Goal: Task Accomplishment & Management: Manage account settings

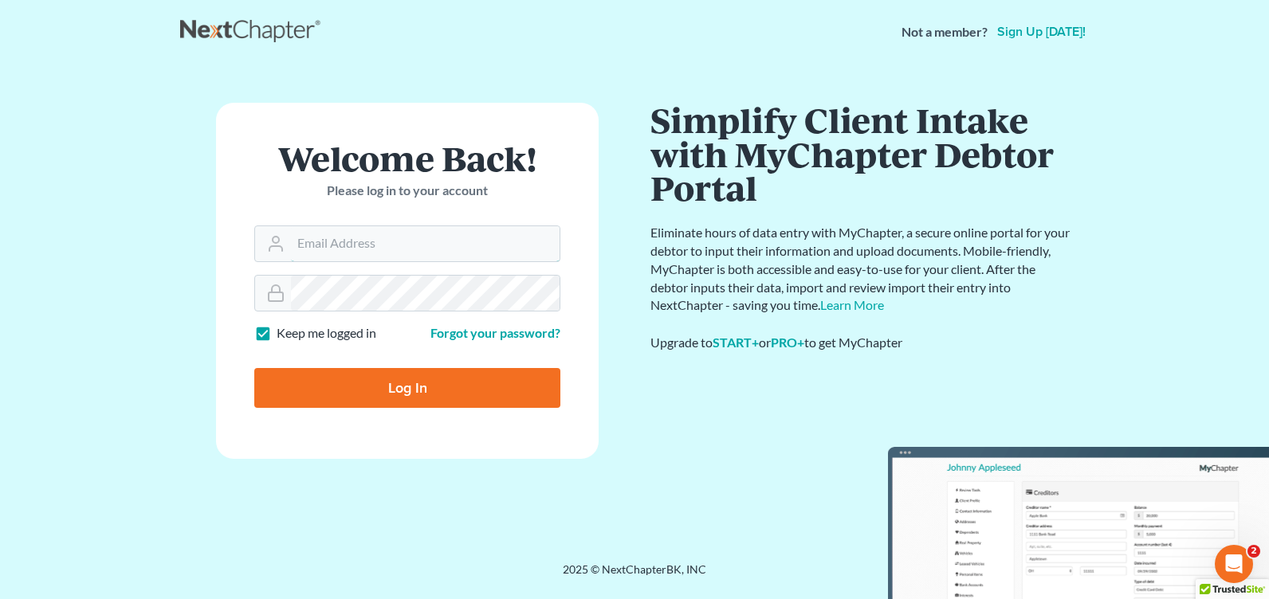
type input "[PERSON_NAME][EMAIL_ADDRESS][DOMAIN_NAME]"
click at [359, 395] on input "Log In" at bounding box center [407, 388] width 306 height 40
type input "Thinking..."
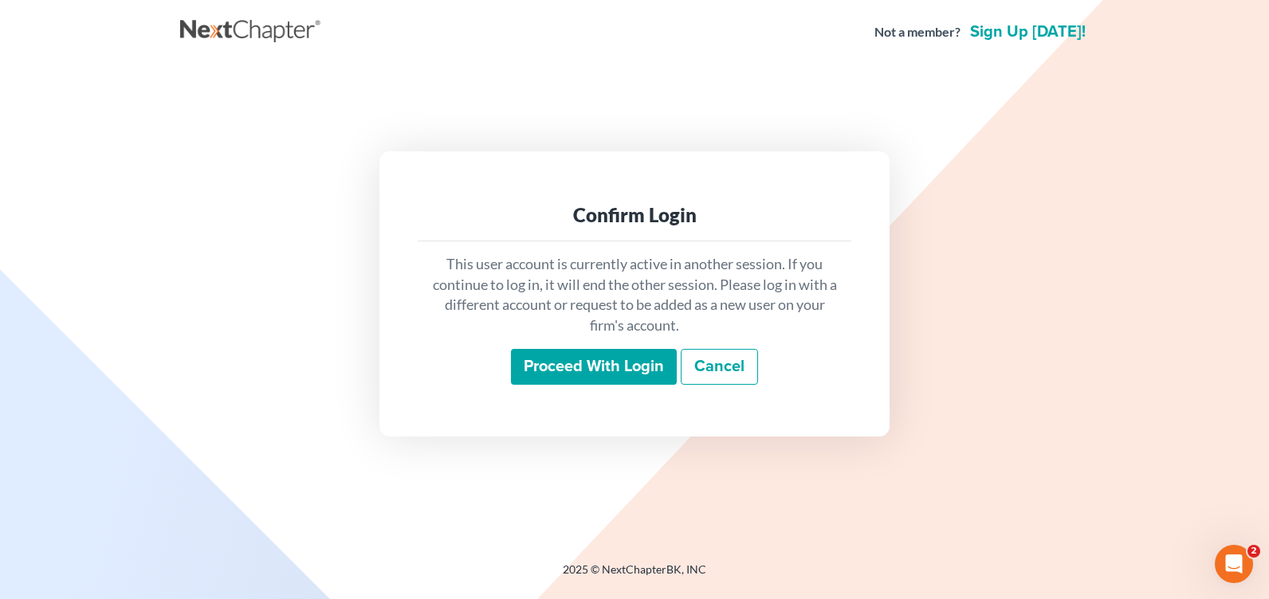
click at [602, 366] on input "Proceed with login" at bounding box center [594, 367] width 166 height 37
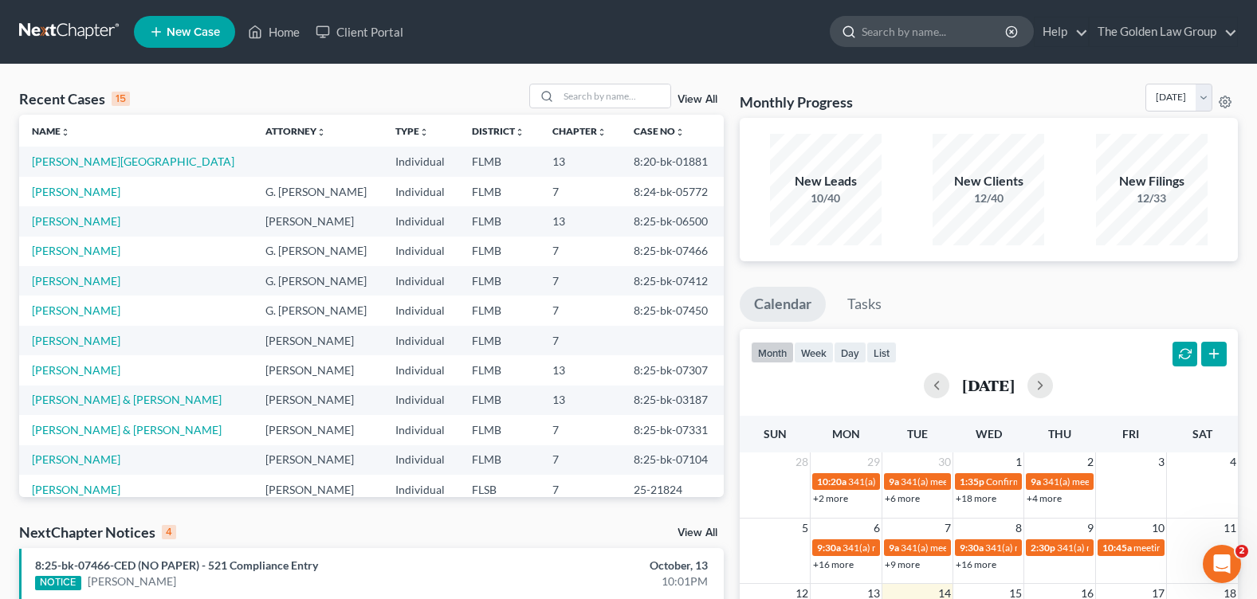
click at [944, 34] on input "search" at bounding box center [935, 31] width 146 height 29
type input "COX"
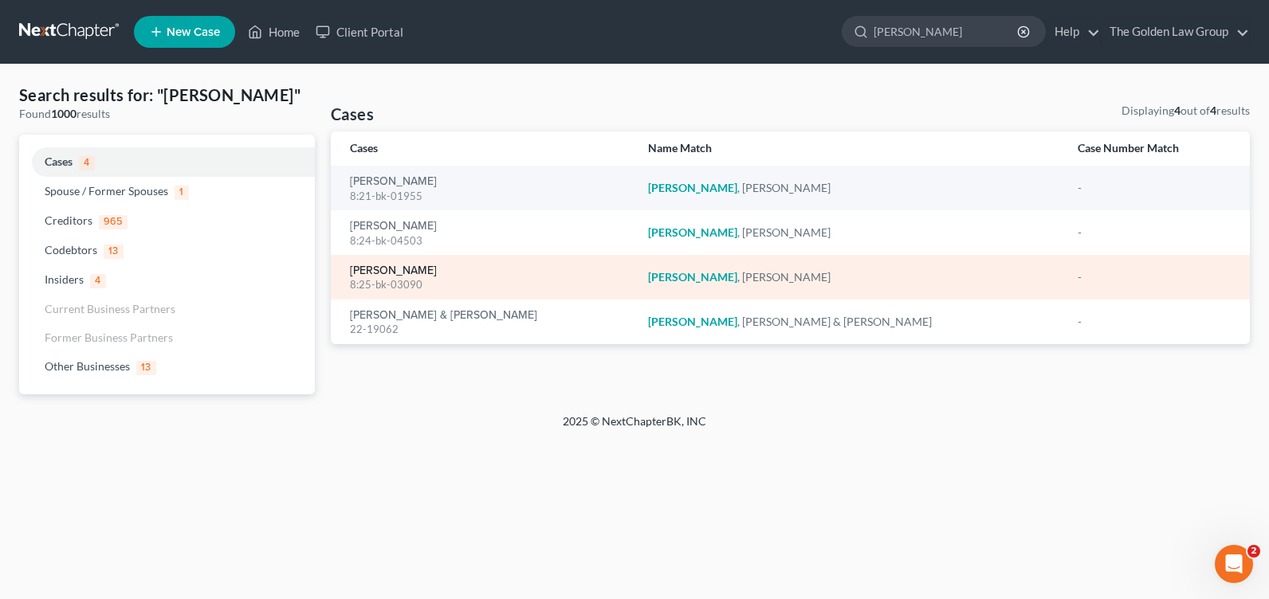
click at [394, 269] on link "Cox, William" at bounding box center [393, 270] width 87 height 11
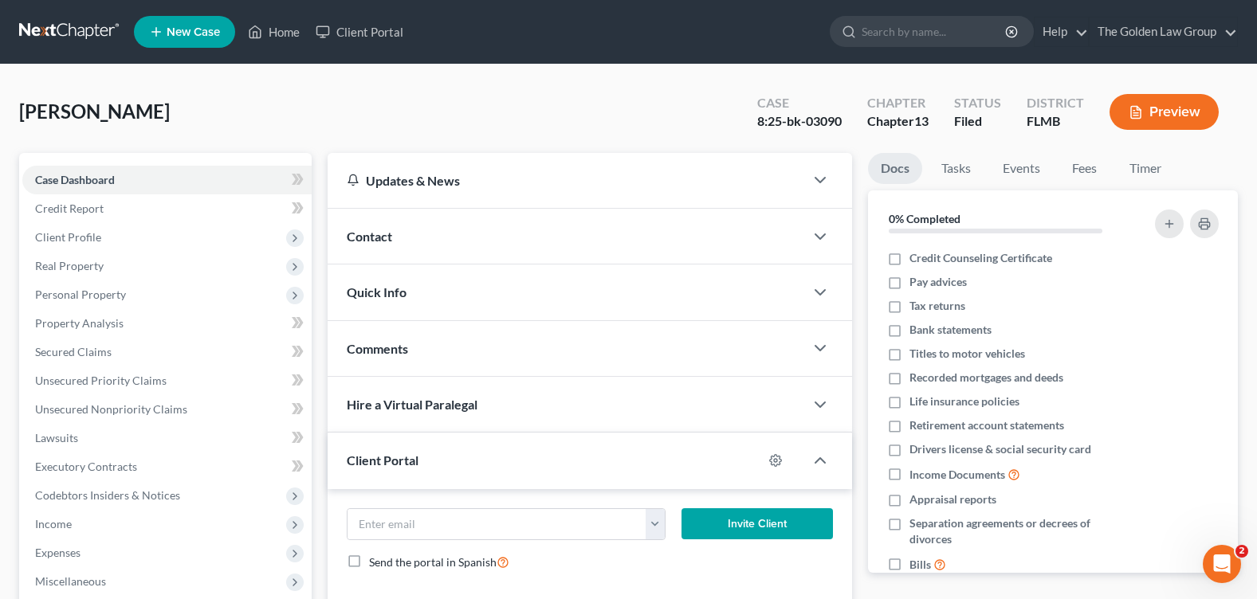
scroll to position [239, 0]
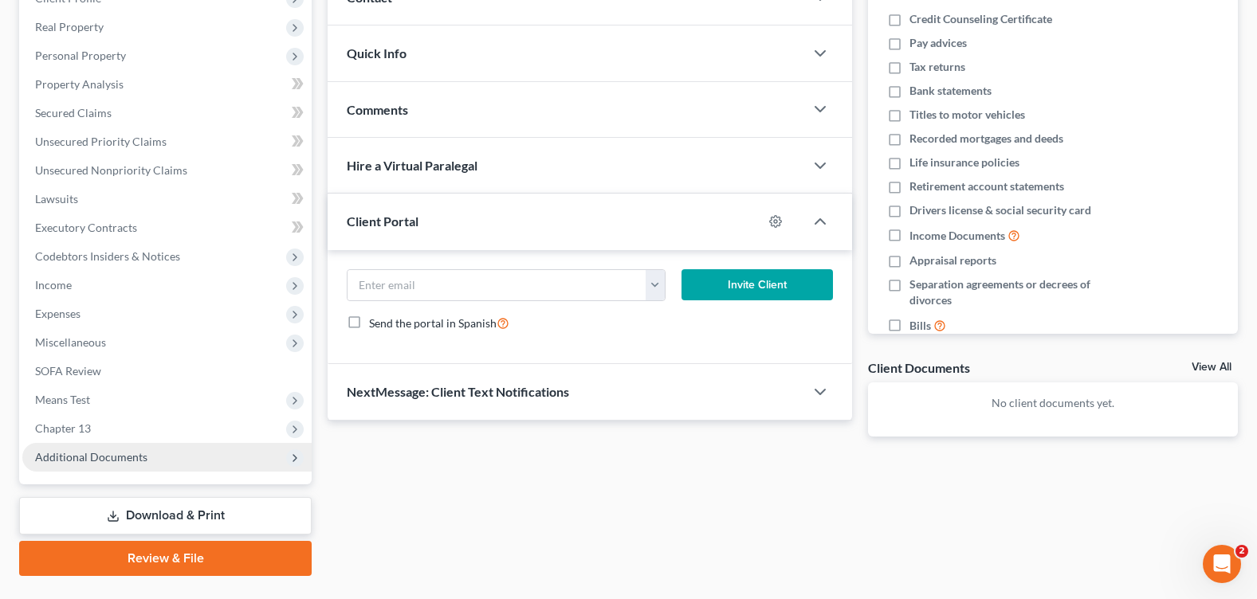
click at [119, 452] on span "Additional Documents" at bounding box center [91, 457] width 112 height 14
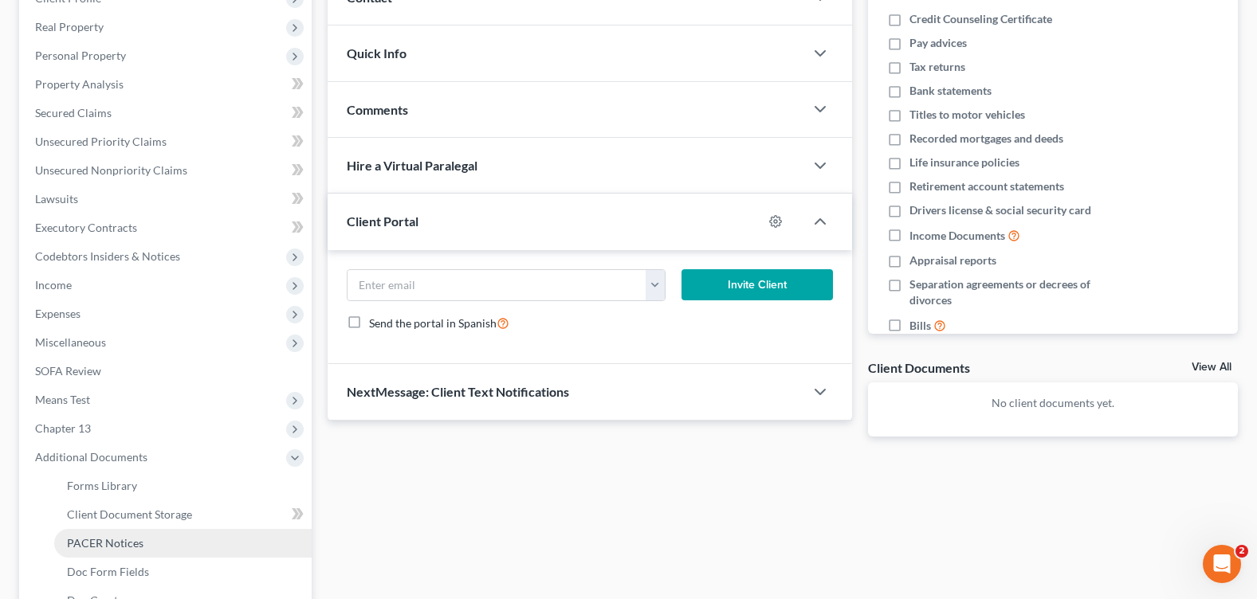
click at [122, 539] on span "PACER Notices" at bounding box center [105, 543] width 77 height 14
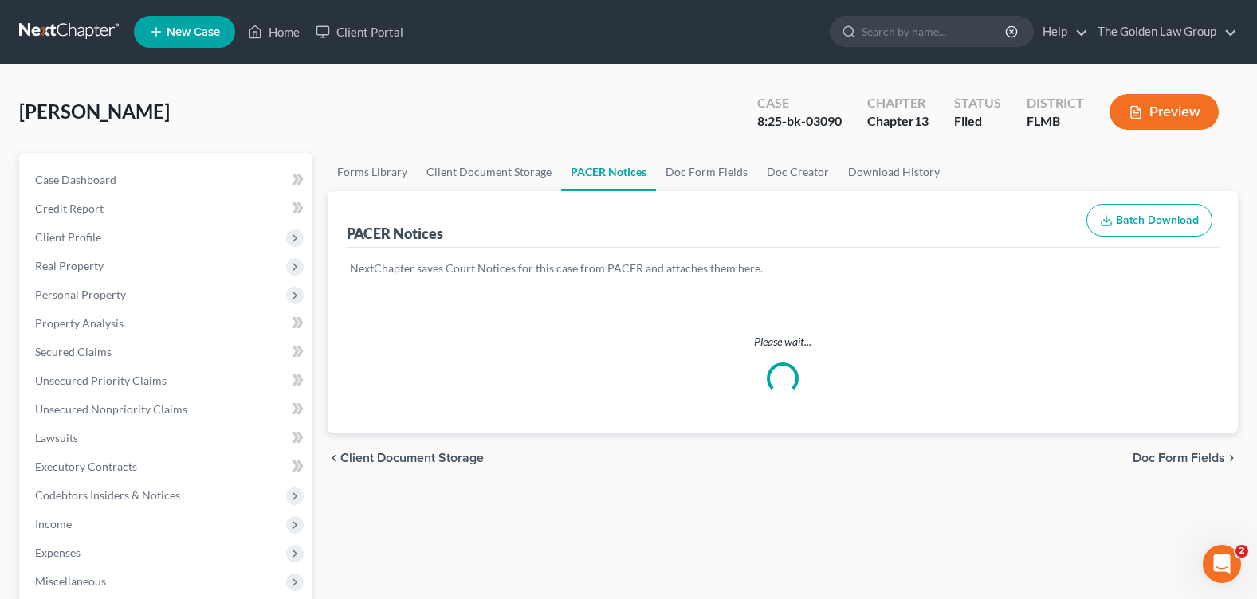
click at [527, 127] on div "Cox, William Upgraded Case 8:25-bk-03090 Chapter Chapter 13 Status Filed Distri…" at bounding box center [628, 118] width 1219 height 69
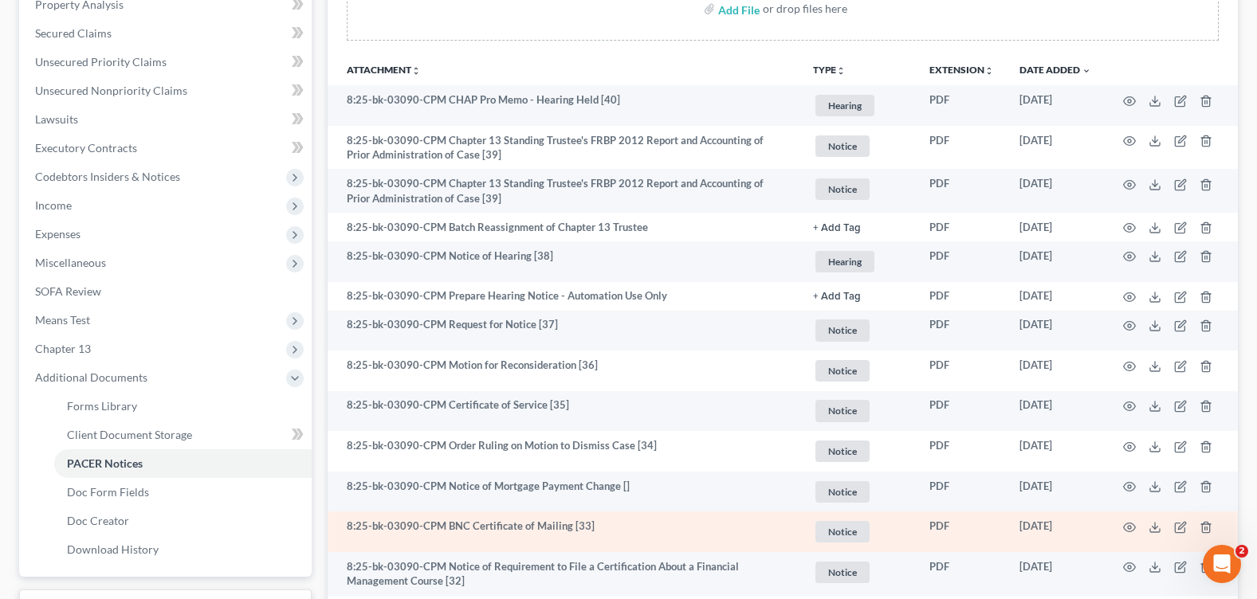
scroll to position [398, 0]
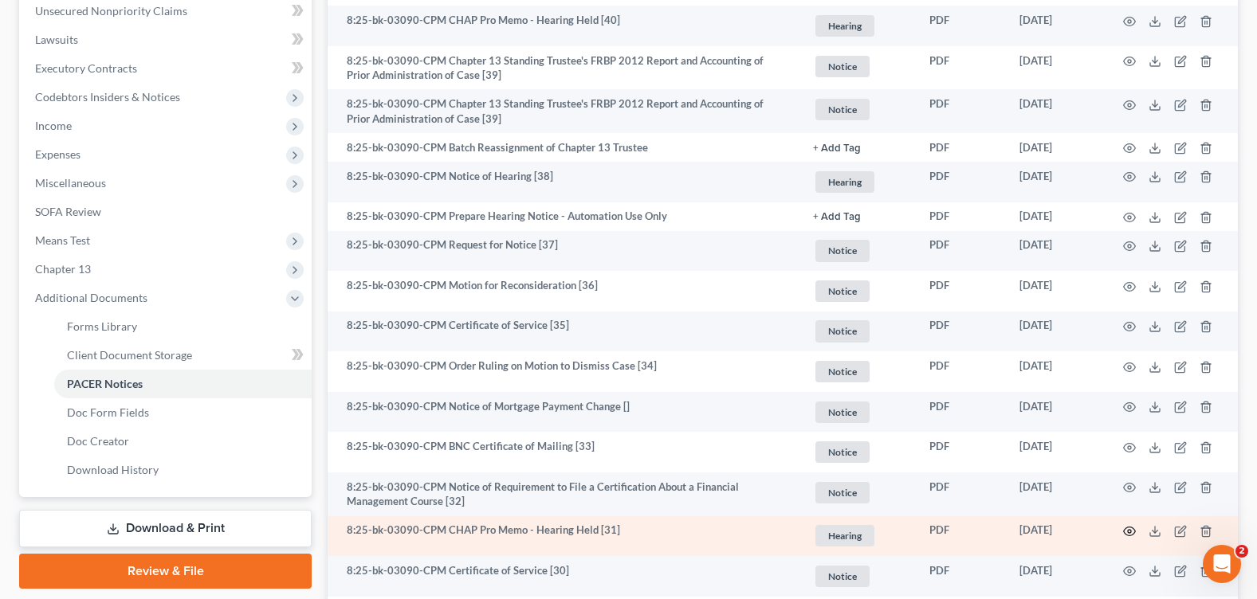
click at [1128, 531] on circle "button" at bounding box center [1129, 531] width 3 height 3
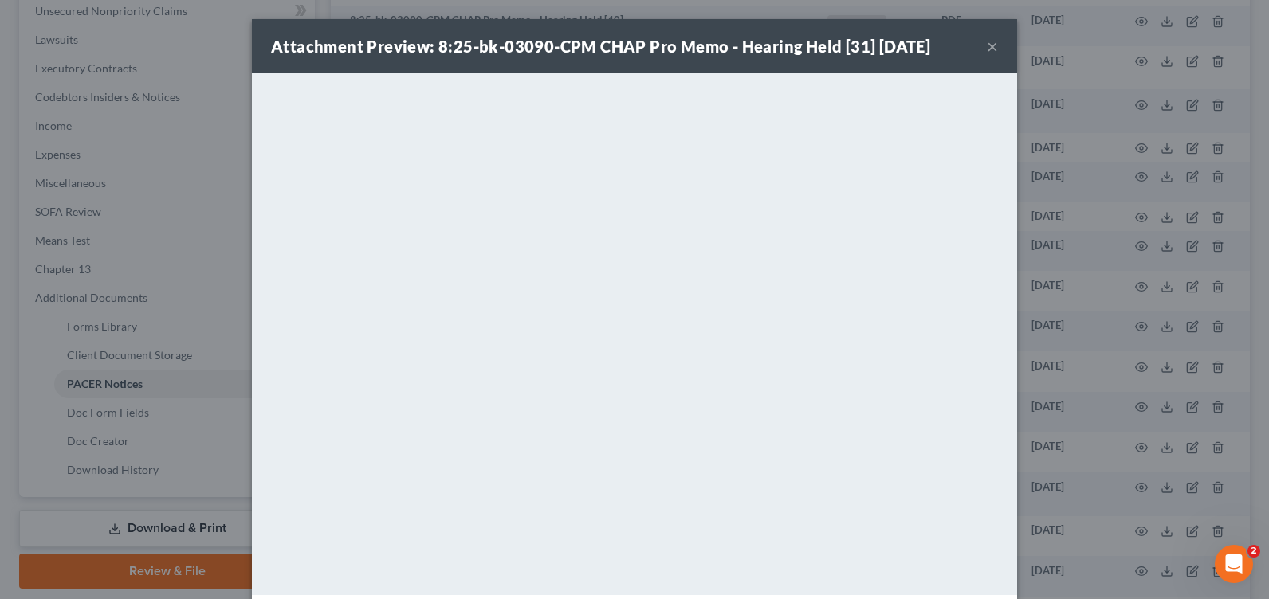
click at [987, 45] on button "×" at bounding box center [992, 46] width 11 height 19
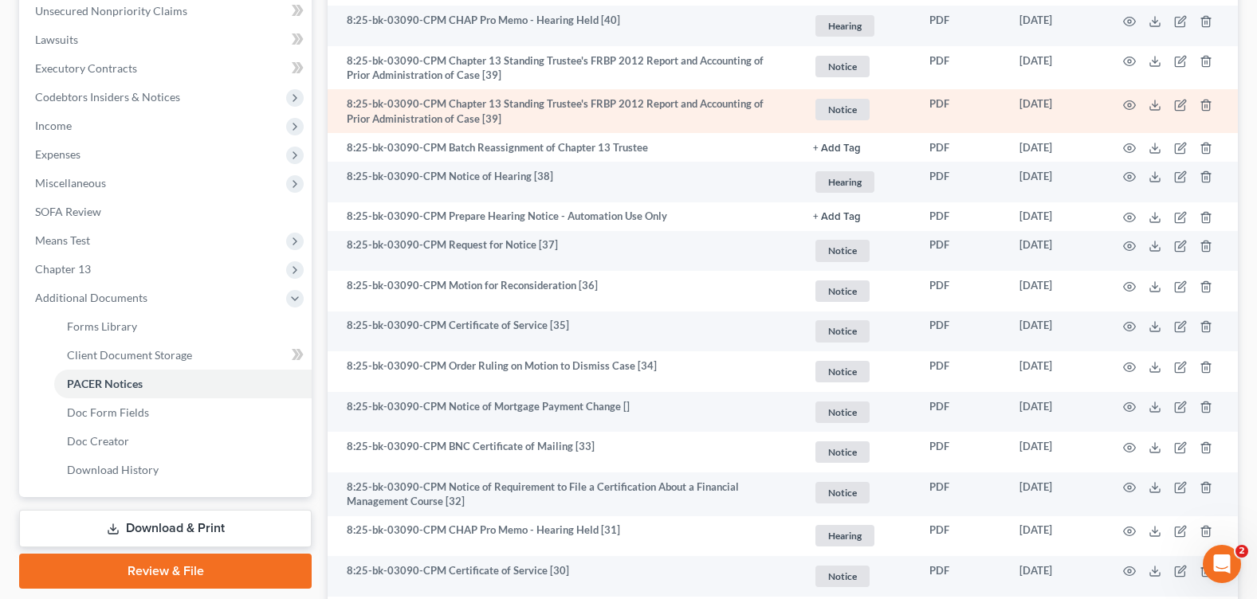
scroll to position [319, 0]
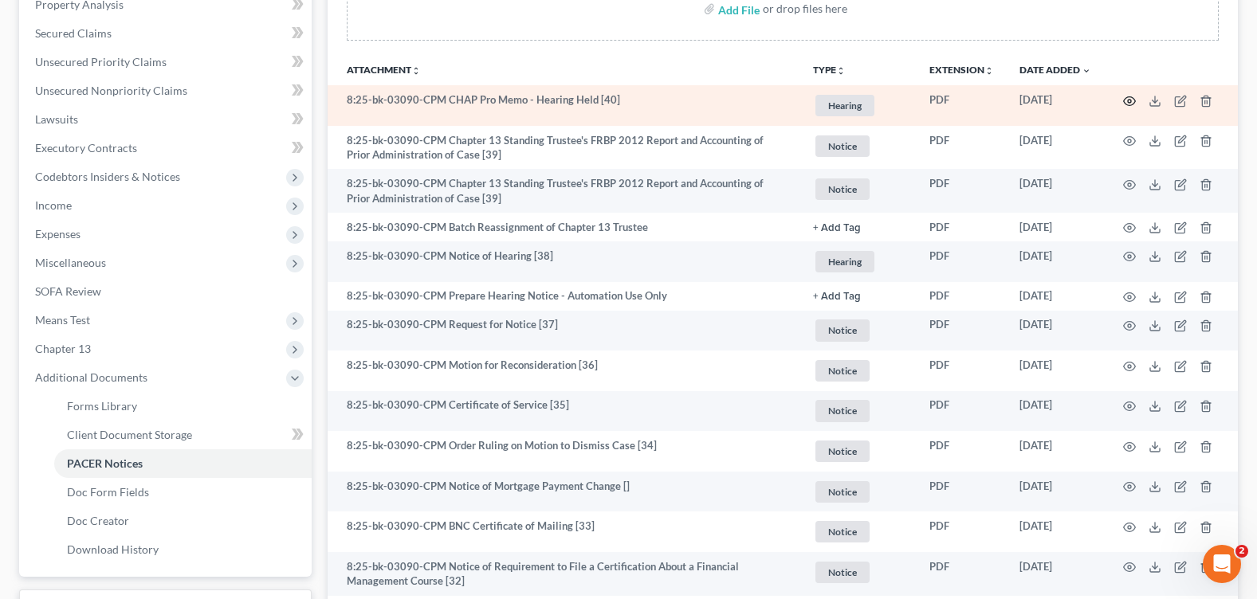
click at [1132, 99] on icon "button" at bounding box center [1129, 101] width 13 height 13
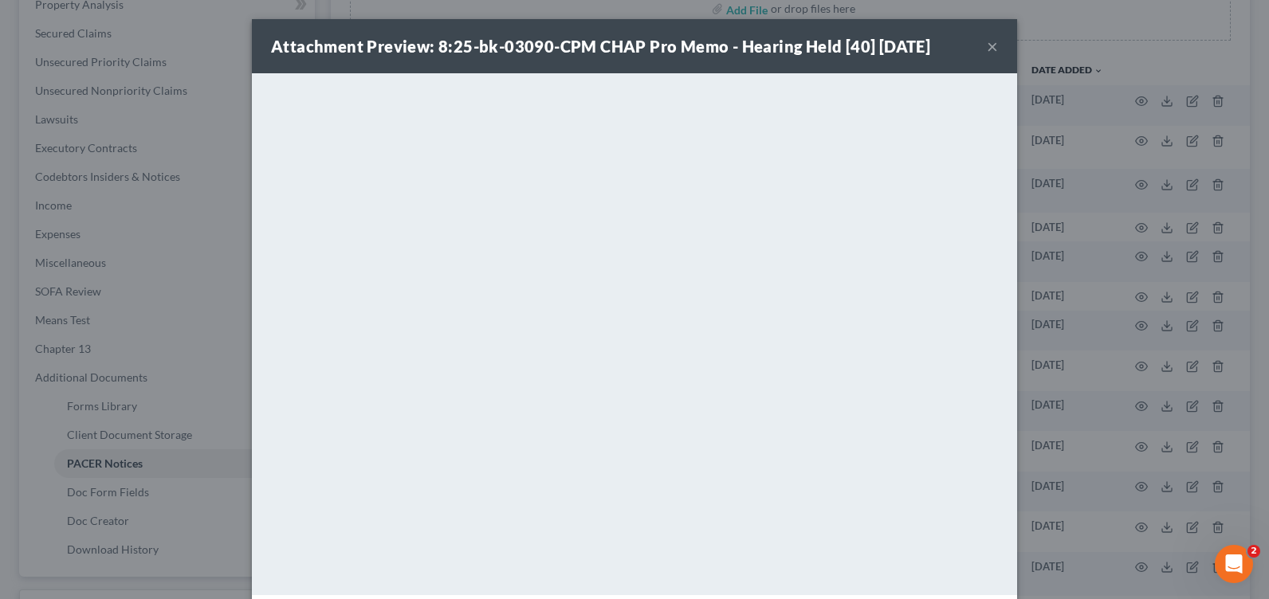
click at [987, 49] on button "×" at bounding box center [992, 46] width 11 height 19
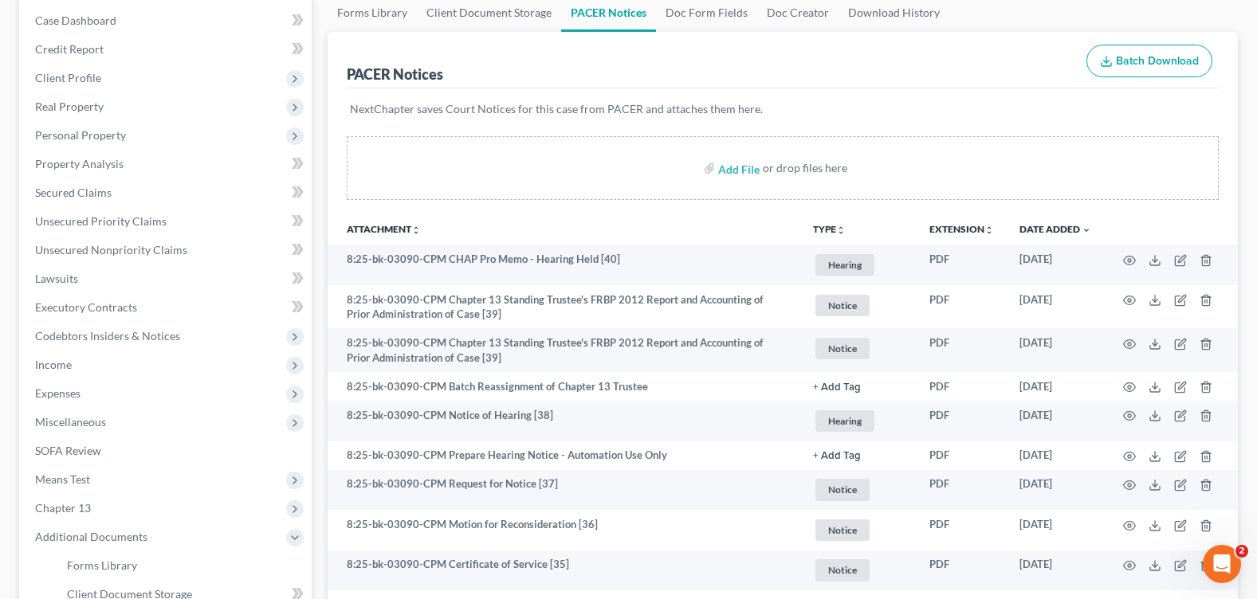
scroll to position [0, 0]
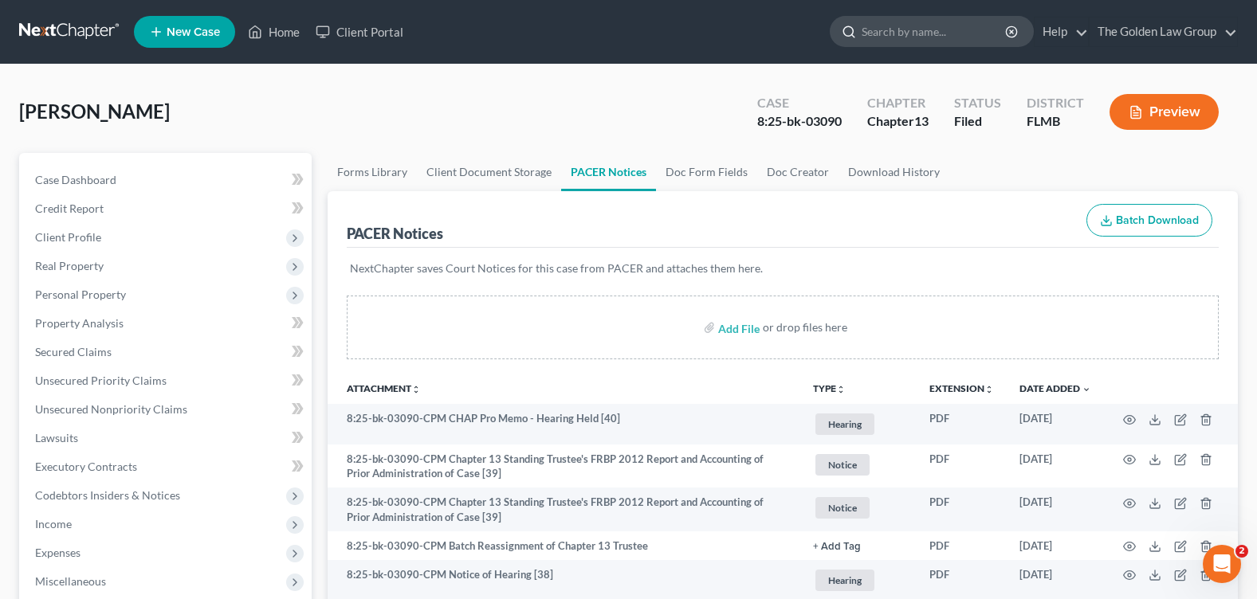
click at [876, 36] on input "search" at bounding box center [935, 31] width 146 height 29
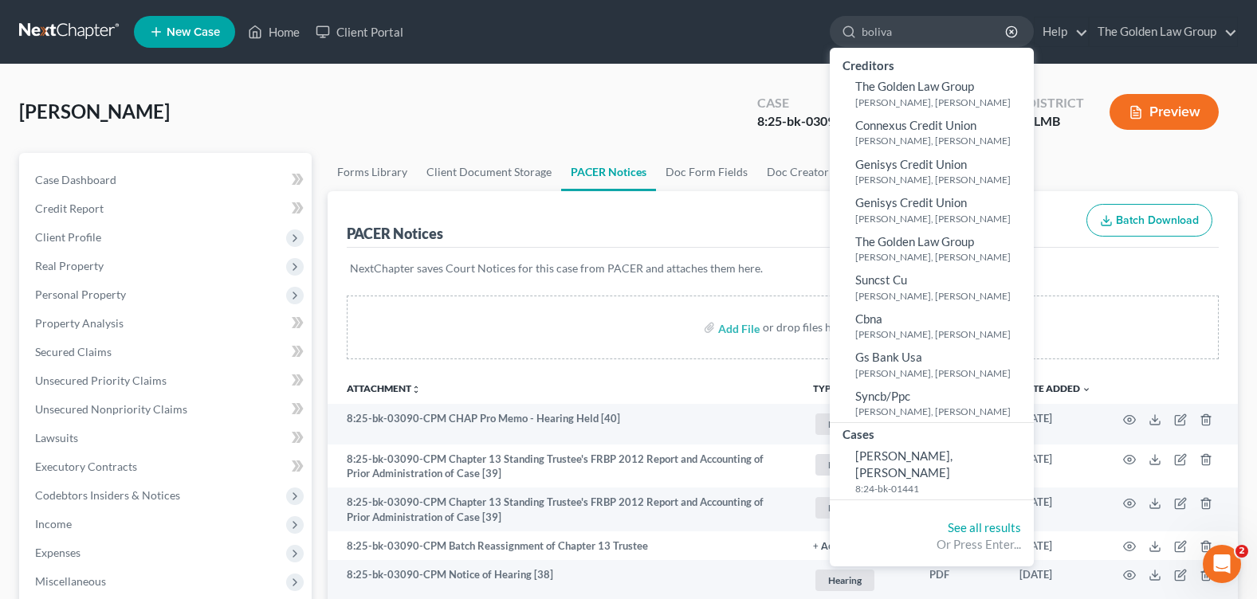
type input "bolivar"
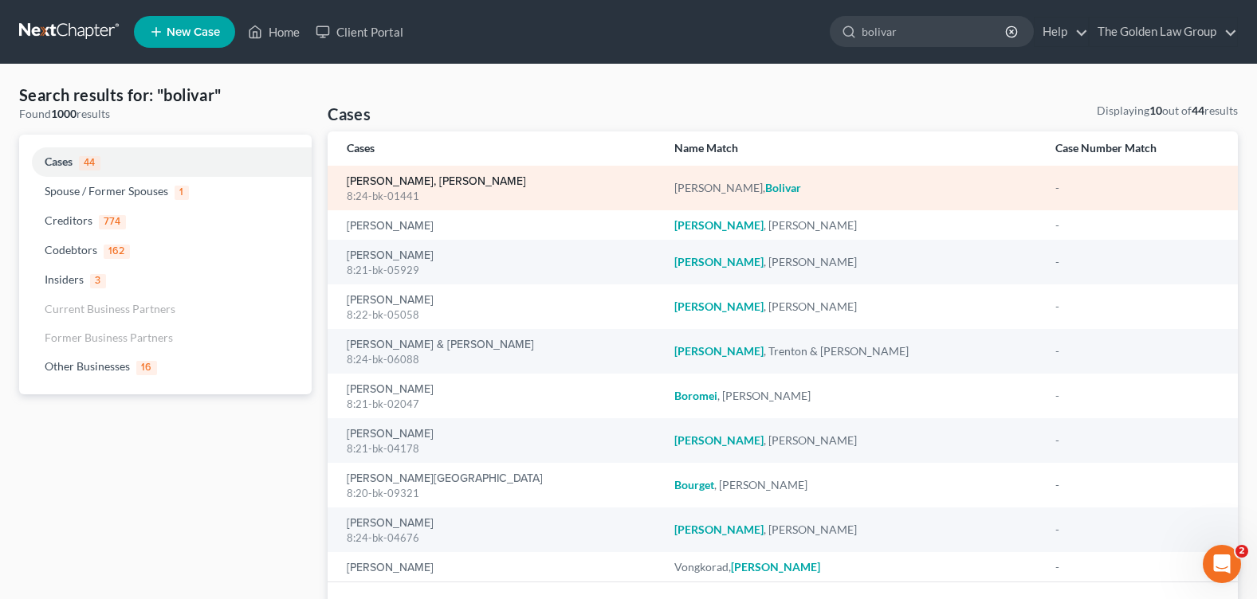
click at [358, 179] on link "Feliz Nunez, Bolivar" at bounding box center [436, 181] width 179 height 11
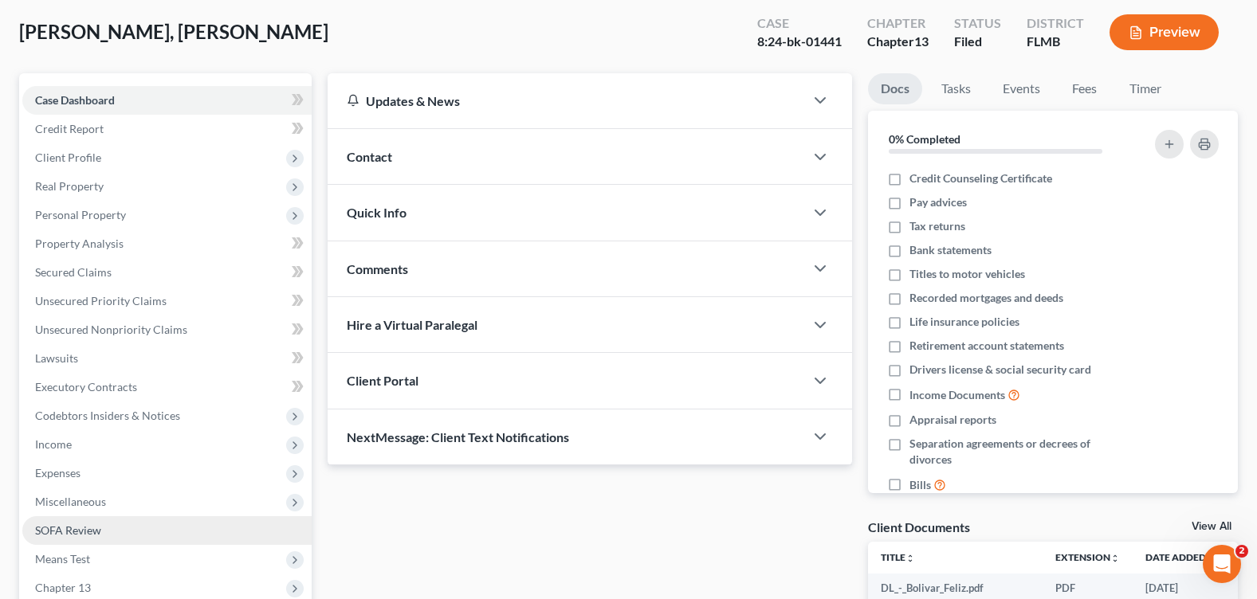
scroll to position [159, 0]
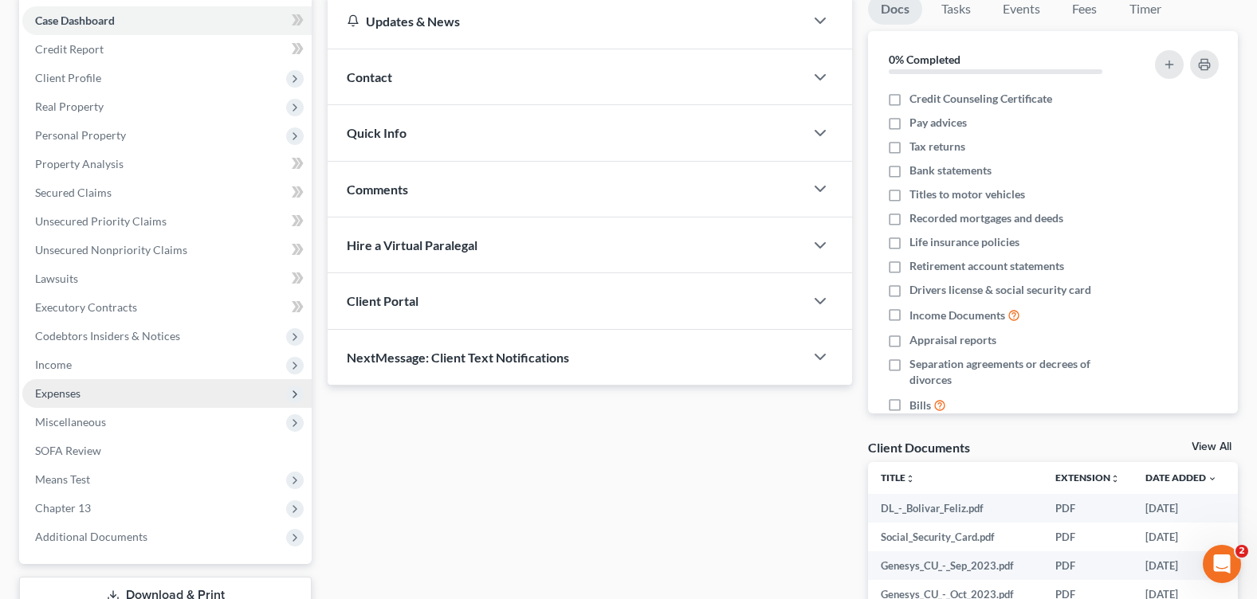
click at [83, 393] on span "Expenses" at bounding box center [166, 393] width 289 height 29
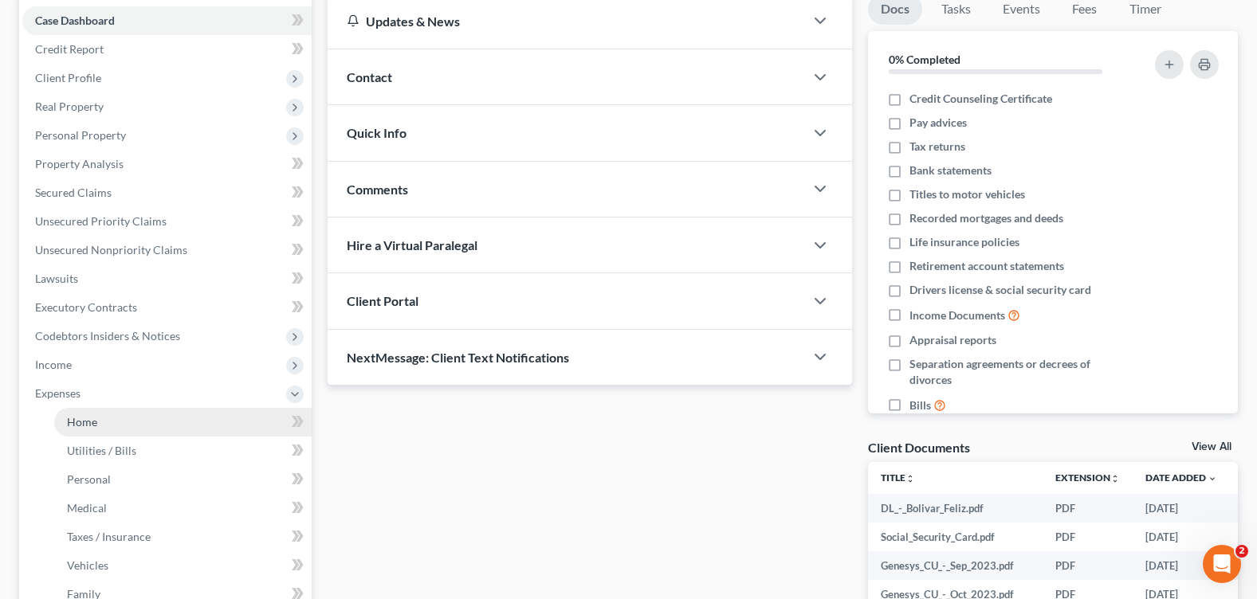
click at [112, 422] on link "Home" at bounding box center [182, 422] width 257 height 29
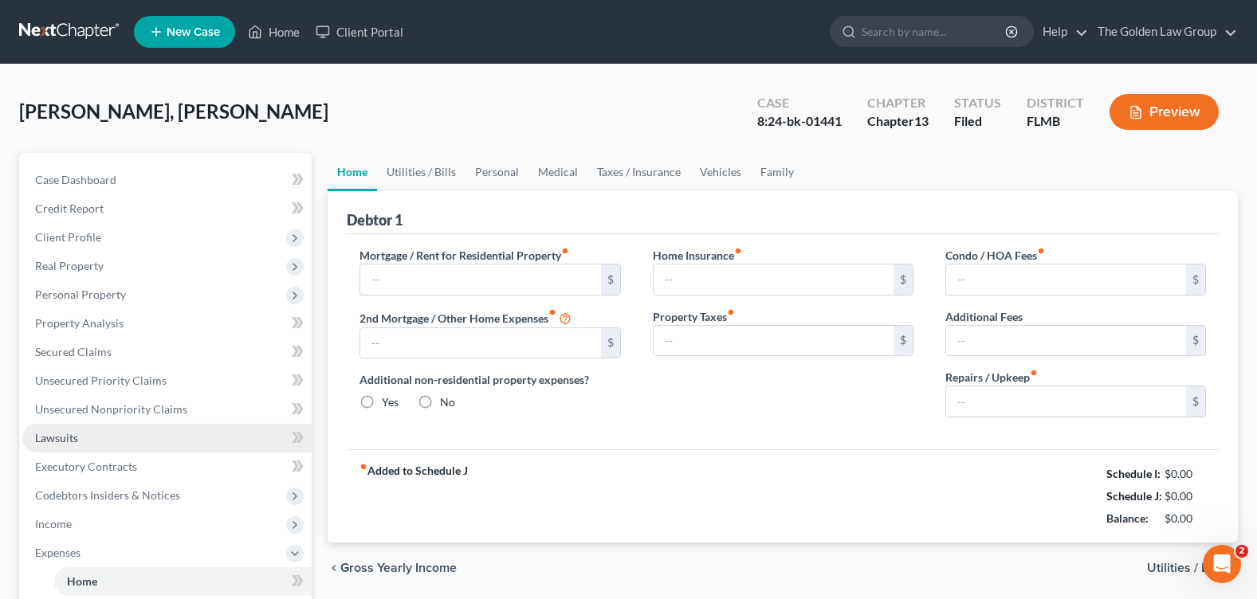
type input "2,450.00"
type input "0.00"
radio input "true"
type input "0.00"
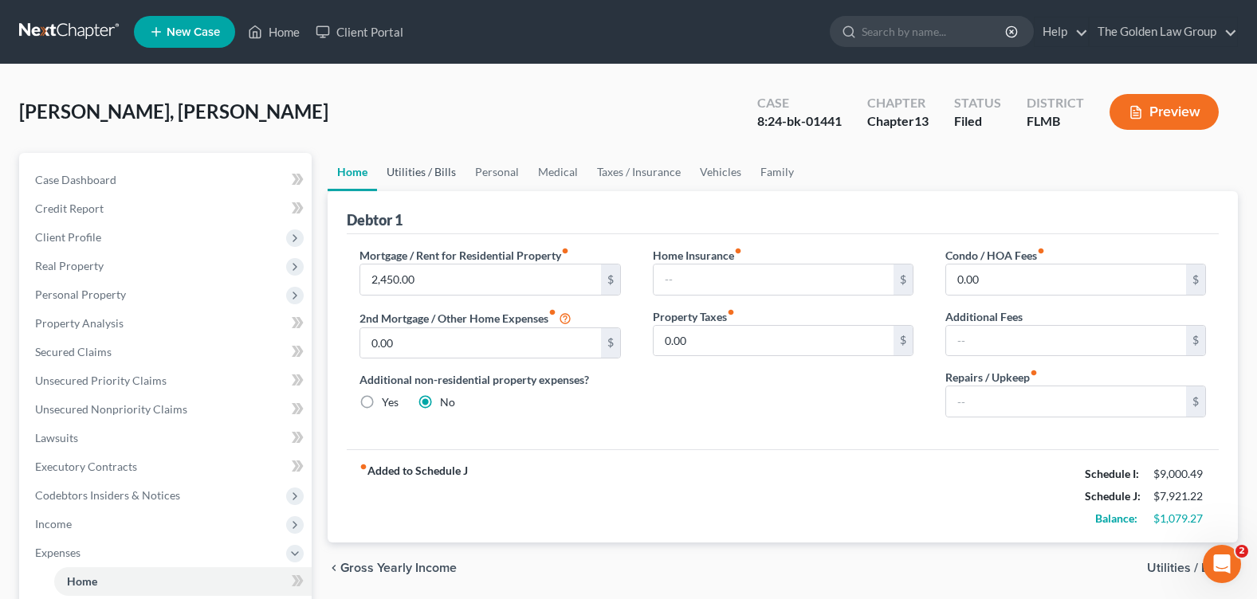
click at [428, 173] on link "Utilities / Bills" at bounding box center [421, 172] width 88 height 38
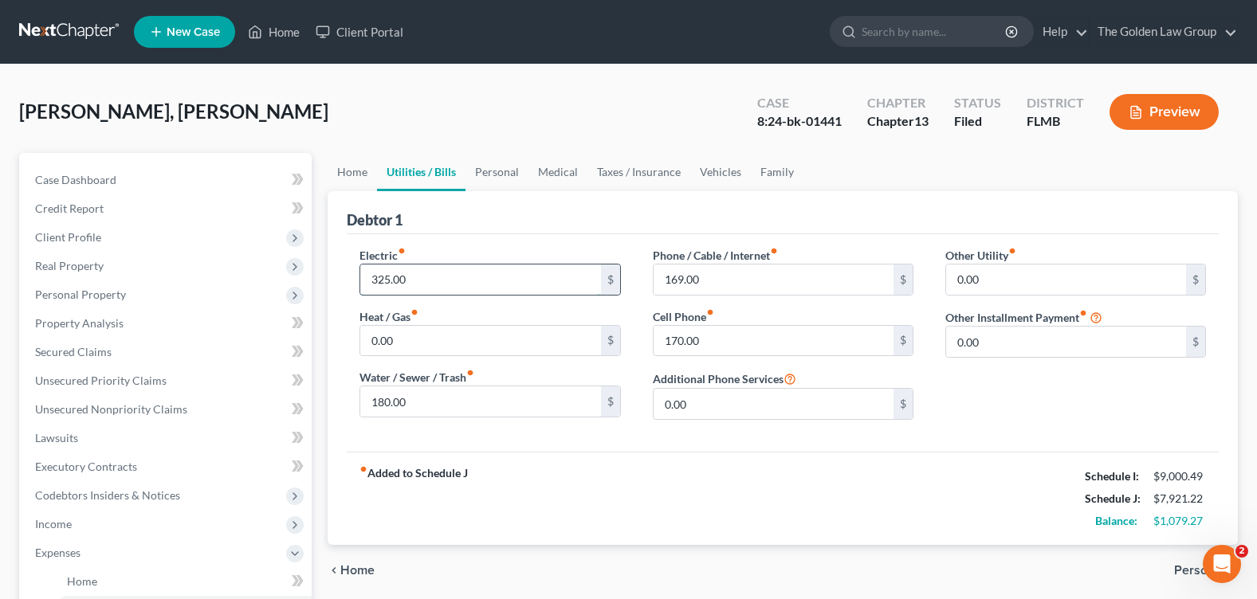
click at [442, 285] on input "325.00" at bounding box center [480, 280] width 240 height 30
type input "260"
click at [500, 175] on link "Personal" at bounding box center [496, 172] width 63 height 38
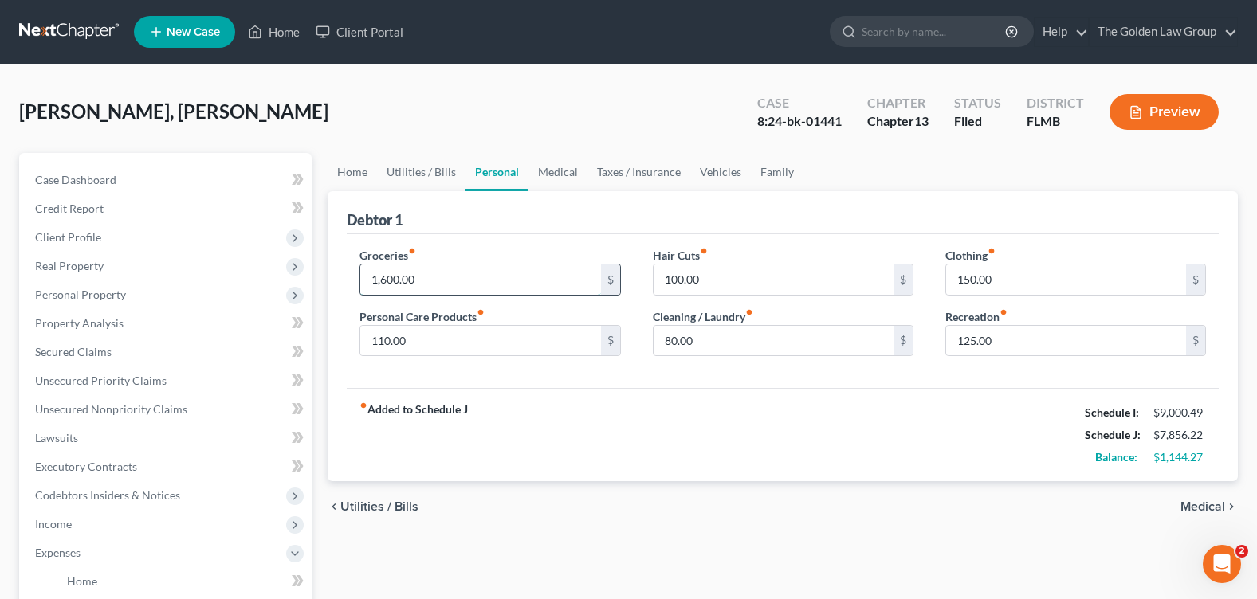
click at [446, 280] on input "1,600.00" at bounding box center [480, 280] width 240 height 30
drag, startPoint x: 402, startPoint y: 288, endPoint x: 316, endPoint y: 265, distance: 88.3
click at [316, 265] on div "Petition Navigation Case Dashboard Payments Invoices Payments Payments Credit R…" at bounding box center [628, 584] width 1234 height 863
type input "1,050"
click at [540, 175] on link "Medical" at bounding box center [557, 172] width 59 height 38
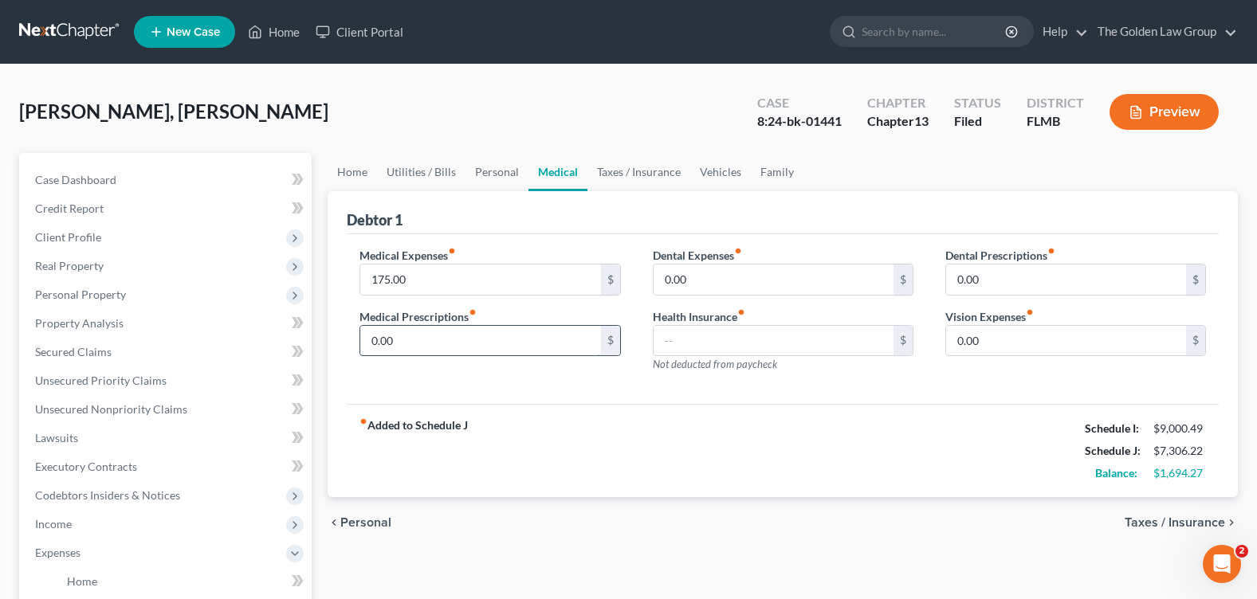
click at [448, 341] on input "0.00" at bounding box center [480, 341] width 240 height 30
type input "148"
click at [414, 272] on input "175.00" at bounding box center [480, 280] width 240 height 30
type input "75"
click at [430, 341] on input "148" at bounding box center [480, 341] width 240 height 30
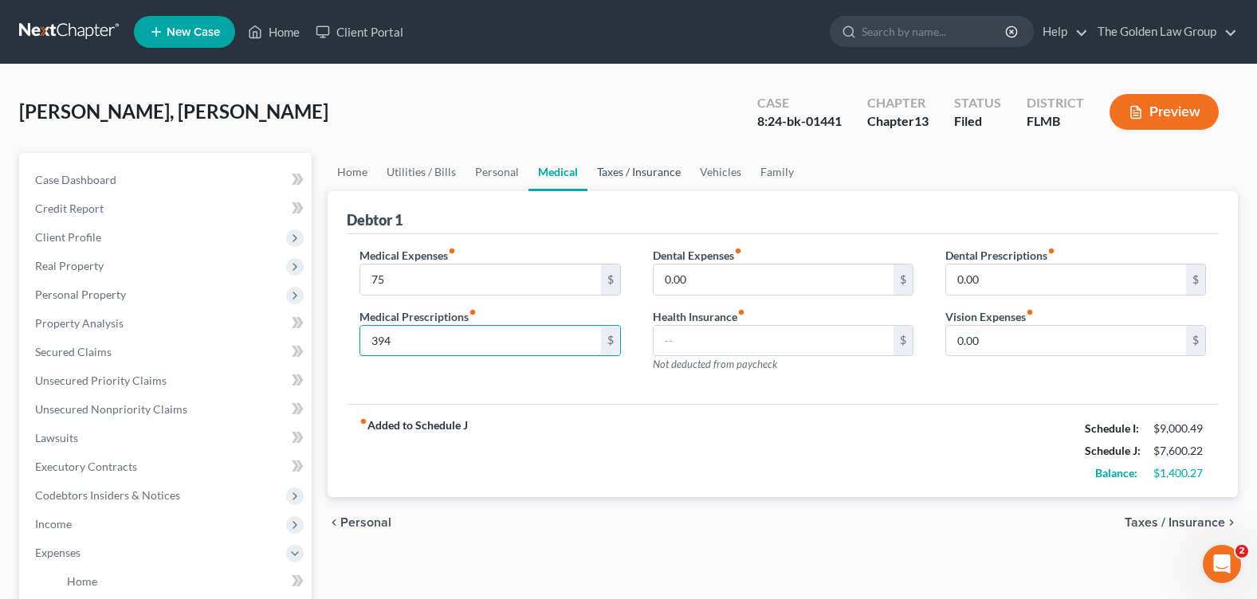
type input "394"
click at [617, 169] on link "Taxes / Insurance" at bounding box center [638, 172] width 103 height 38
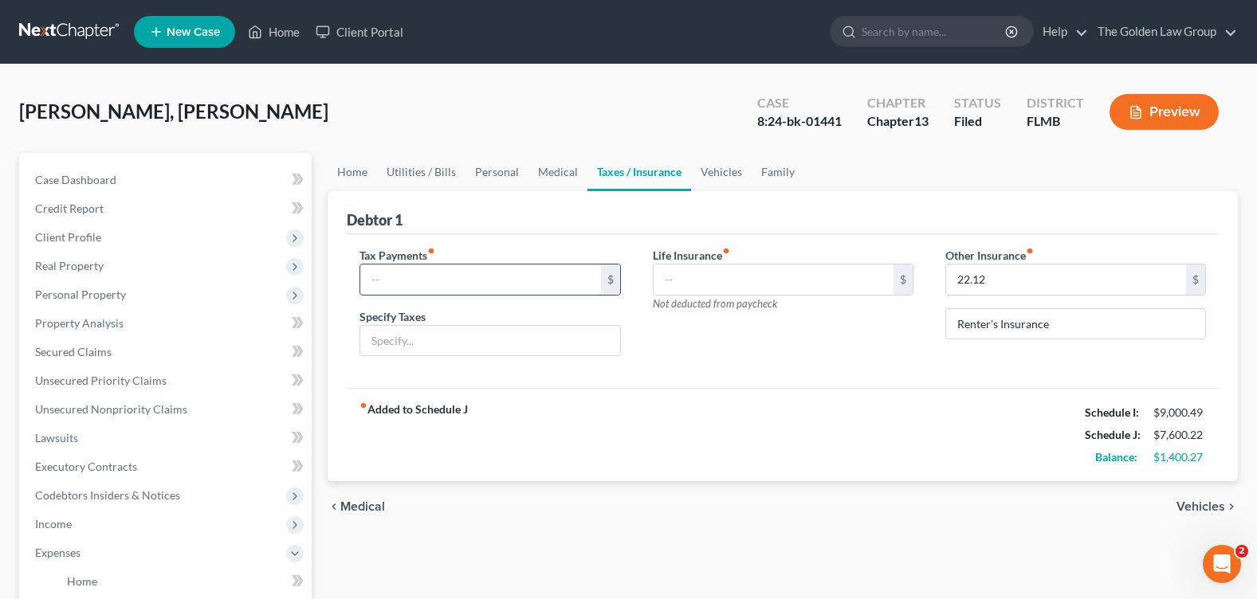
click at [426, 281] on input "text" at bounding box center [480, 280] width 240 height 30
type input "119"
click at [712, 172] on link "Vehicles" at bounding box center [721, 172] width 61 height 38
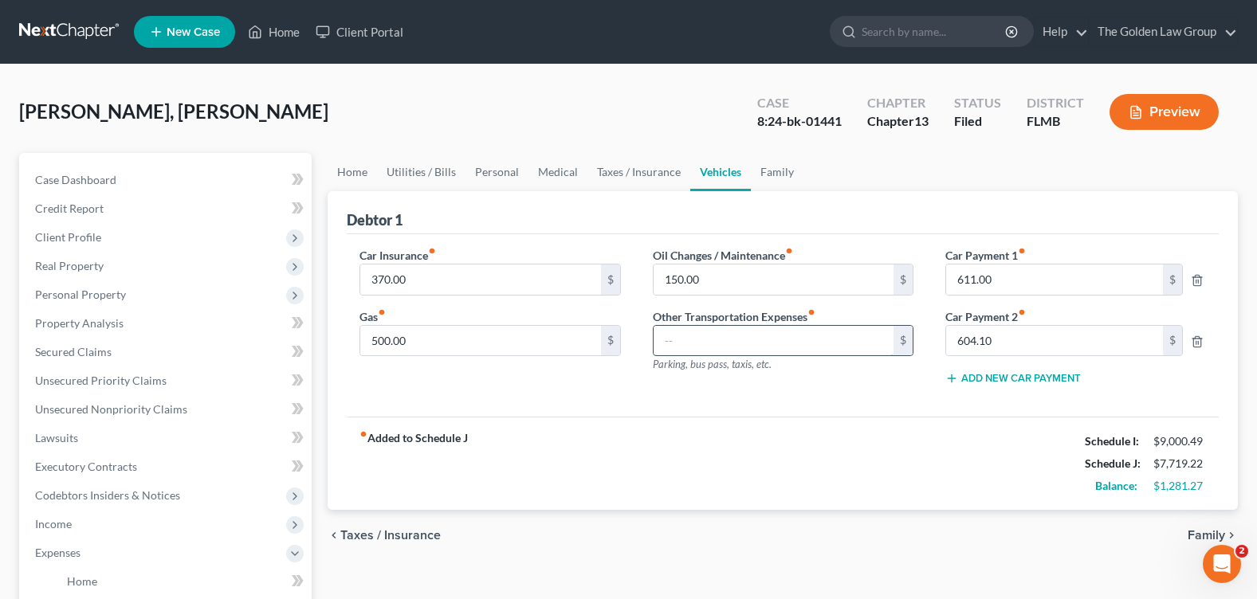
click at [691, 343] on input "text" at bounding box center [773, 341] width 240 height 30
type input "75"
click at [417, 277] on input "370.00" at bounding box center [480, 280] width 240 height 30
click at [424, 357] on div "Car Insurance fiber_manual_record 321 $ Gas fiber_manual_record 500.00 $" at bounding box center [489, 322] width 292 height 151
click at [742, 511] on div "chevron_left Taxes / Insurance Family chevron_right" at bounding box center [783, 535] width 910 height 51
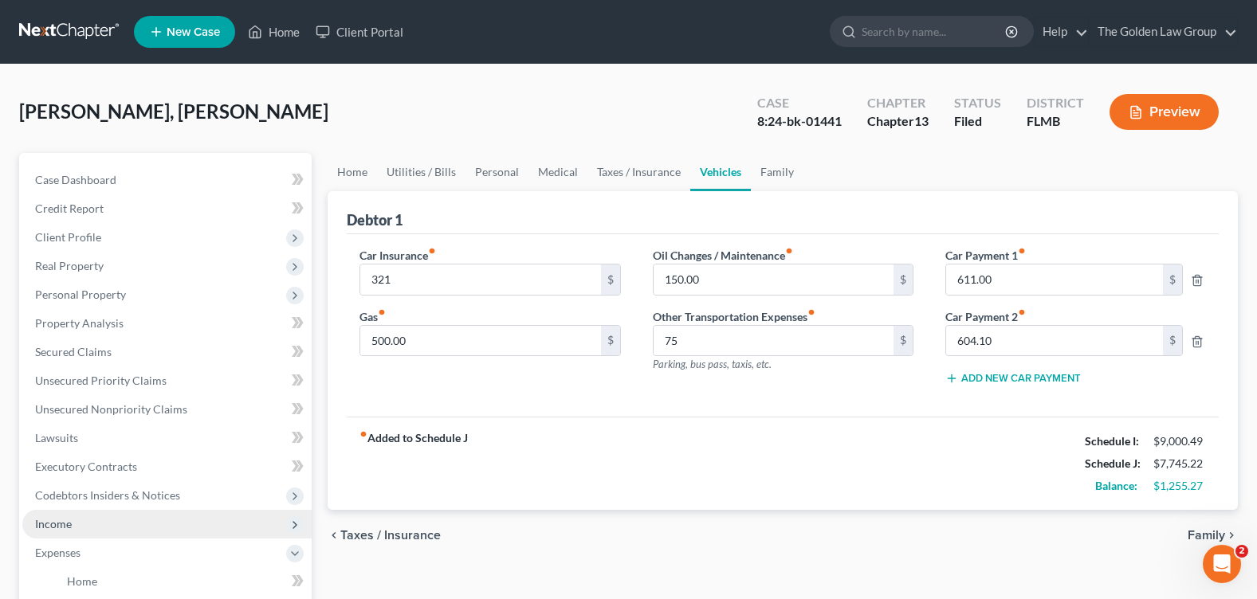
click at [97, 530] on span "Income" at bounding box center [166, 524] width 289 height 29
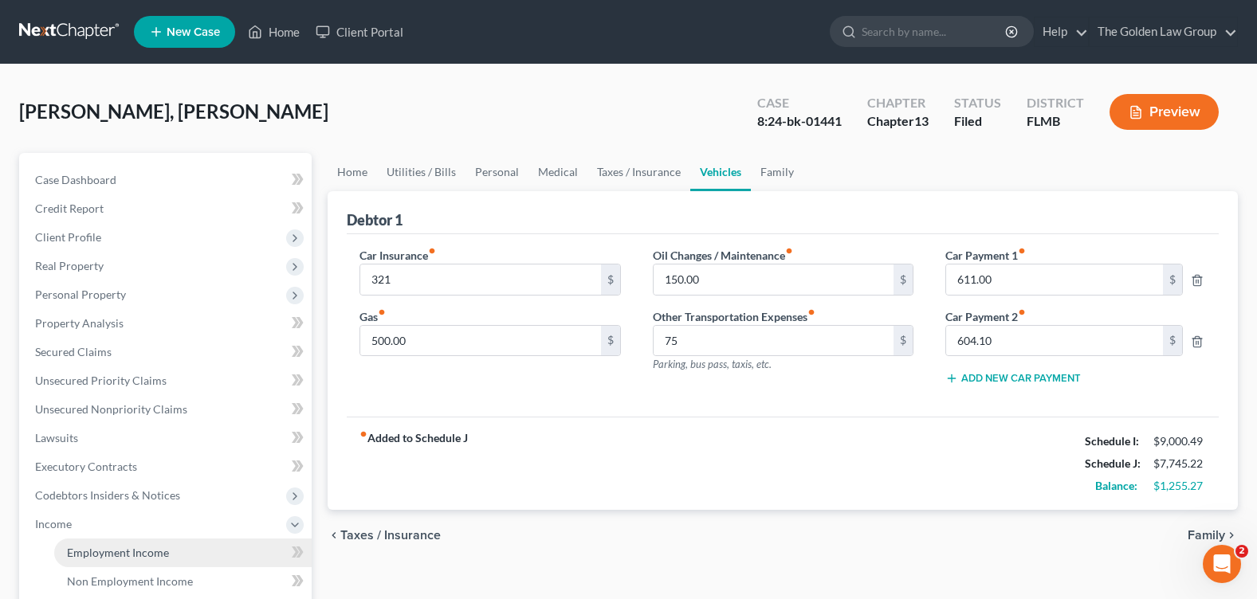
click at [119, 550] on span "Employment Income" at bounding box center [118, 553] width 102 height 14
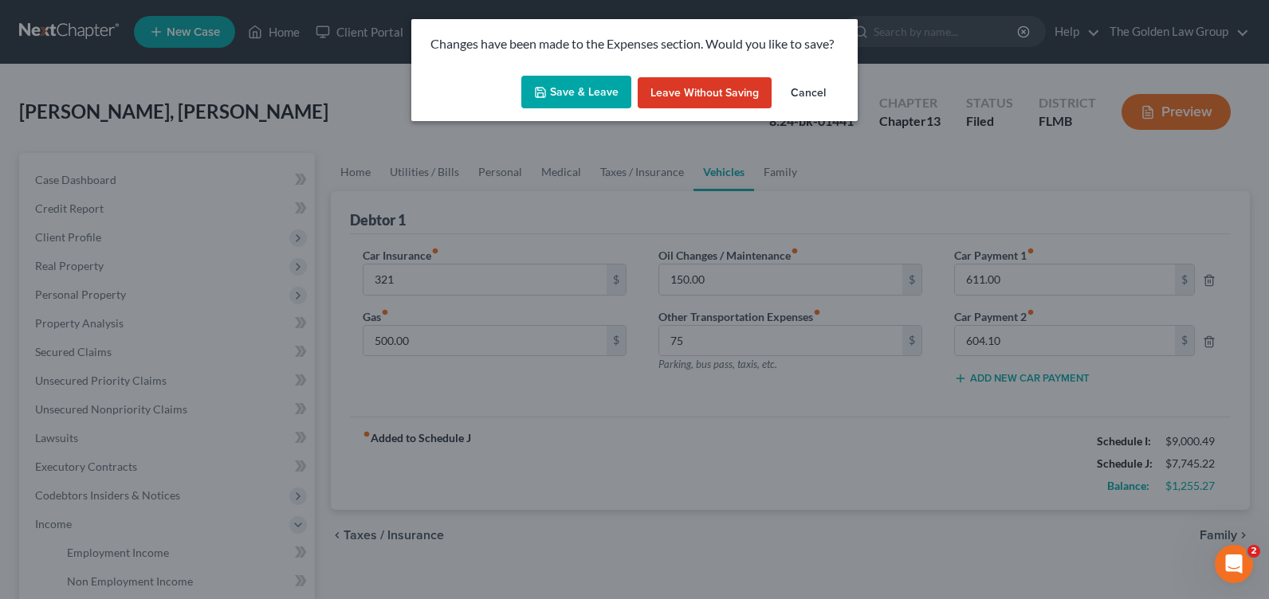
click at [555, 100] on button "Save & Leave" at bounding box center [576, 92] width 110 height 33
type input "321.00"
type input "75.00"
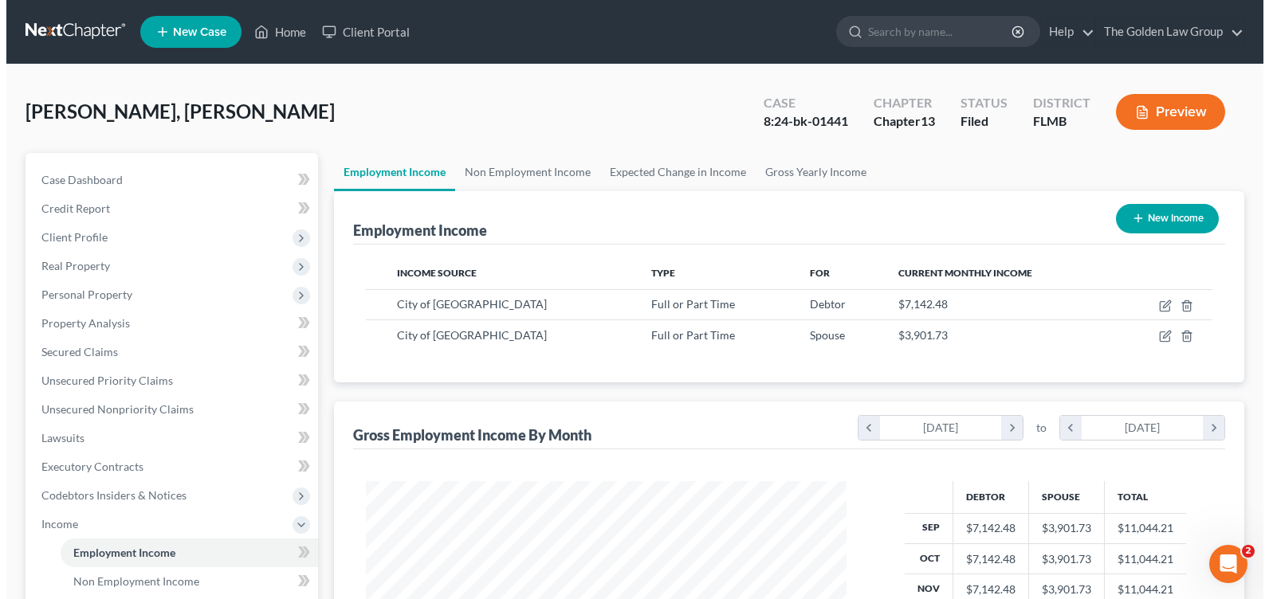
scroll to position [286, 512]
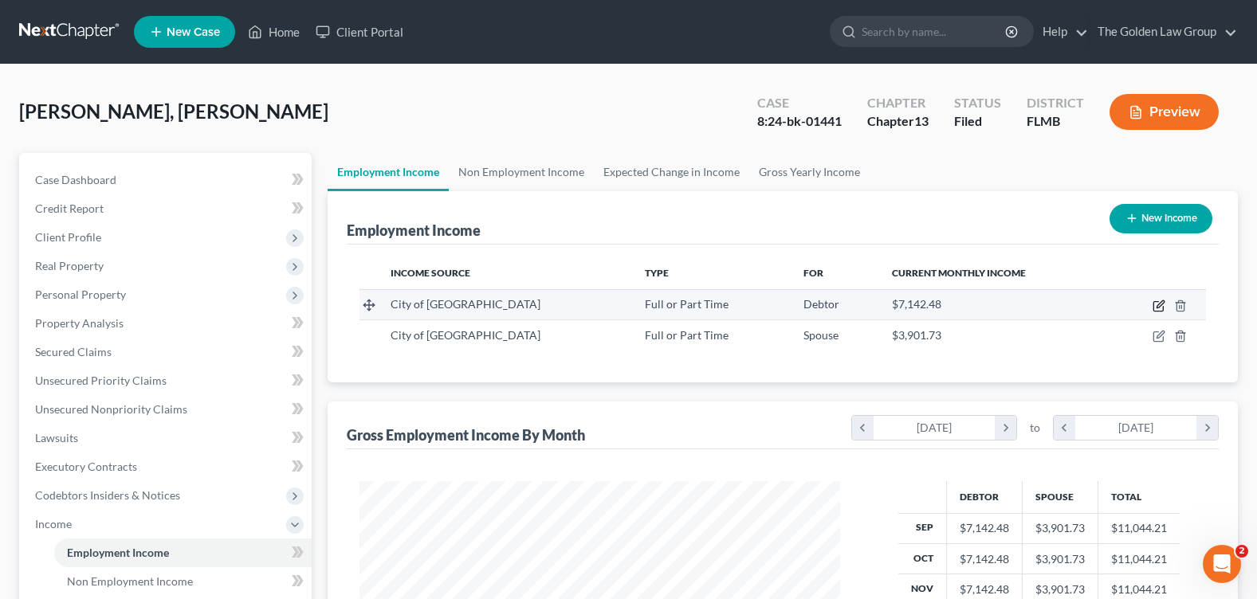
click at [1158, 304] on icon "button" at bounding box center [1158, 306] width 13 height 13
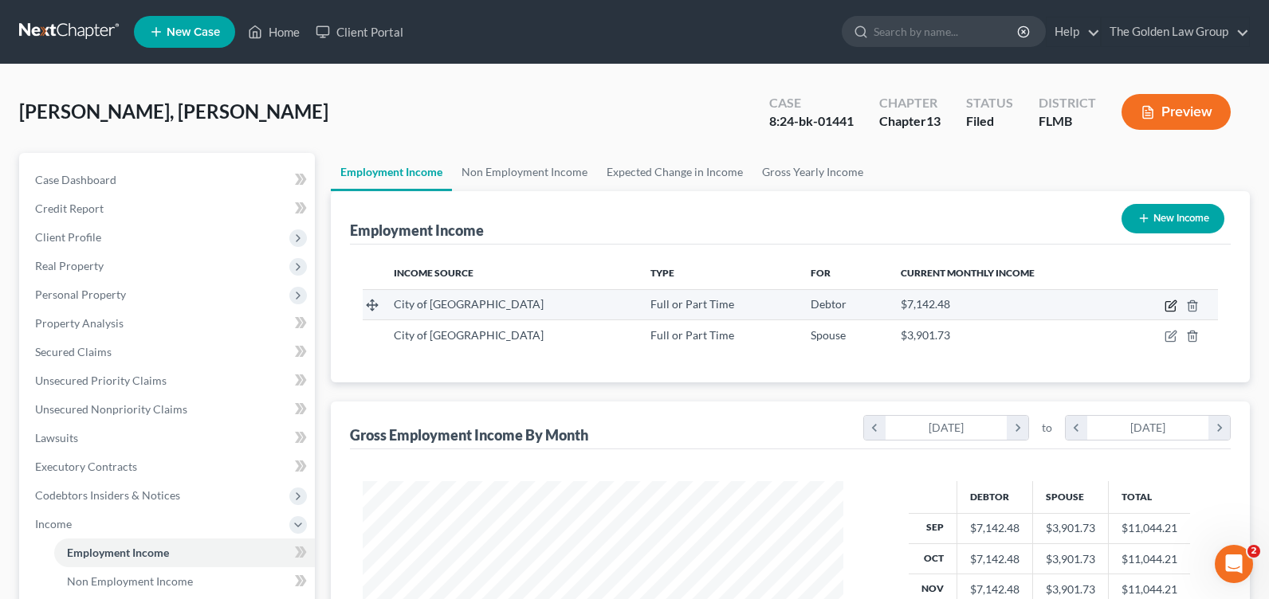
select select "0"
select select "9"
select select "0"
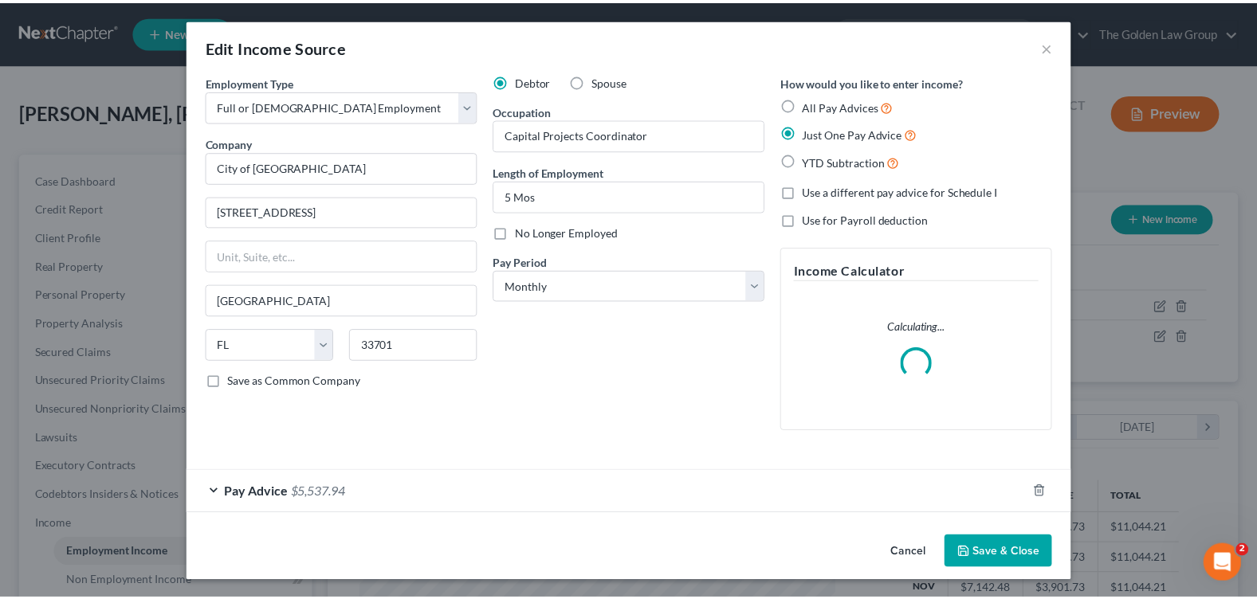
scroll to position [286, 518]
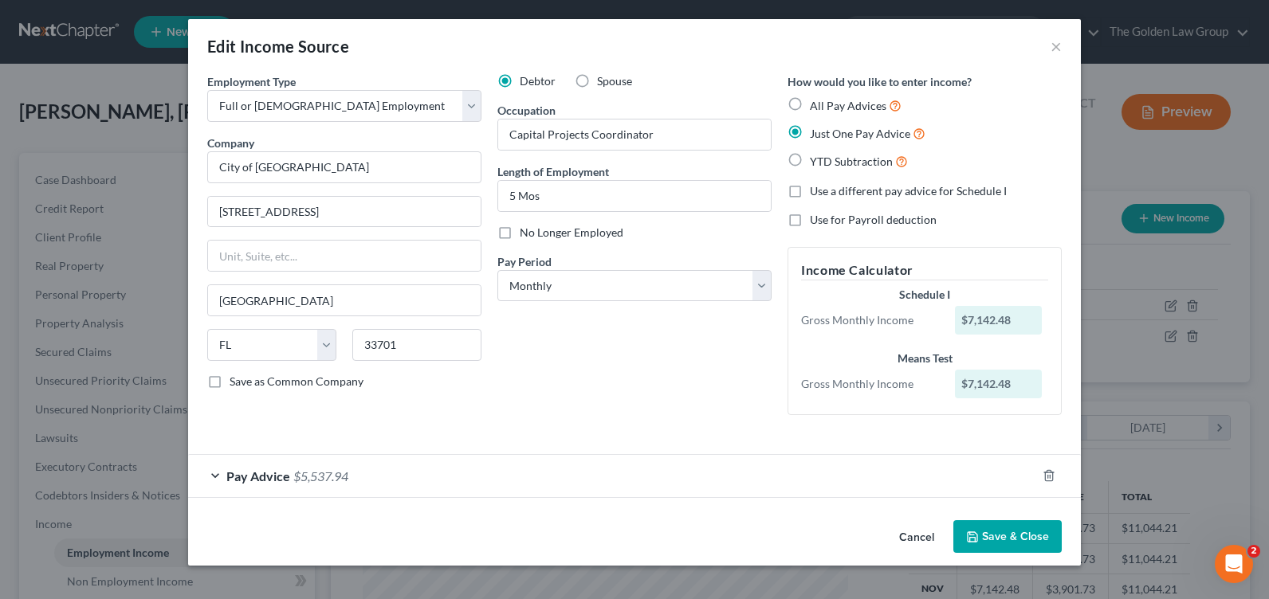
click at [974, 533] on icon "button" at bounding box center [972, 537] width 13 height 13
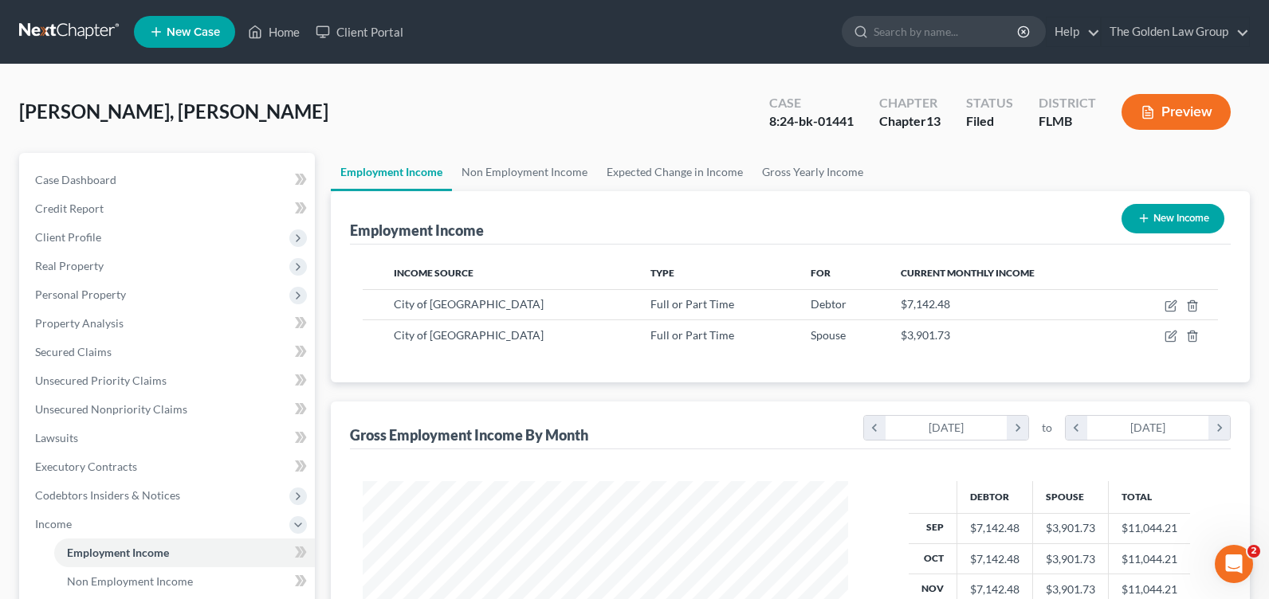
scroll to position [796662, 796435]
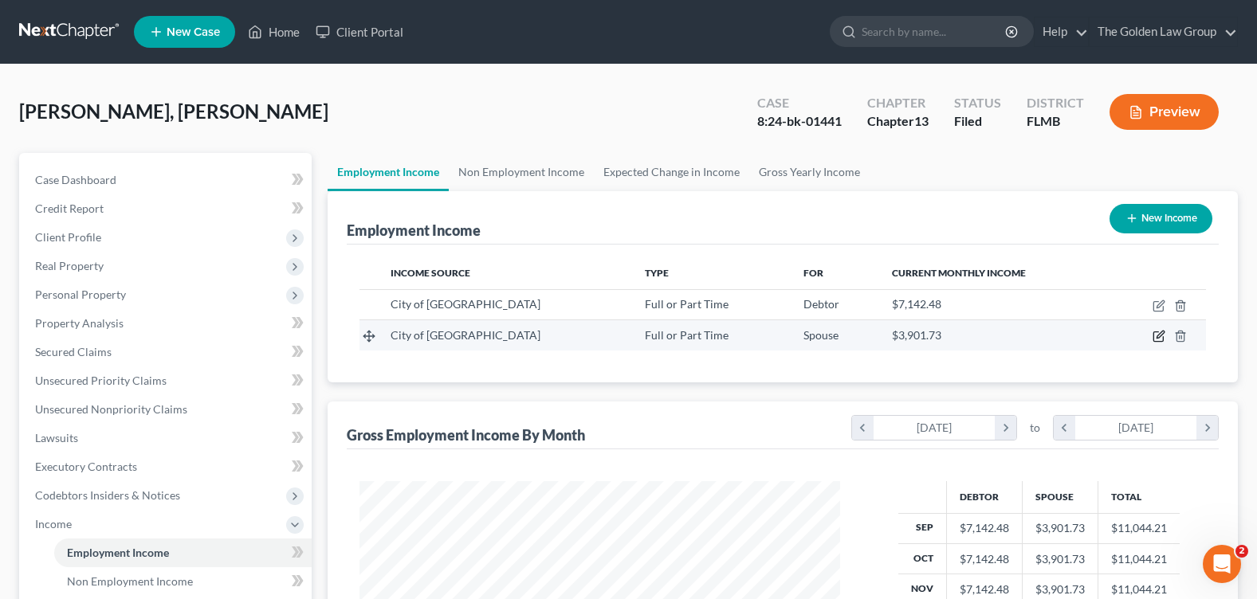
click at [1156, 342] on icon "button" at bounding box center [1158, 337] width 10 height 10
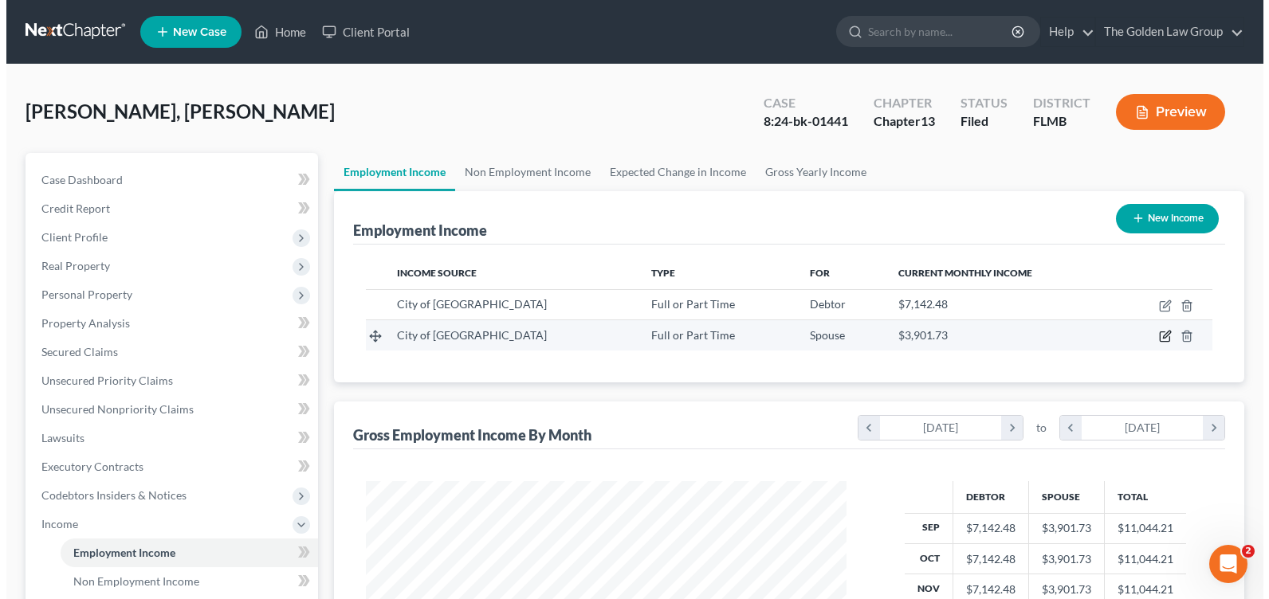
scroll to position [286, 518]
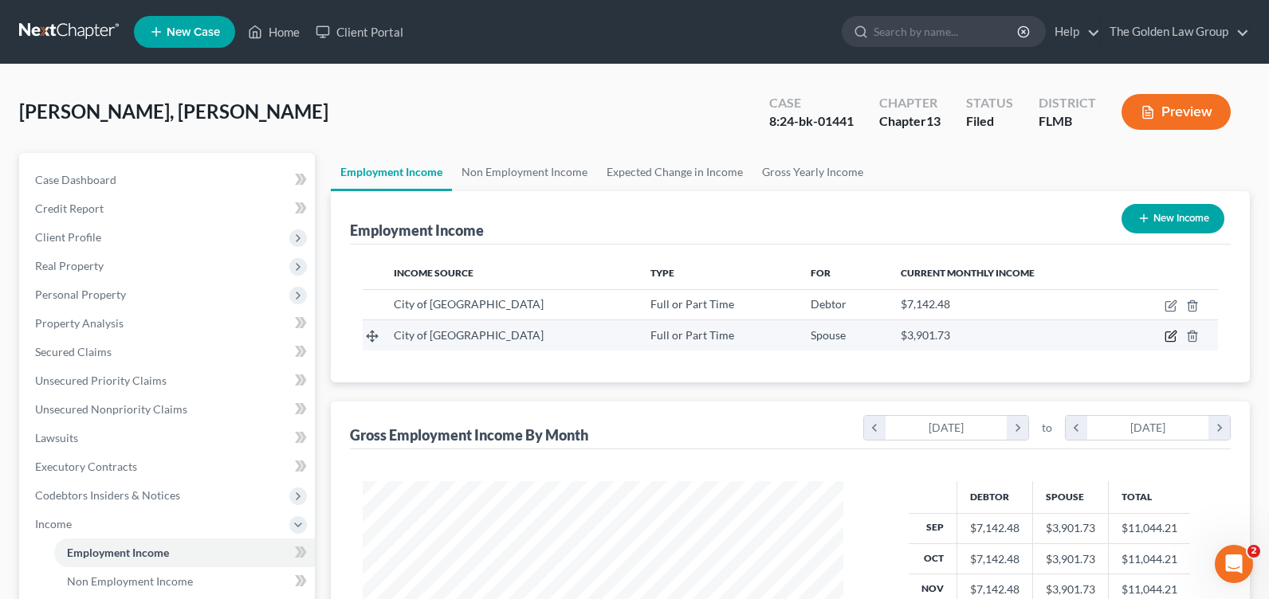
select select "0"
select select "9"
select select "2"
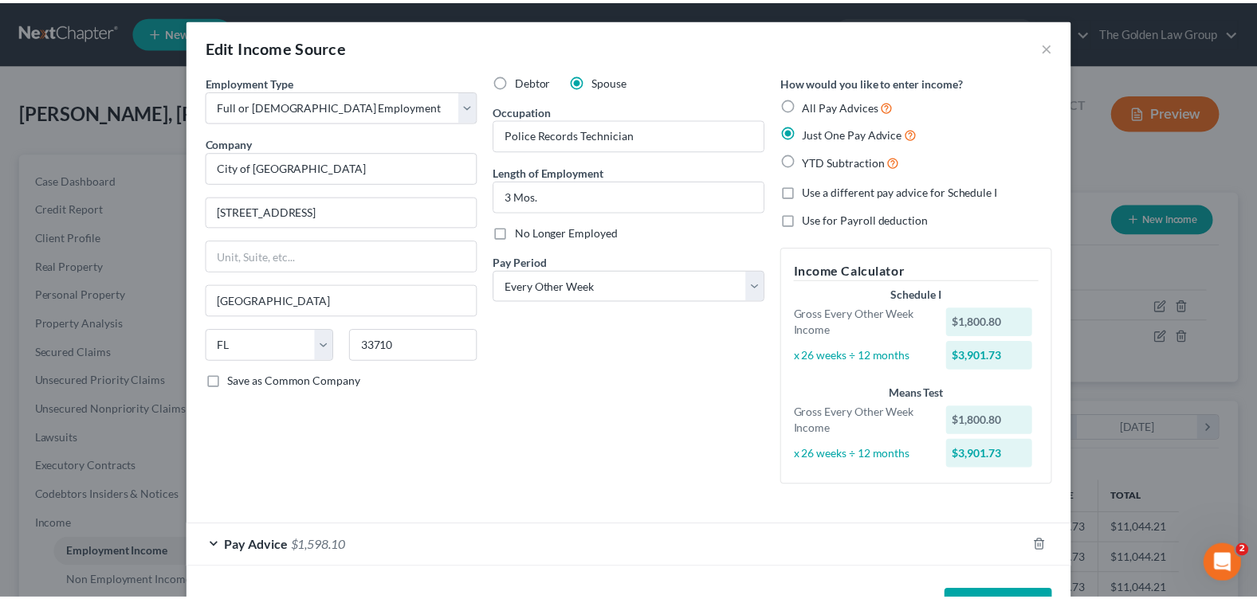
scroll to position [56, 0]
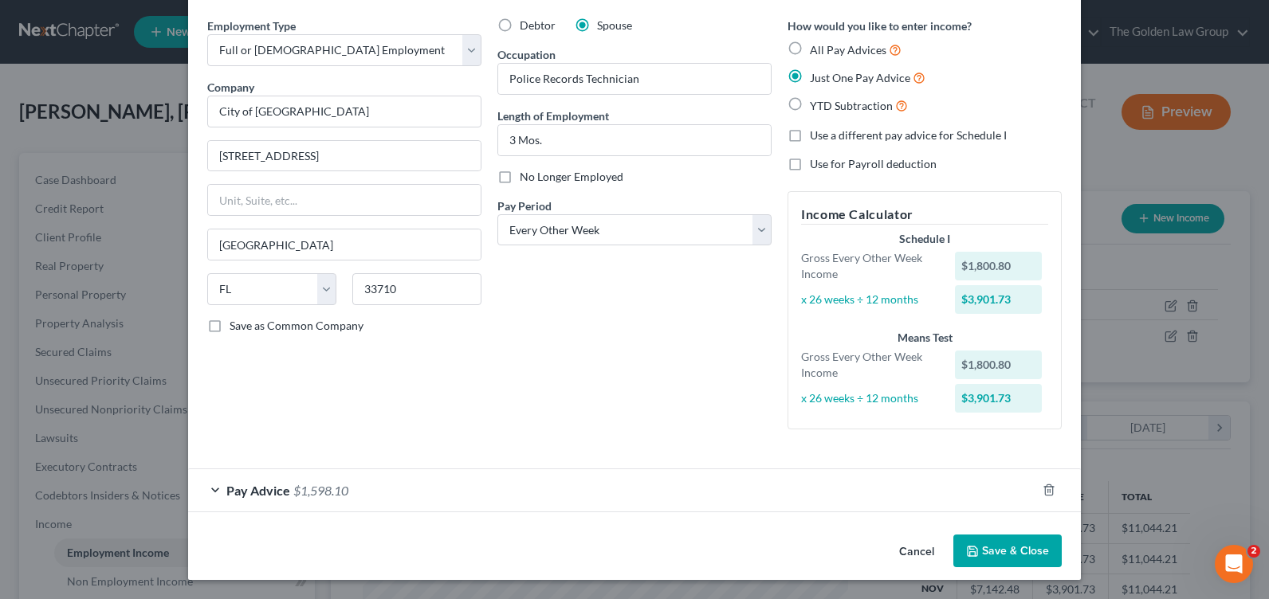
click at [976, 548] on button "Save & Close" at bounding box center [1007, 551] width 108 height 33
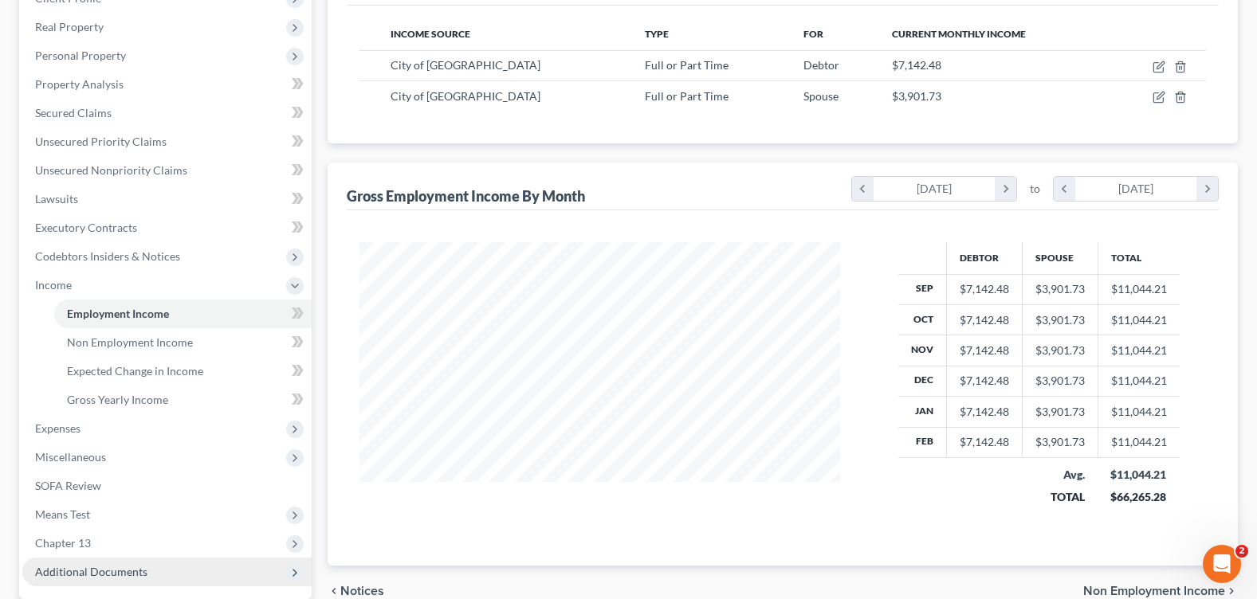
scroll to position [391, 0]
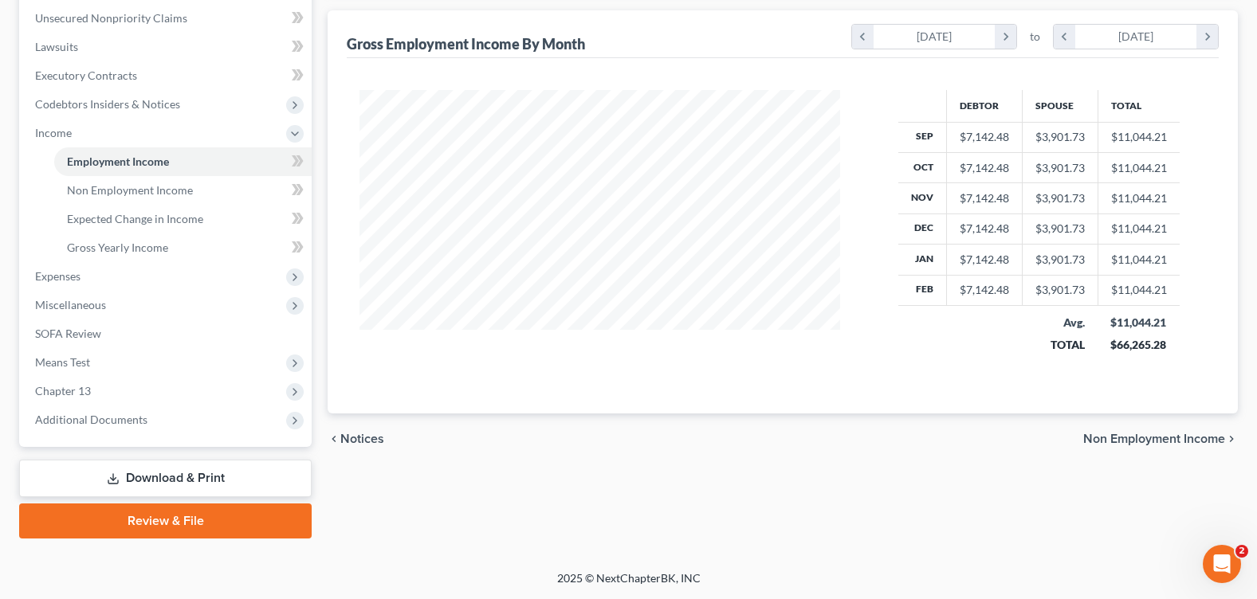
click at [162, 479] on link "Download & Print" at bounding box center [165, 478] width 292 height 37
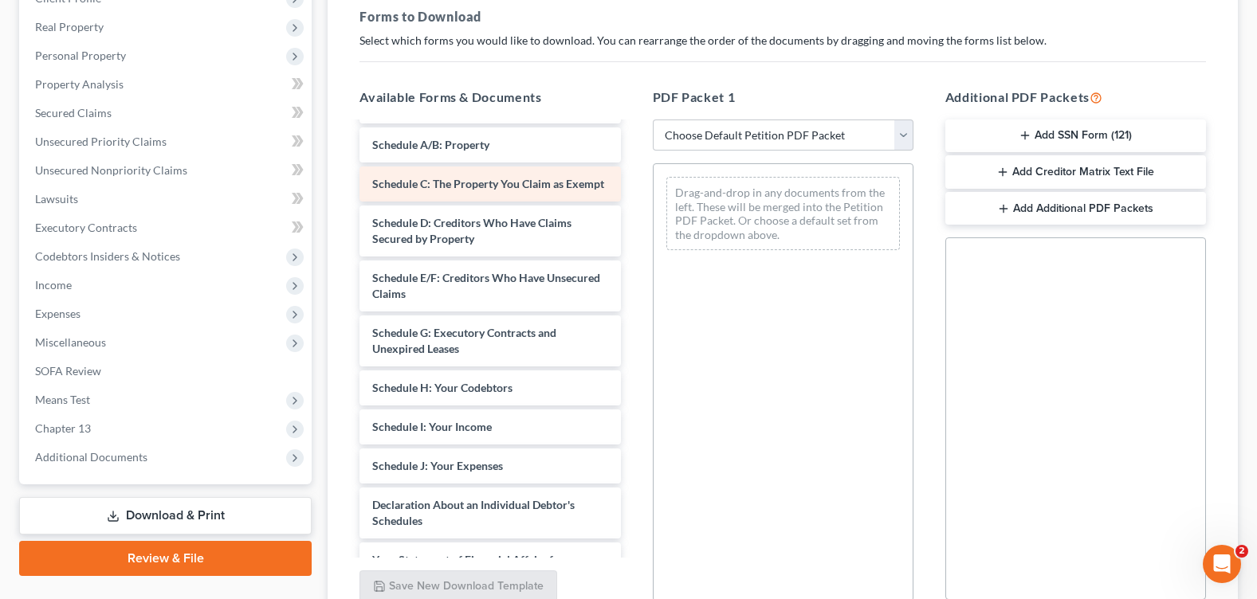
scroll to position [2710, 0]
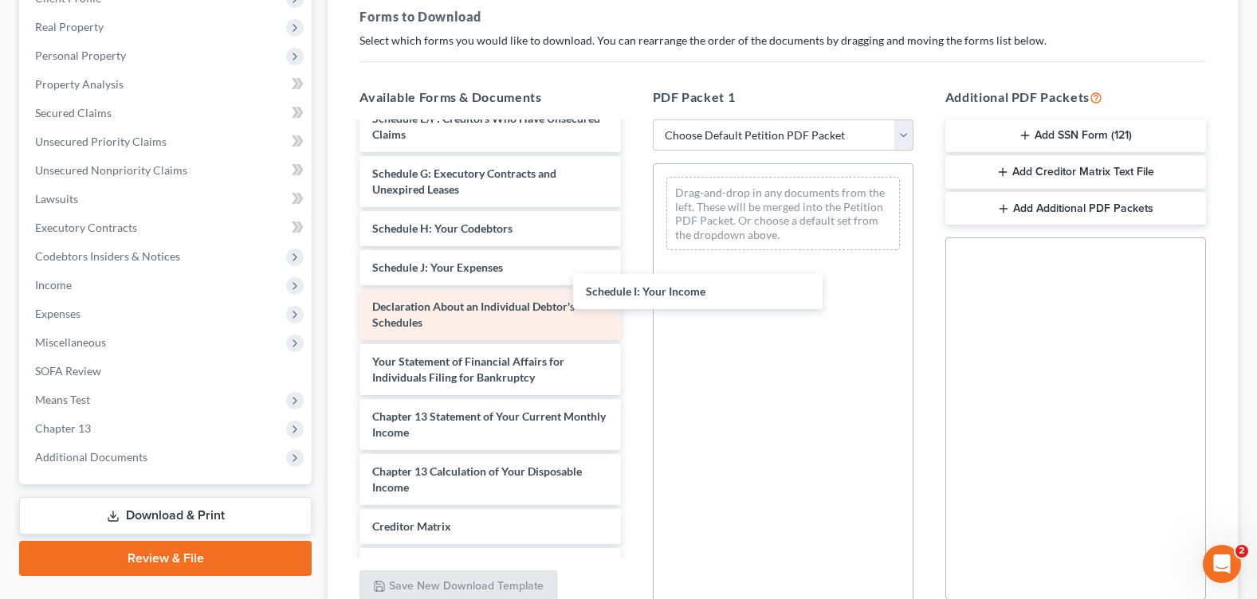
drag, startPoint x: 476, startPoint y: 283, endPoint x: 606, endPoint y: 315, distance: 133.8
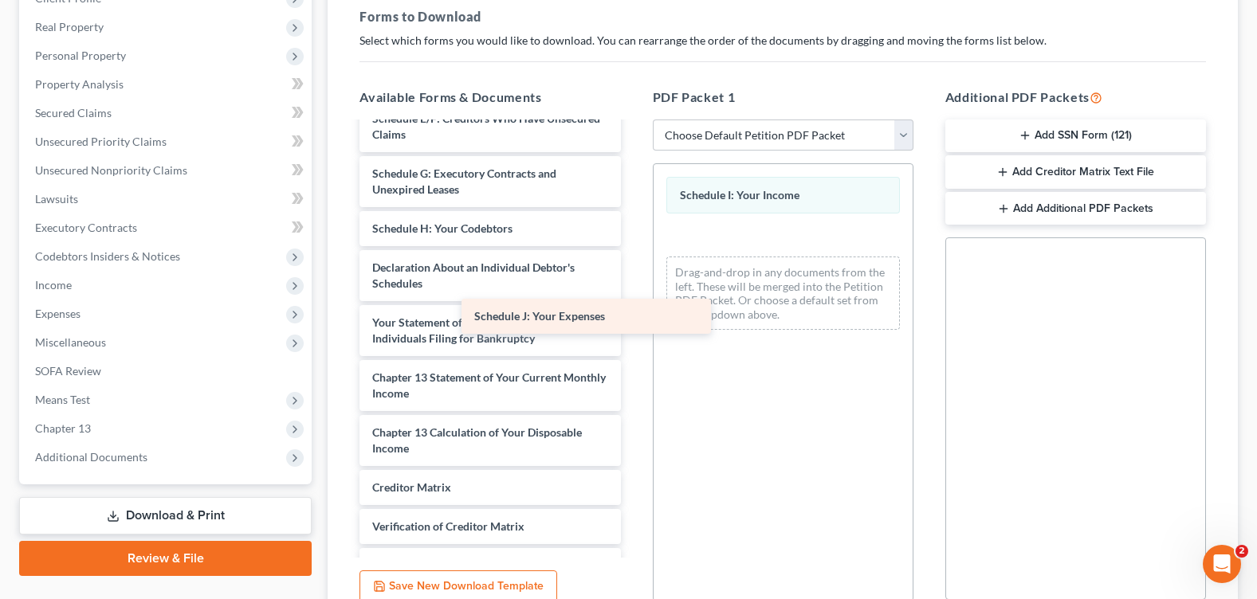
drag, startPoint x: 562, startPoint y: 290, endPoint x: 727, endPoint y: 324, distance: 168.5
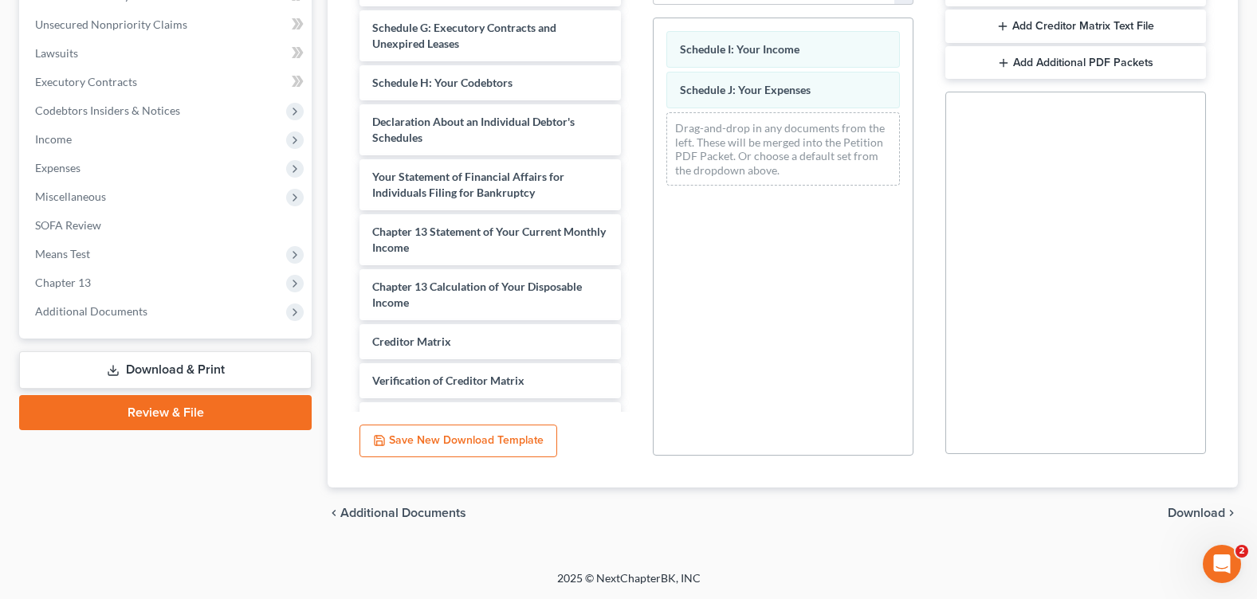
click at [1176, 513] on span "Download" at bounding box center [1196, 513] width 57 height 13
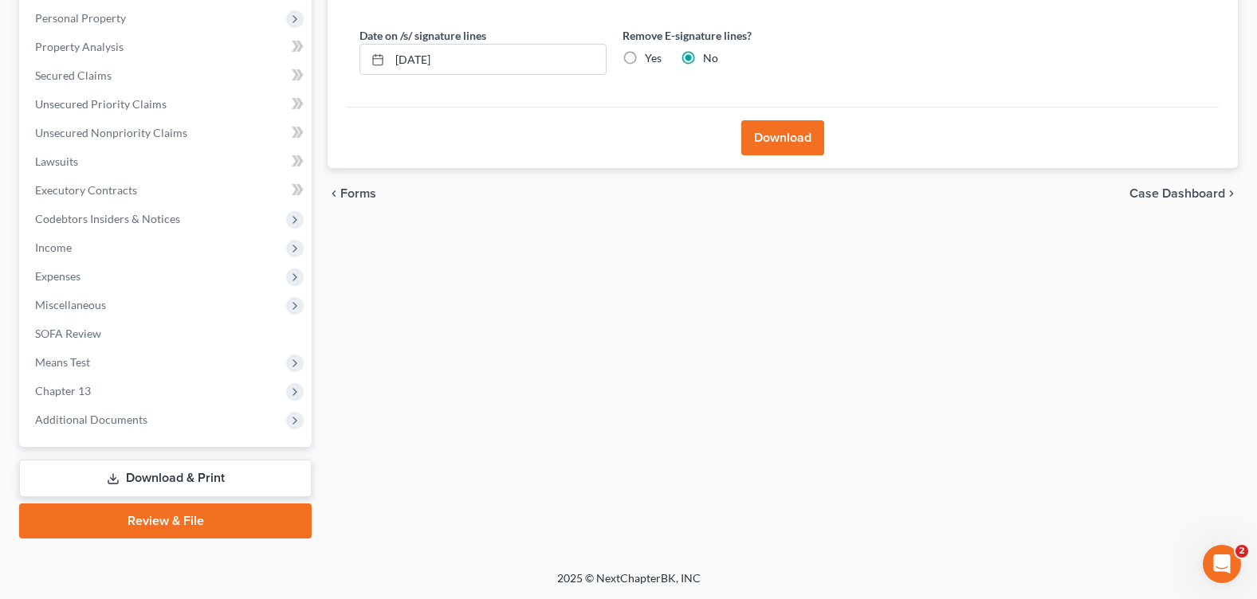
scroll to position [277, 0]
click at [645, 61] on label "Yes" at bounding box center [653, 58] width 17 height 16
click at [651, 61] on input "Yes" at bounding box center [656, 55] width 10 height 10
radio input "true"
radio input "false"
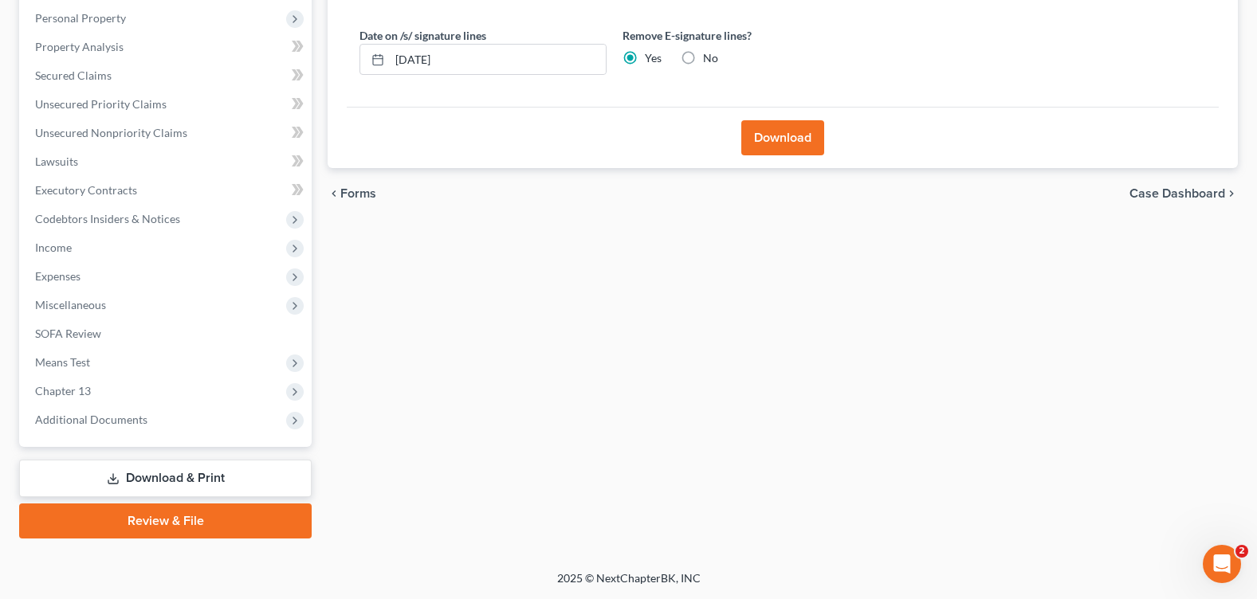
click at [802, 147] on button "Download" at bounding box center [782, 137] width 83 height 35
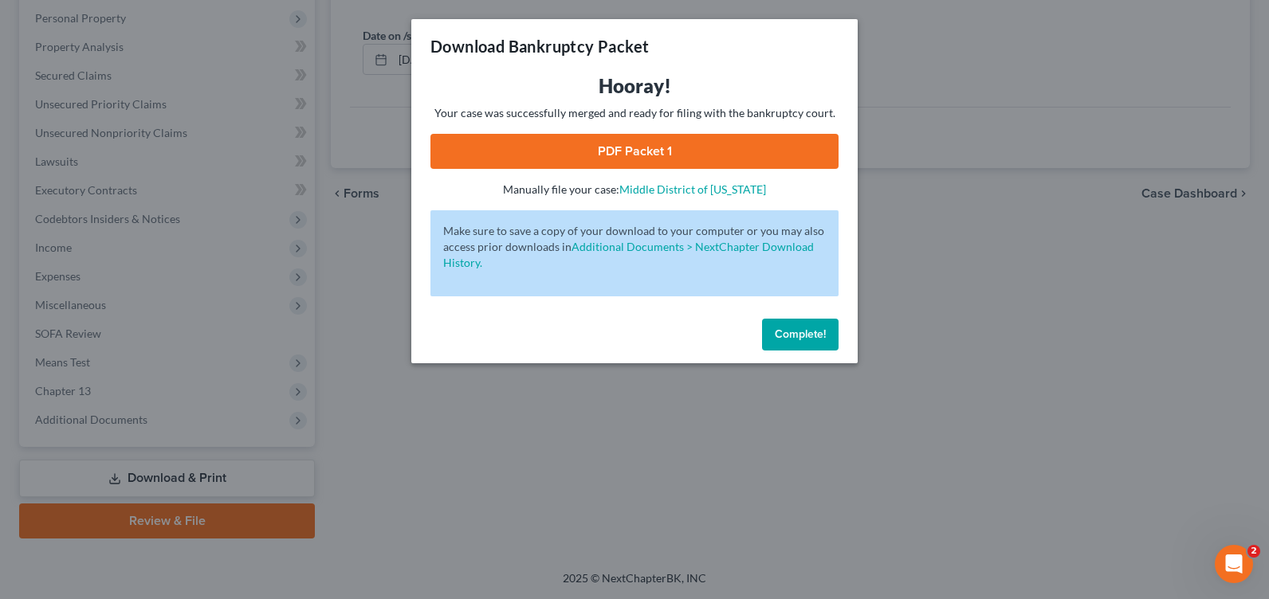
click at [803, 329] on span "Complete!" at bounding box center [800, 335] width 51 height 14
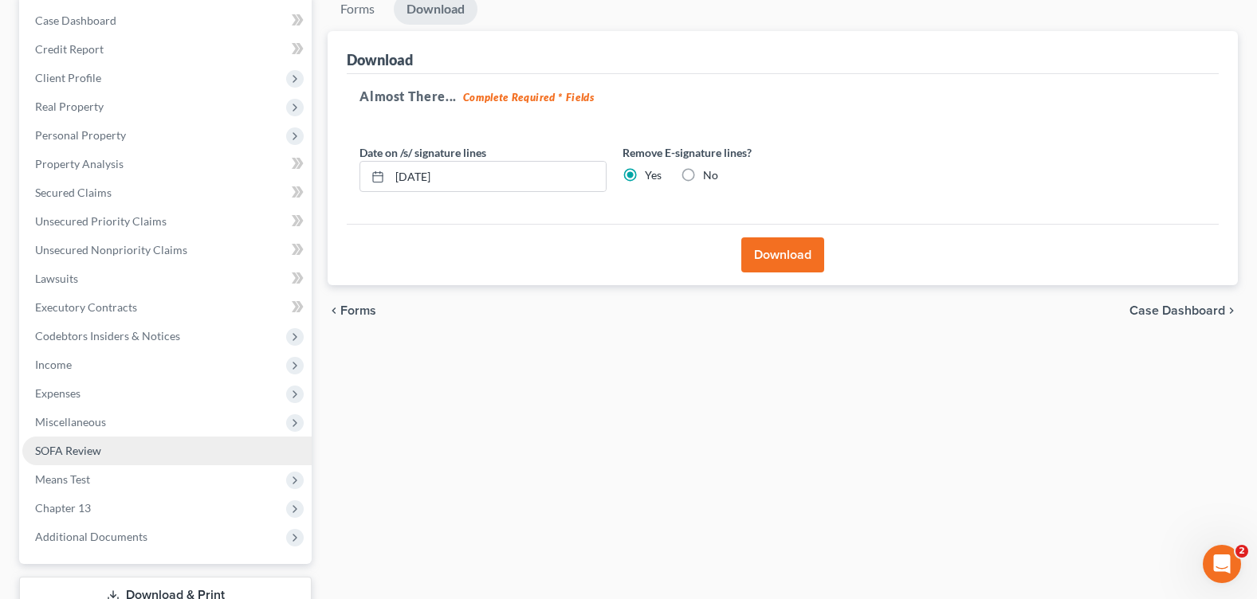
scroll to position [239, 0]
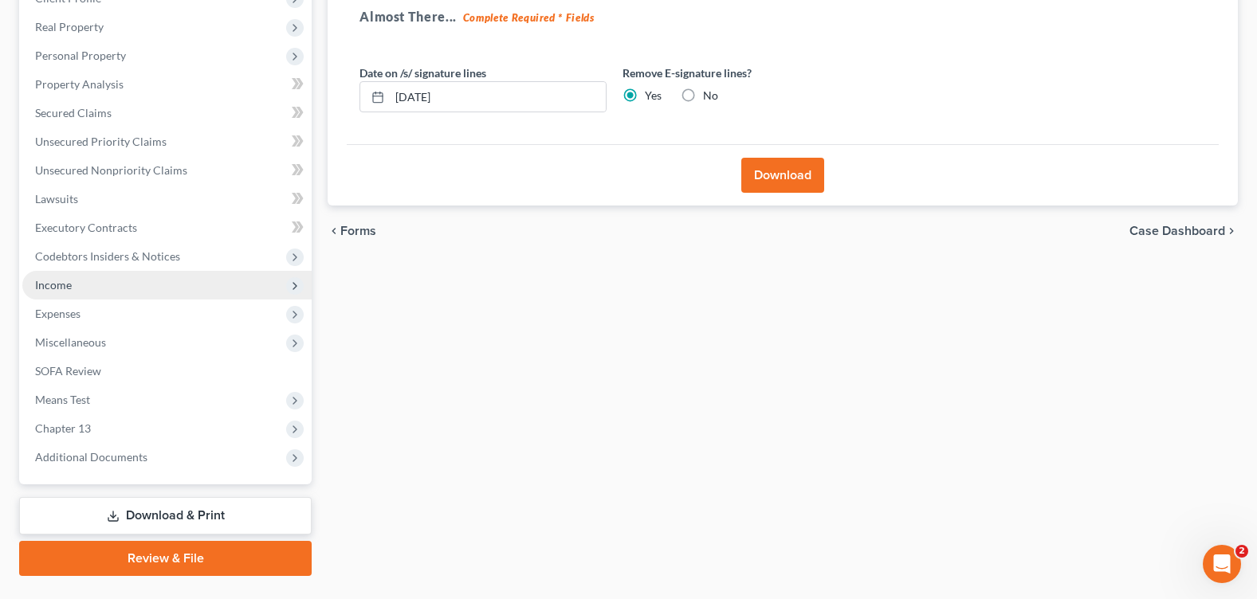
click at [59, 273] on span "Income" at bounding box center [166, 285] width 289 height 29
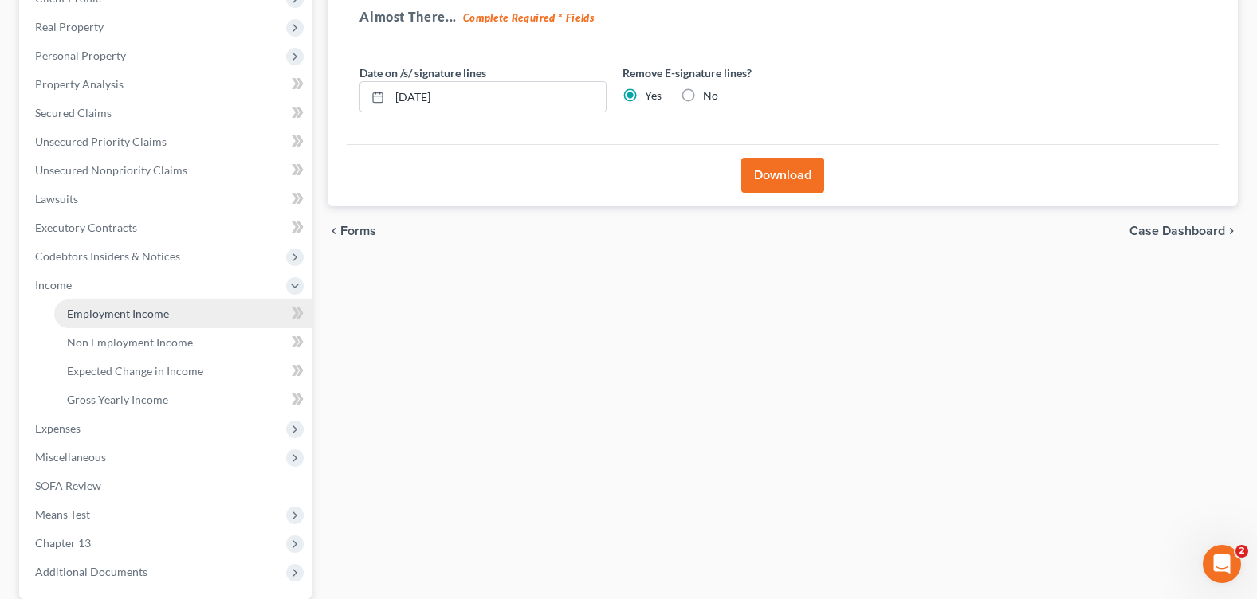
click at [147, 316] on span "Employment Income" at bounding box center [118, 314] width 102 height 14
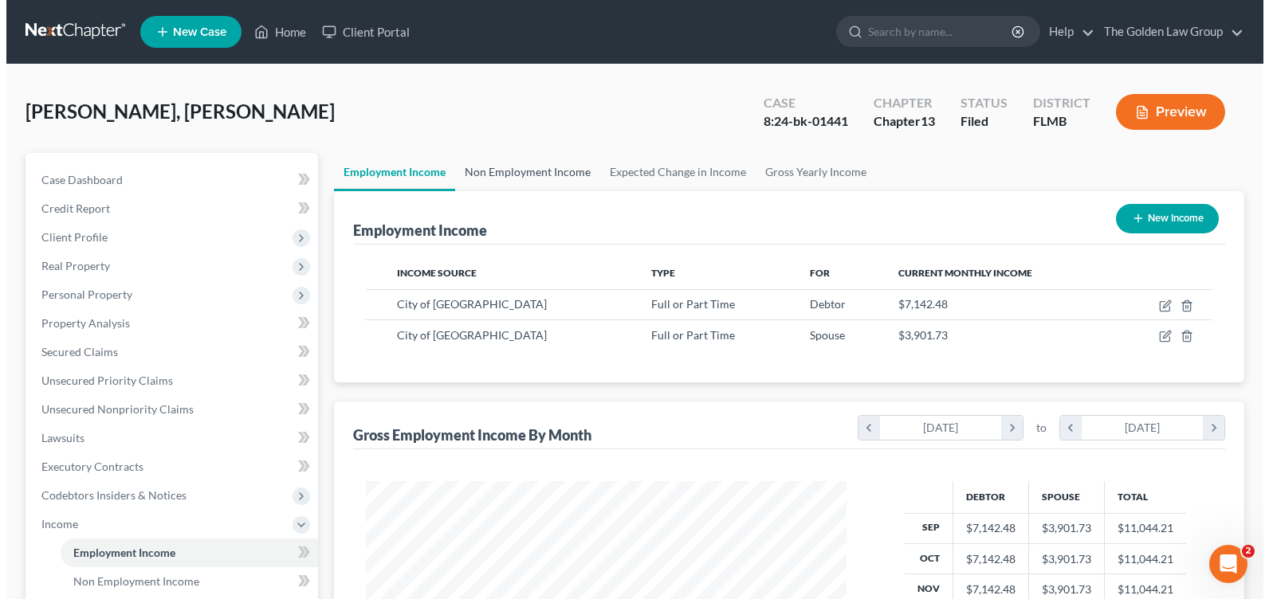
scroll to position [286, 512]
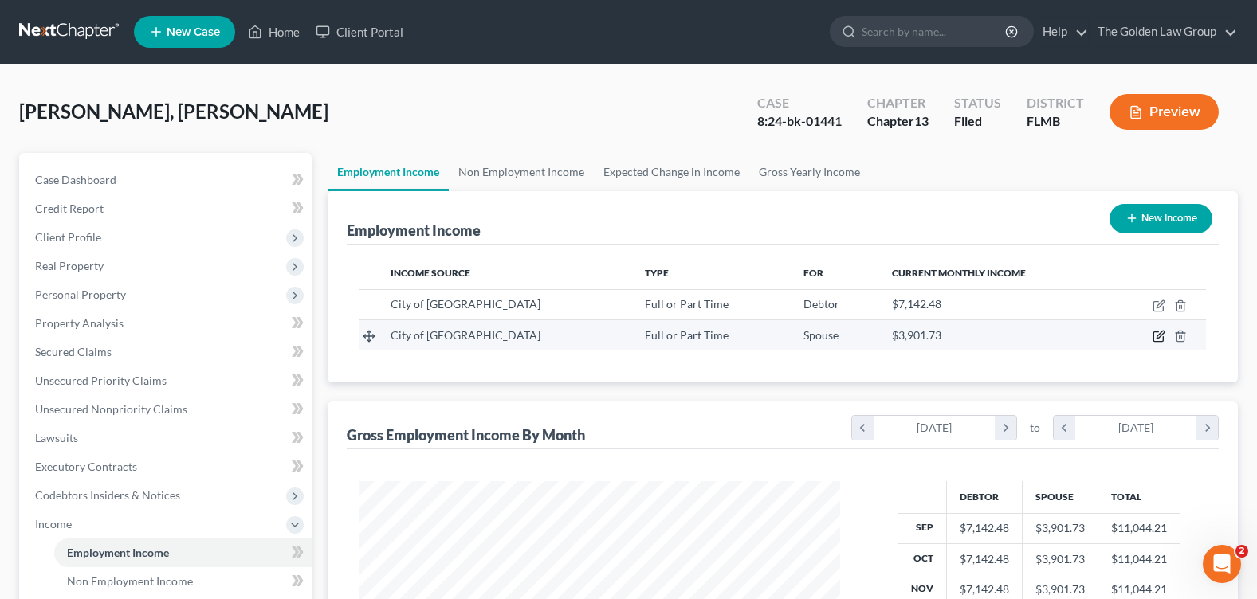
click at [1161, 337] on icon "button" at bounding box center [1158, 336] width 13 height 13
select select "0"
select select "9"
select select "2"
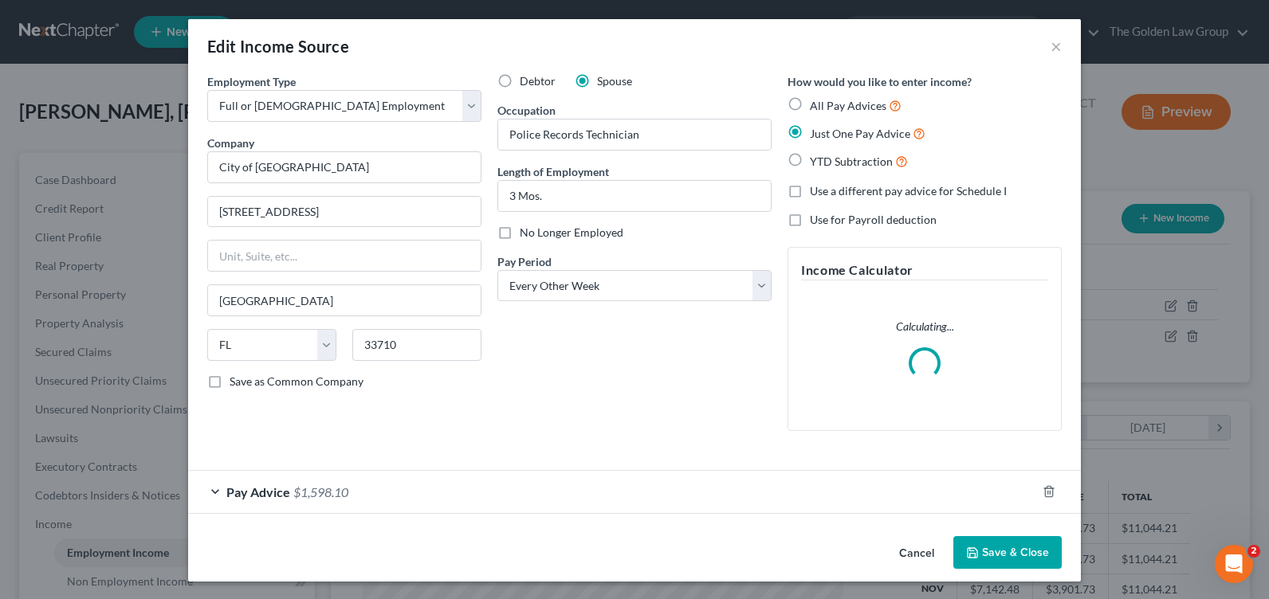
scroll to position [286, 518]
click at [210, 489] on div "Pay Advice $1,598.10" at bounding box center [612, 492] width 848 height 42
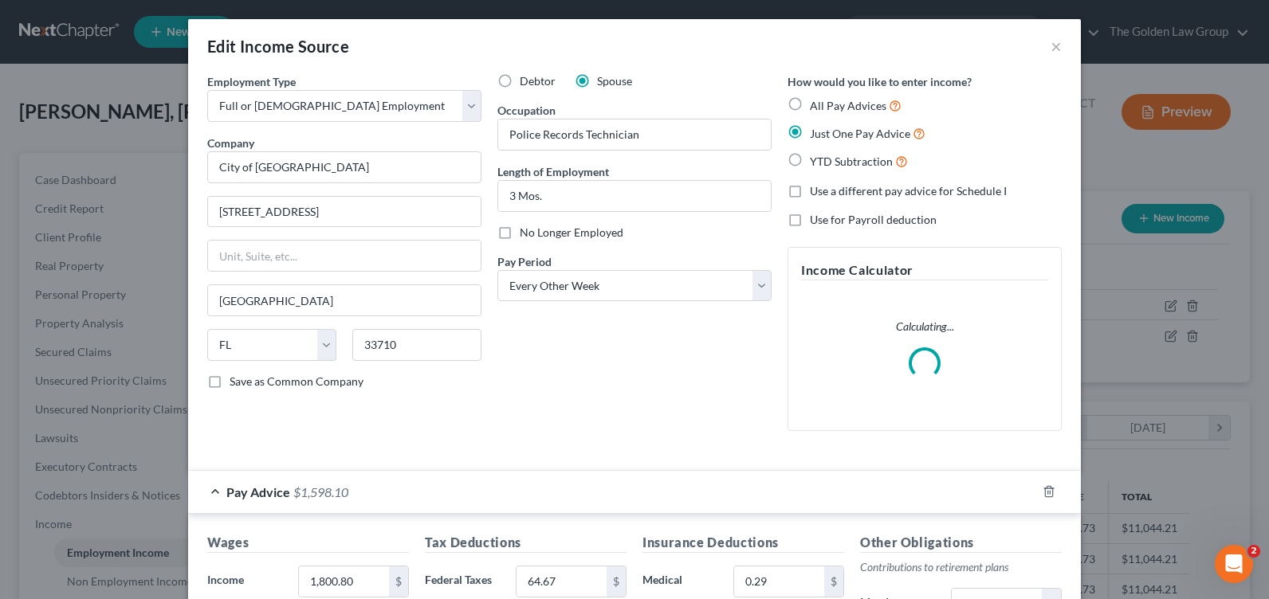
click at [533, 402] on div "Debtor Spouse Occupation Police Records Technician Length of Employment 3 Mos. …" at bounding box center [634, 258] width 290 height 371
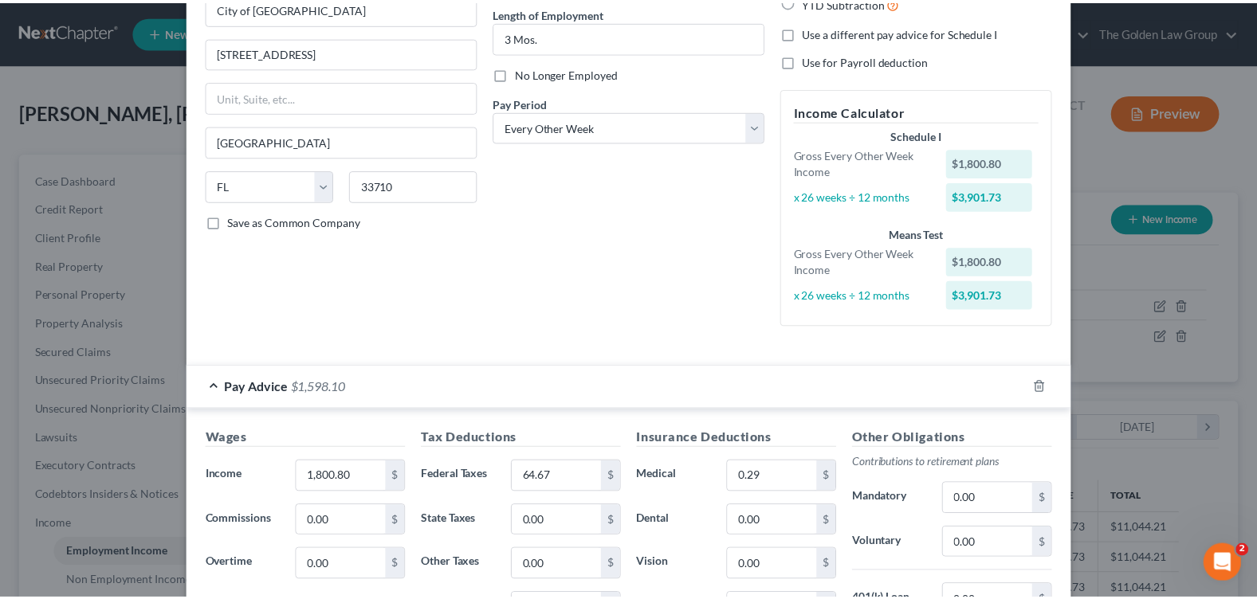
scroll to position [445, 0]
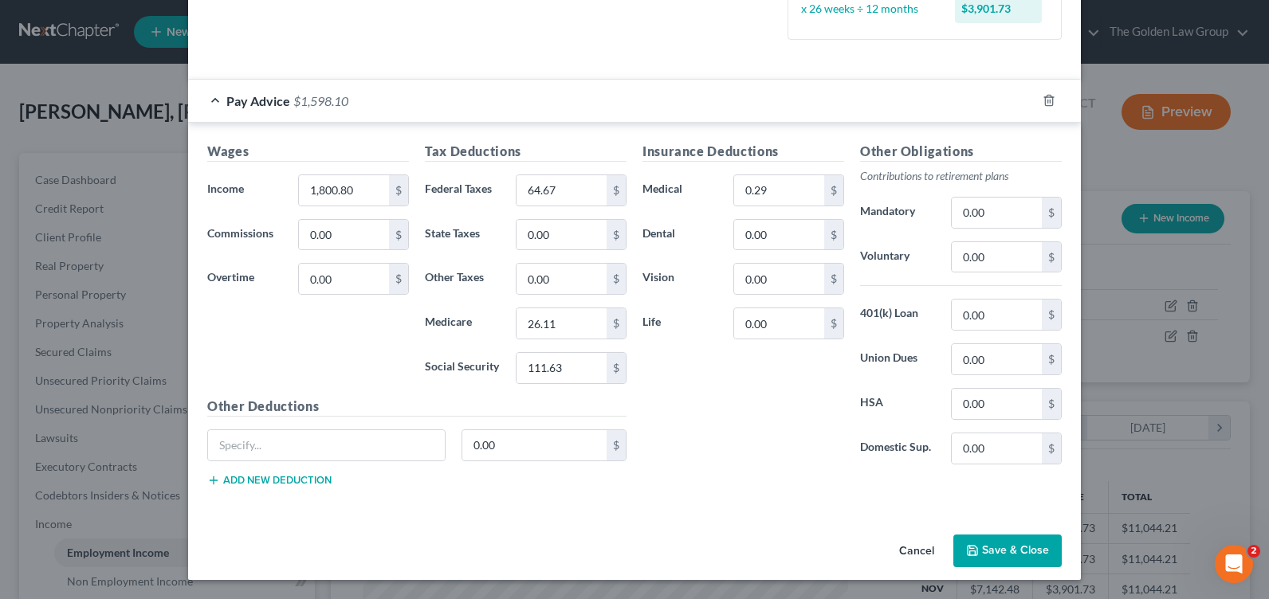
click at [1022, 543] on button "Save & Close" at bounding box center [1007, 551] width 108 height 33
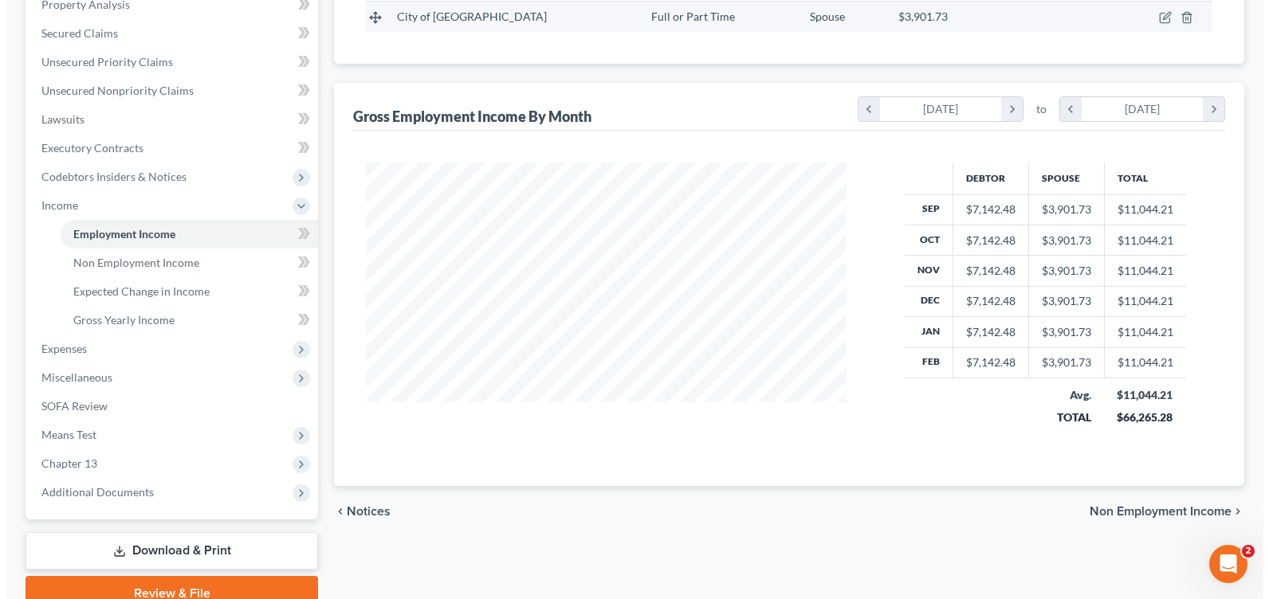
scroll to position [80, 0]
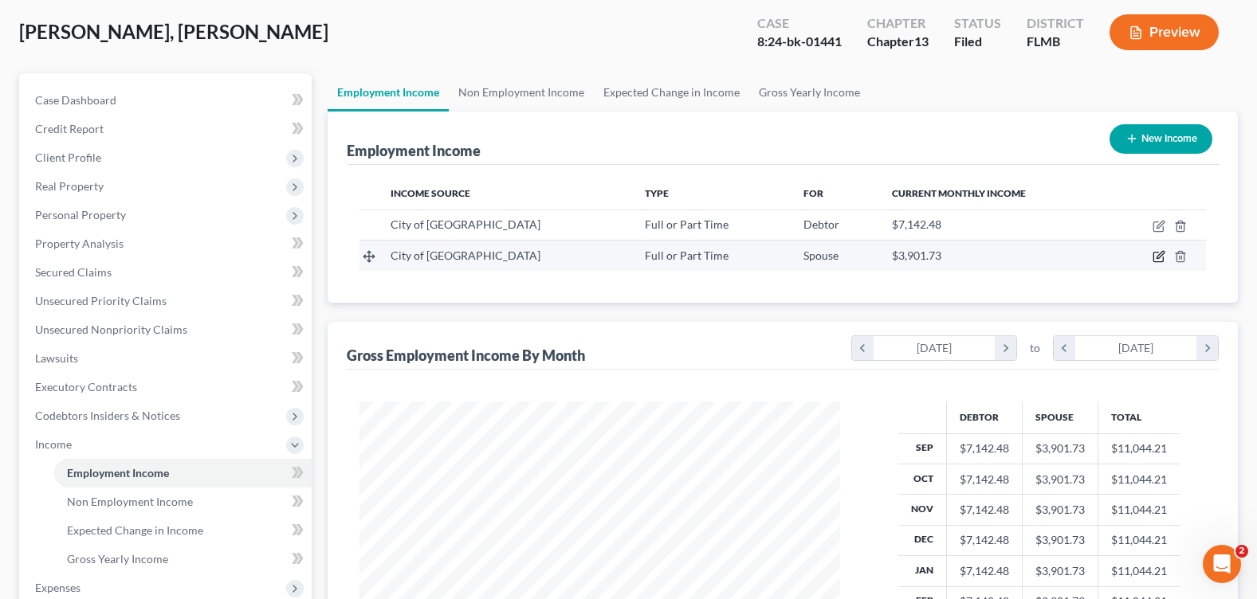
click at [1160, 253] on icon "button" at bounding box center [1158, 256] width 13 height 13
select select "0"
select select "9"
select select "2"
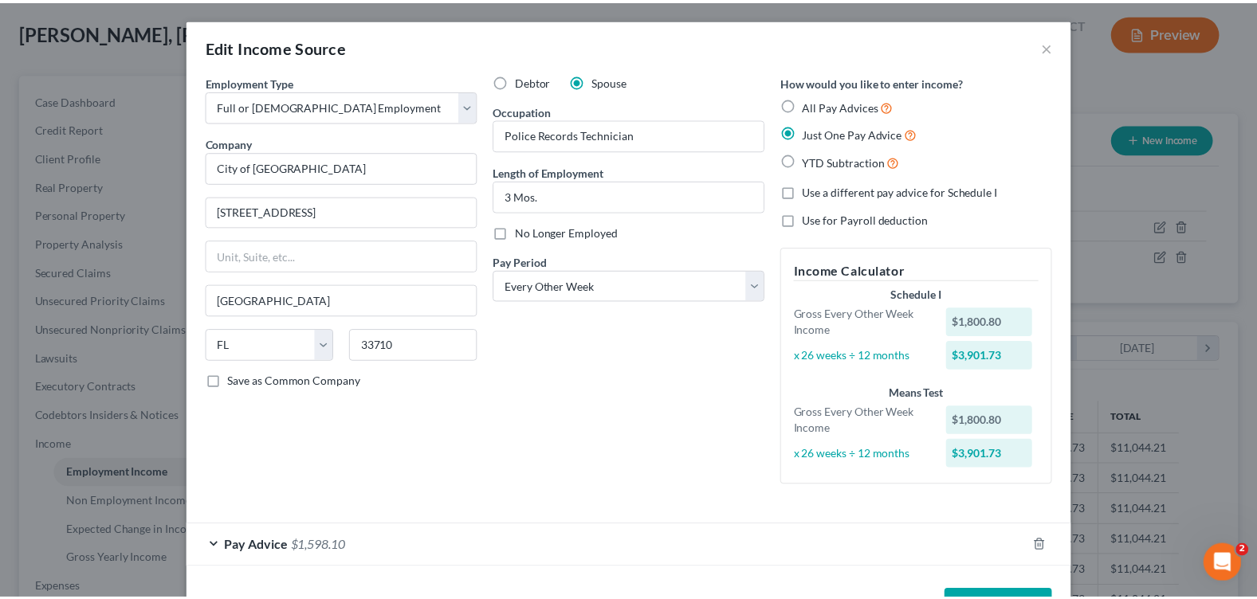
scroll to position [56, 0]
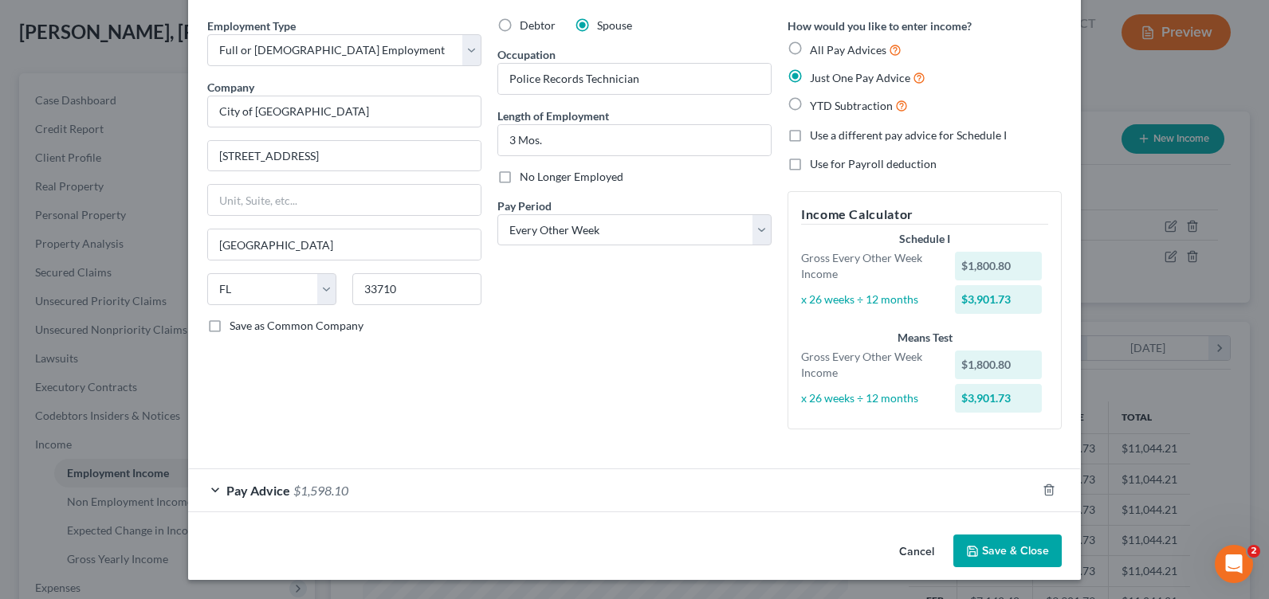
click at [971, 555] on icon "button" at bounding box center [972, 551] width 13 height 13
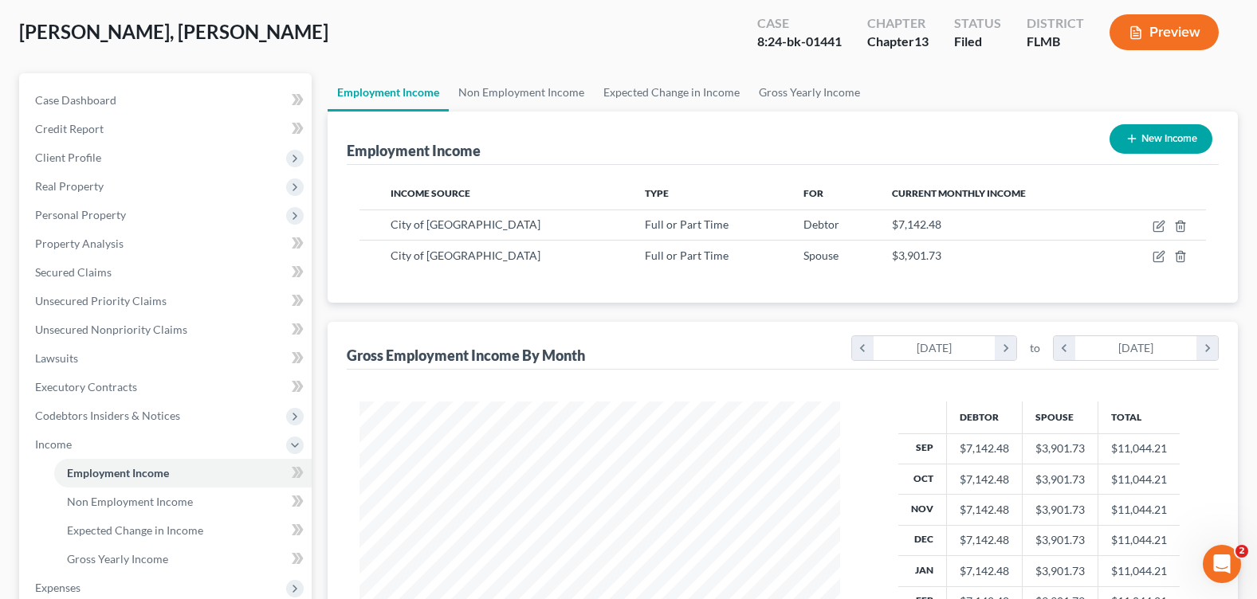
scroll to position [319, 0]
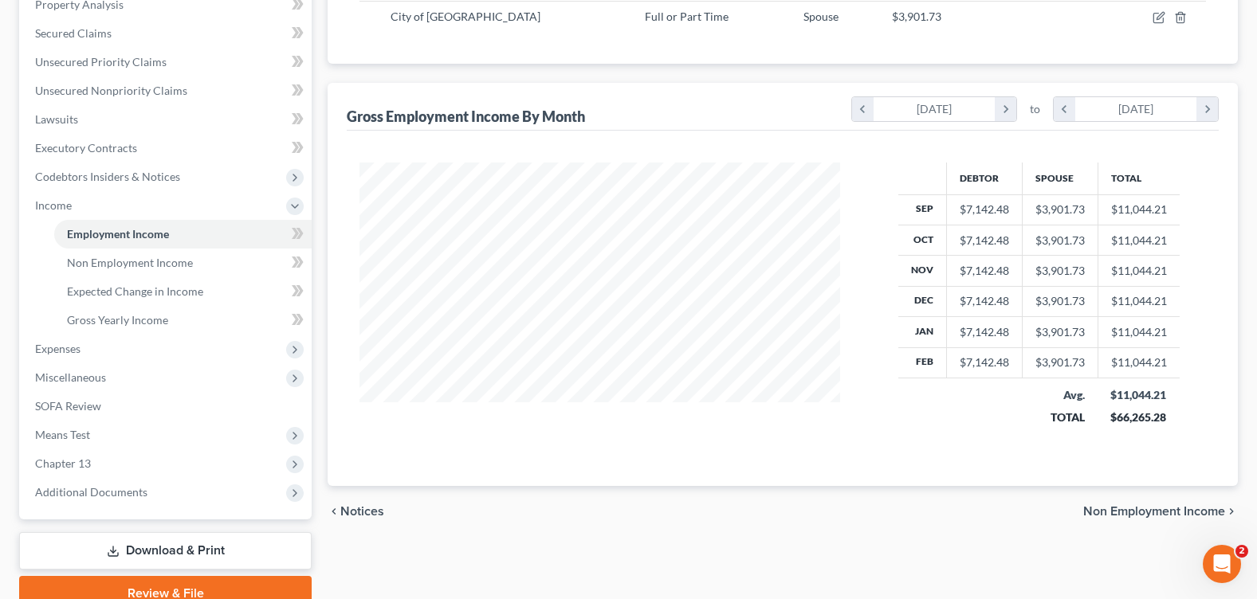
click at [165, 550] on link "Download & Print" at bounding box center [165, 550] width 292 height 37
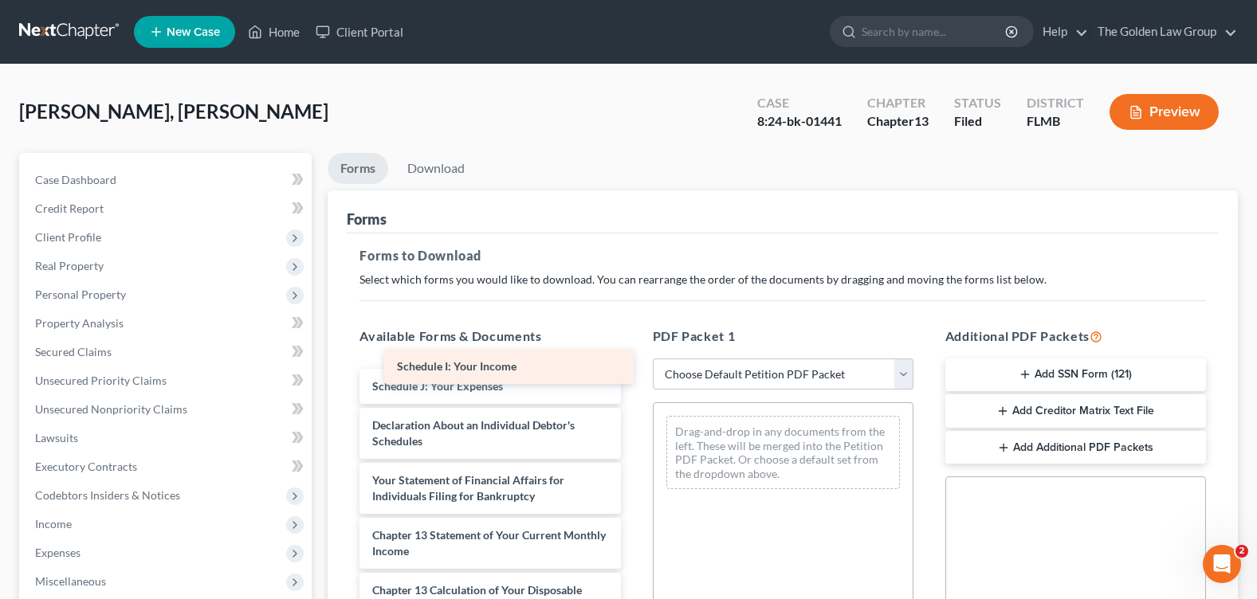
scroll to position [2830, 0]
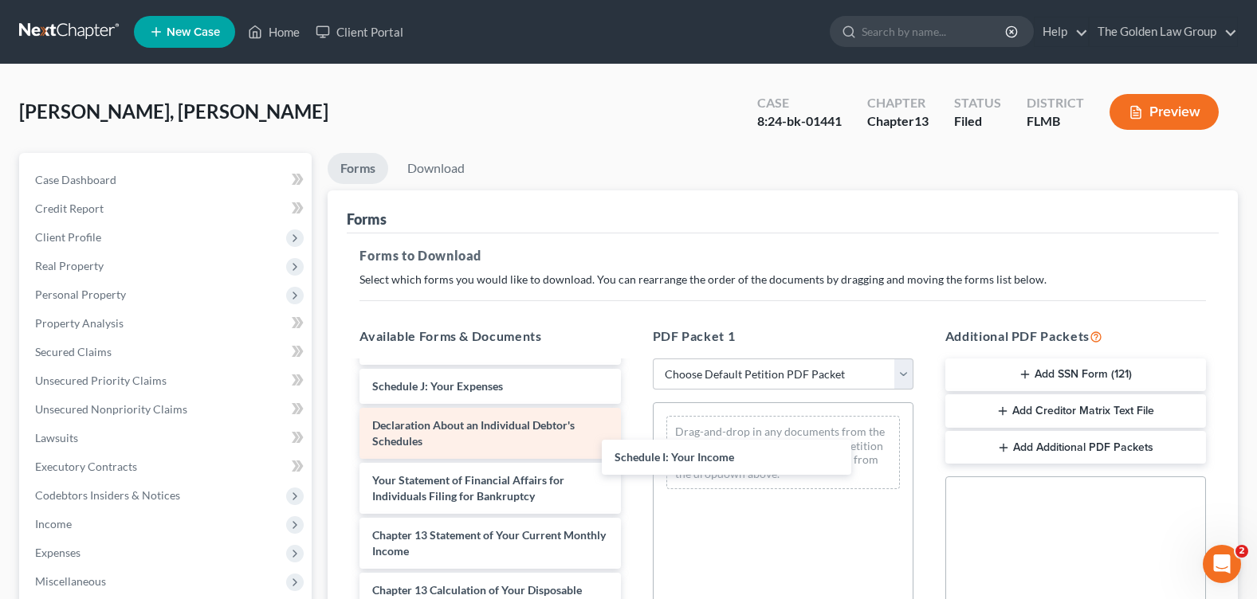
drag, startPoint x: 538, startPoint y: 371, endPoint x: 608, endPoint y: 459, distance: 112.9
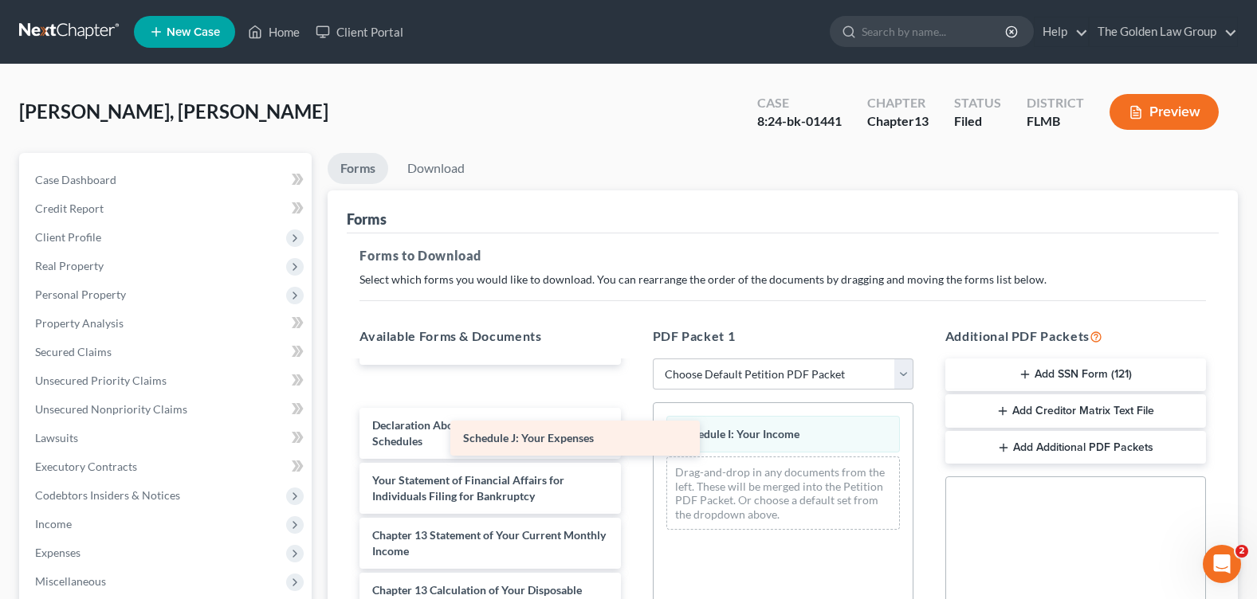
scroll to position [2810, 0]
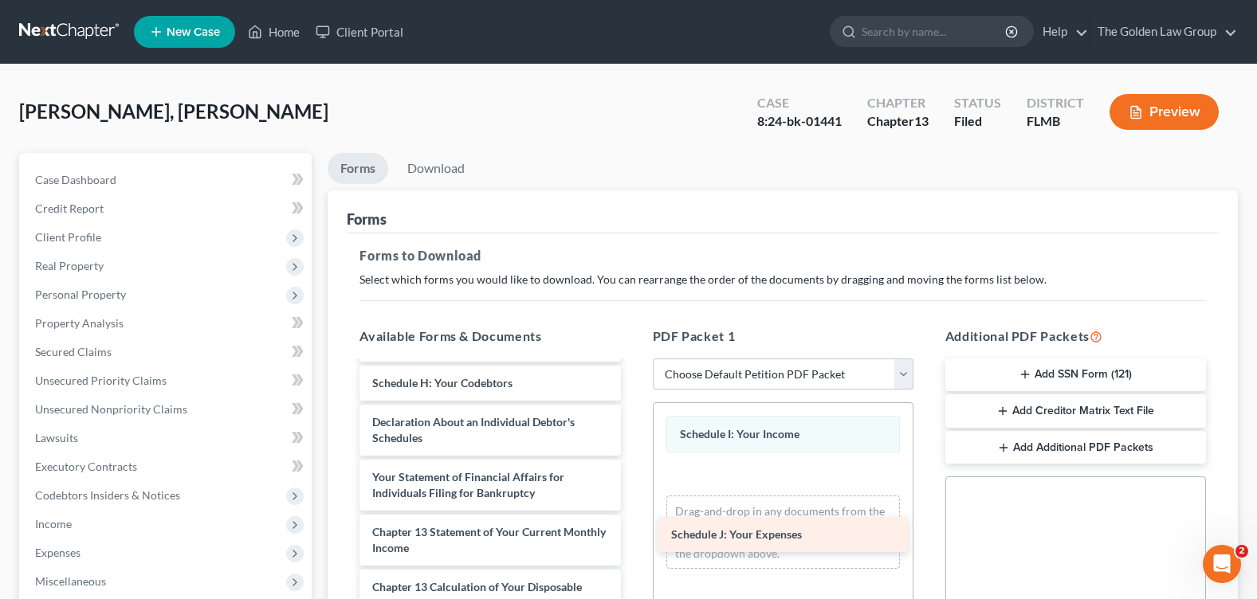
drag, startPoint x: 434, startPoint y: 410, endPoint x: 795, endPoint y: 524, distance: 378.3
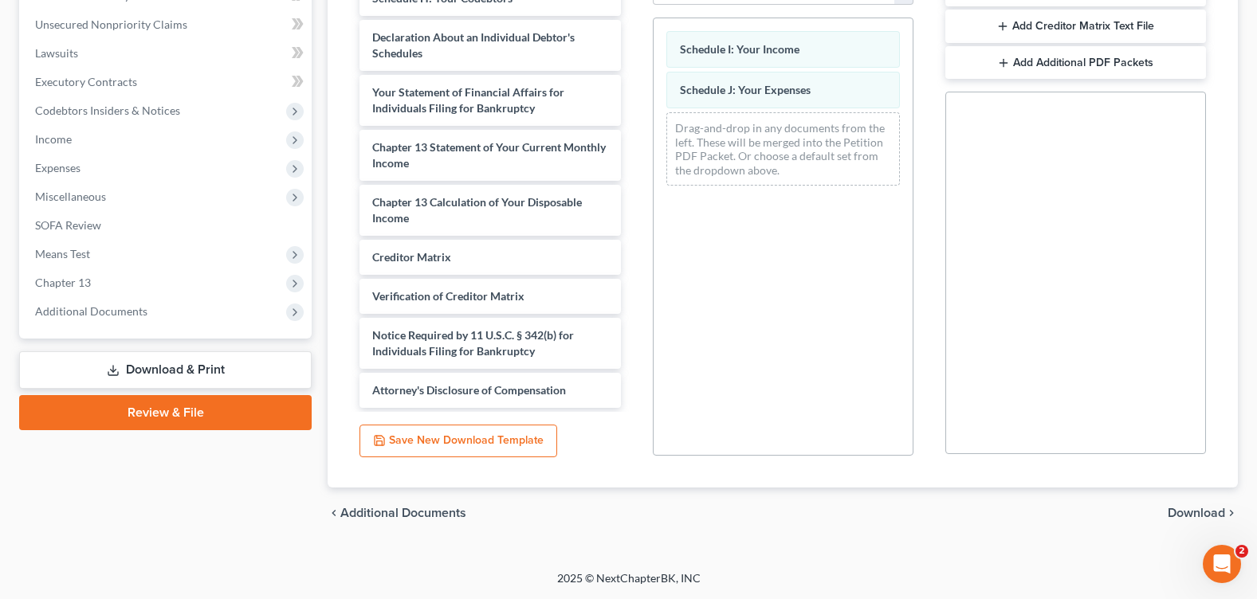
click at [1203, 507] on span "Download" at bounding box center [1196, 513] width 57 height 13
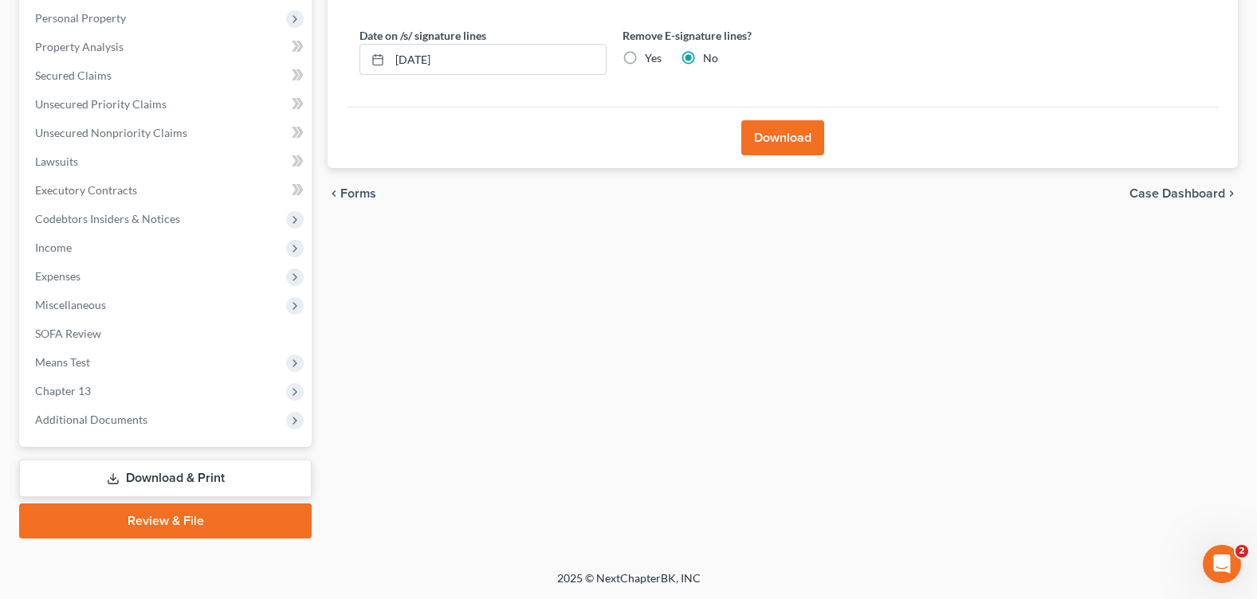
scroll to position [277, 0]
click at [781, 159] on div "Download" at bounding box center [783, 137] width 872 height 61
click at [777, 146] on button "Download" at bounding box center [782, 137] width 83 height 35
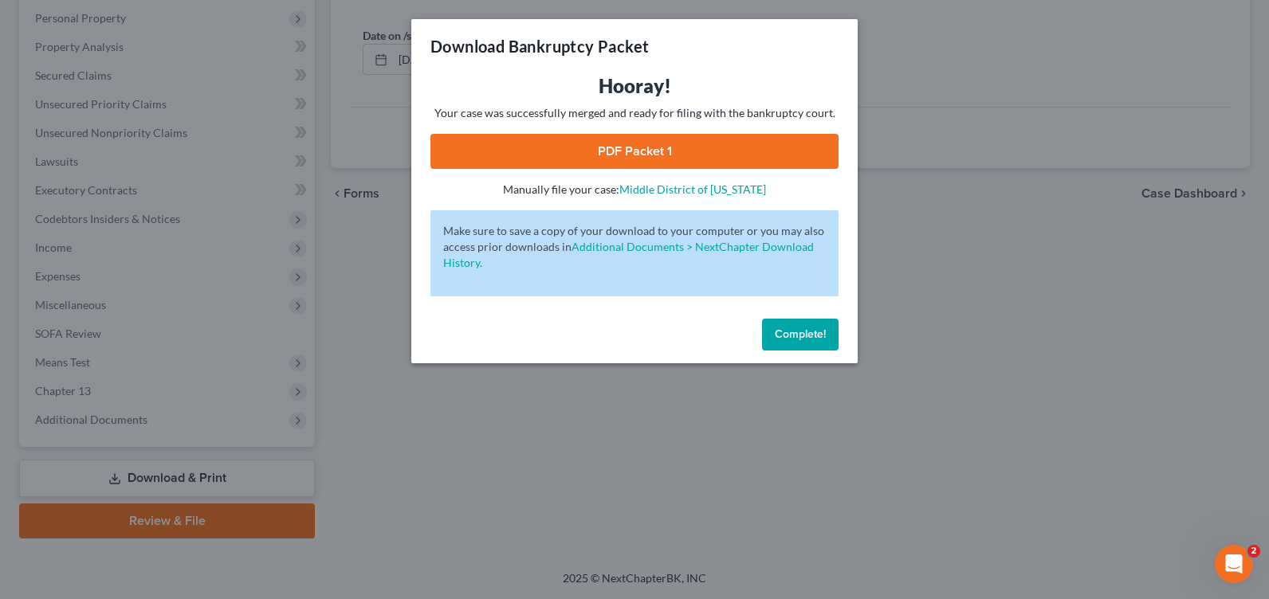
click at [677, 147] on link "PDF Packet 1" at bounding box center [634, 151] width 408 height 35
click at [772, 331] on button "Complete!" at bounding box center [800, 335] width 77 height 32
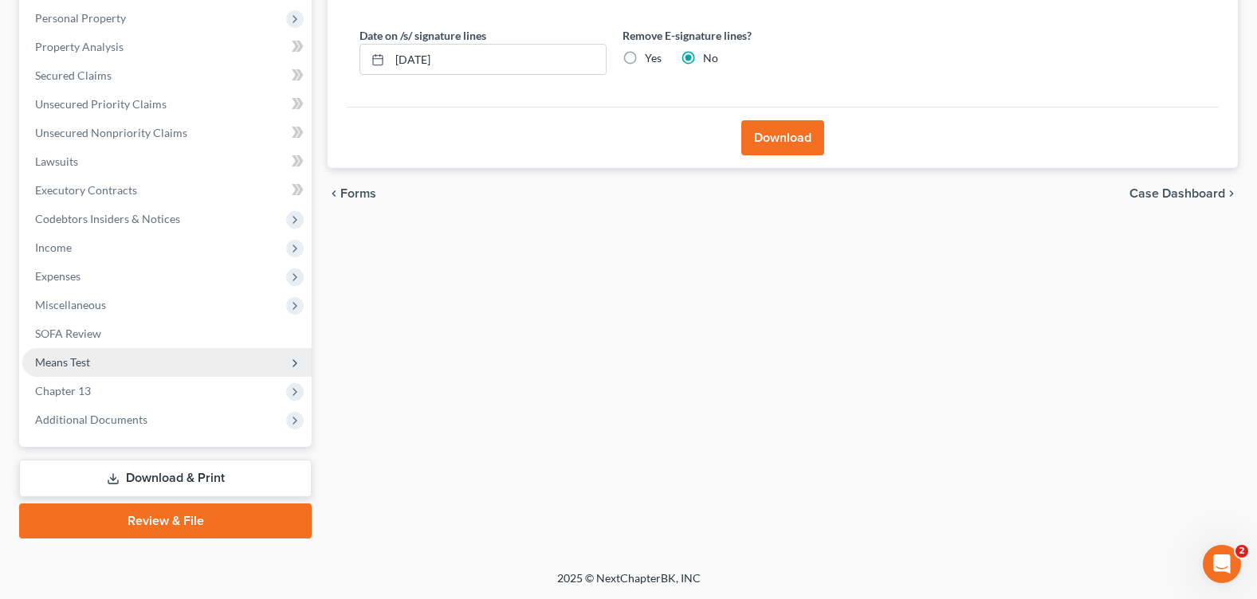
click at [94, 359] on span "Means Test" at bounding box center [166, 362] width 289 height 29
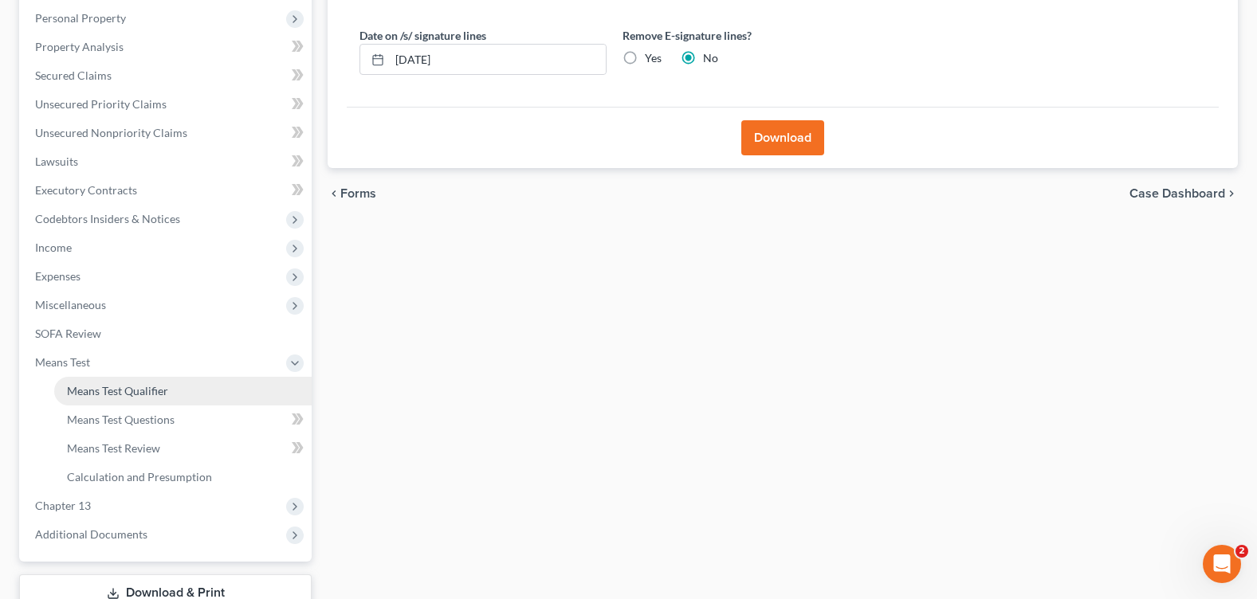
click at [185, 397] on link "Means Test Qualifier" at bounding box center [182, 391] width 257 height 29
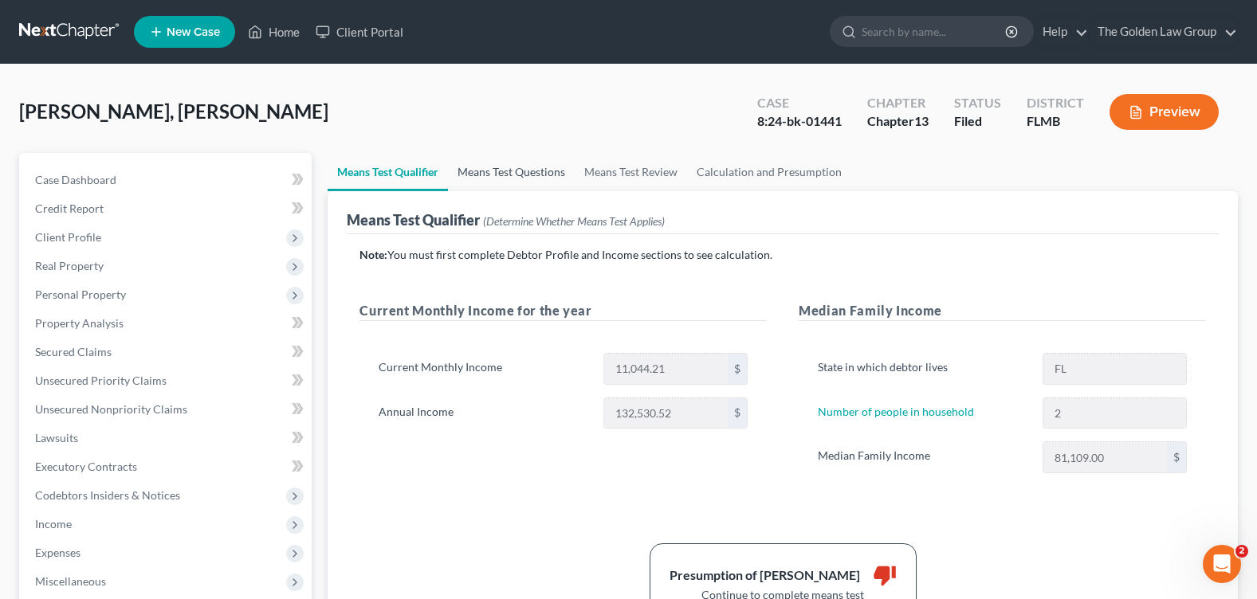
click at [546, 174] on link "Means Test Questions" at bounding box center [511, 172] width 127 height 38
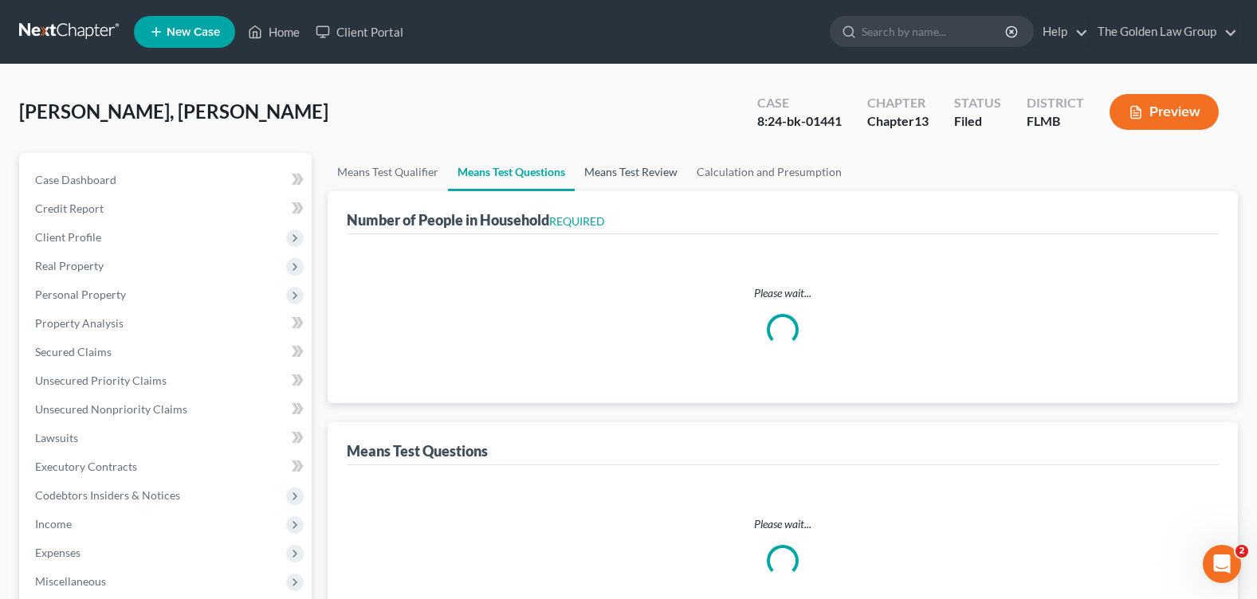
select select "1"
select select "60"
select select "1"
select select "60"
select select "1"
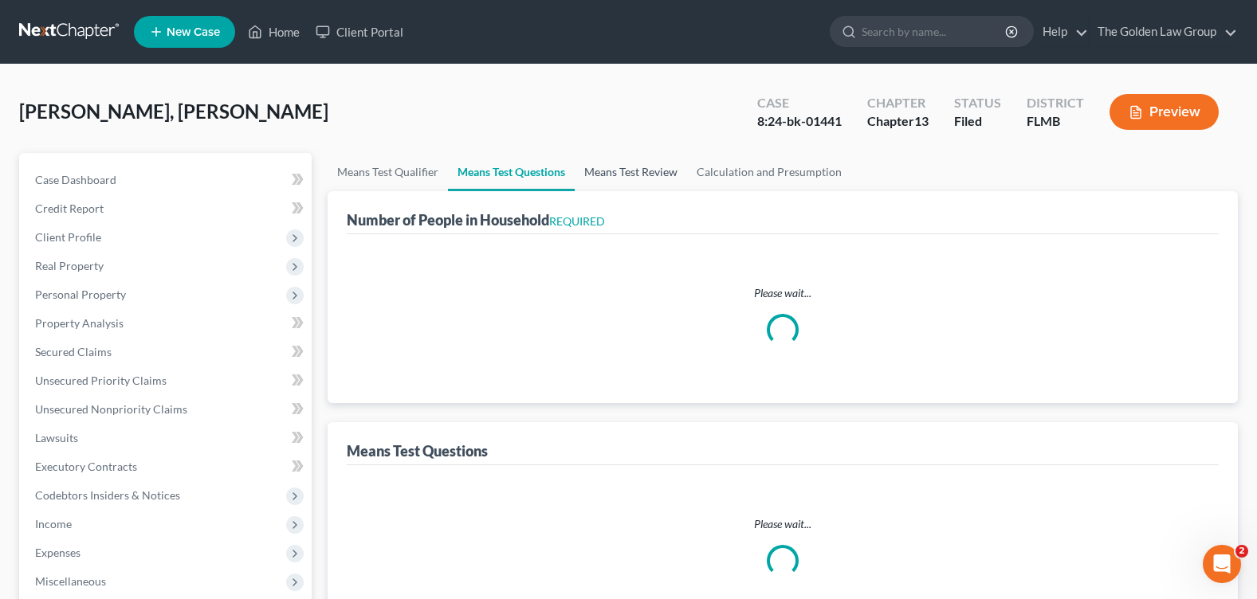
select select "60"
select select "1"
select select "60"
select select "2"
select select "0"
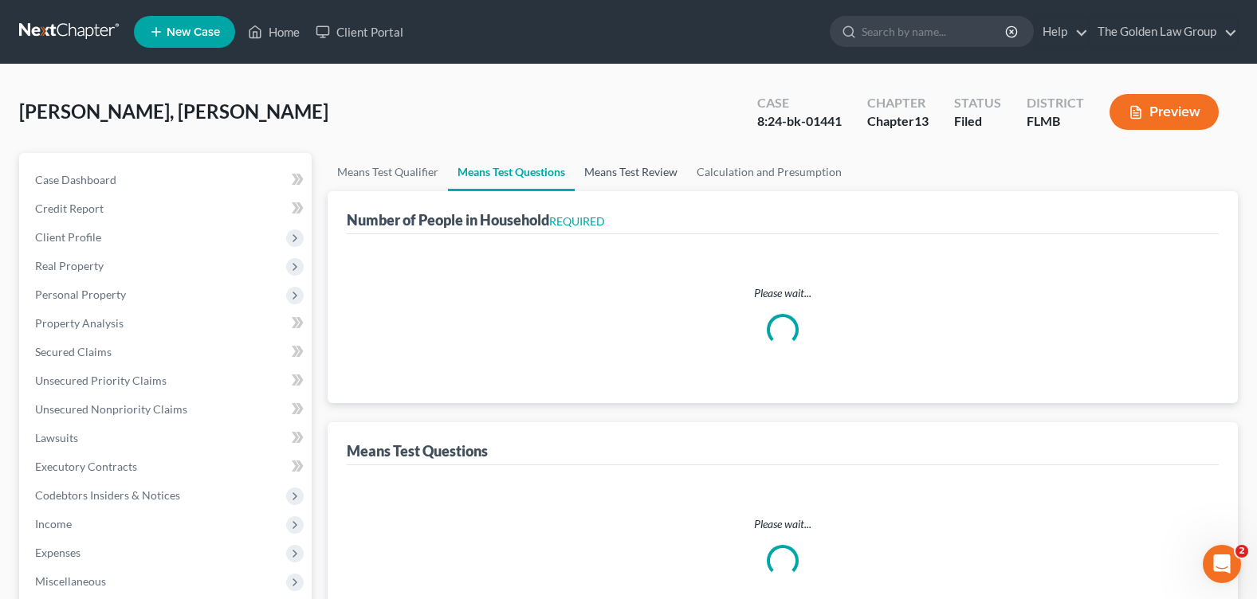
select select "2"
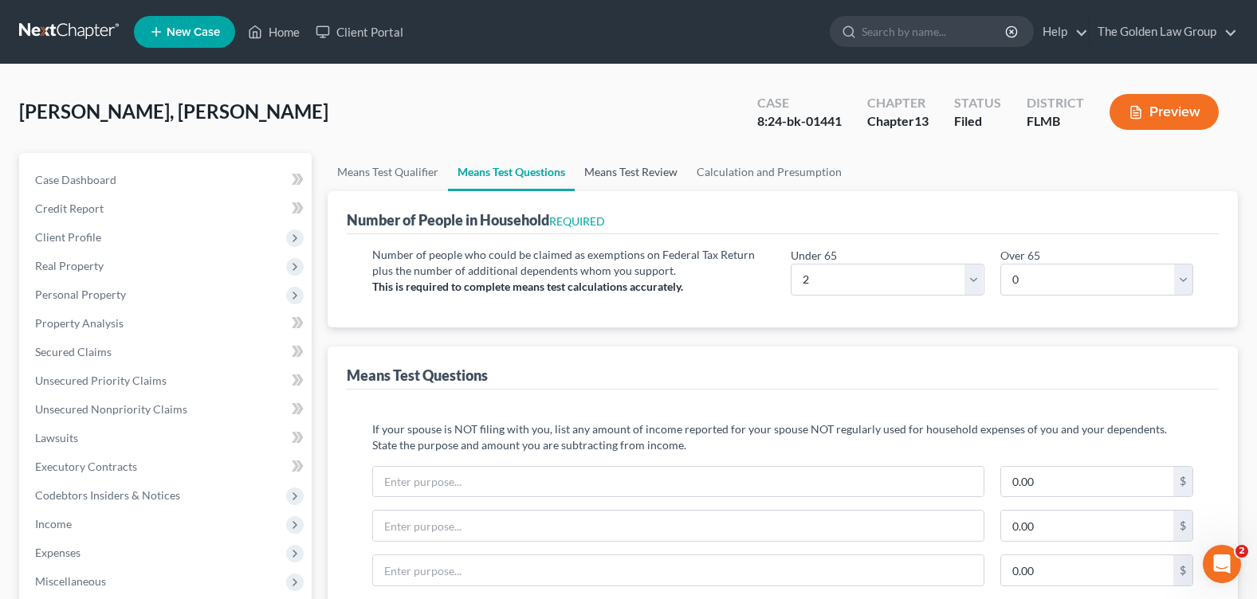
click at [620, 172] on link "Means Test Review" at bounding box center [631, 172] width 112 height 38
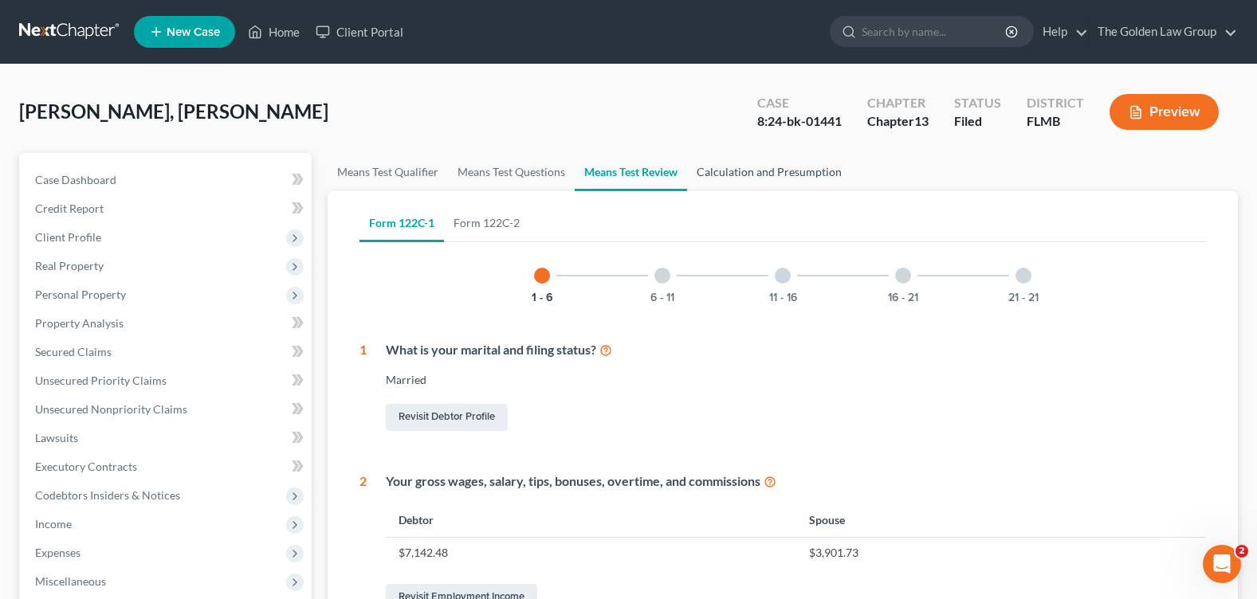
click at [756, 175] on link "Calculation and Presumption" at bounding box center [769, 172] width 164 height 38
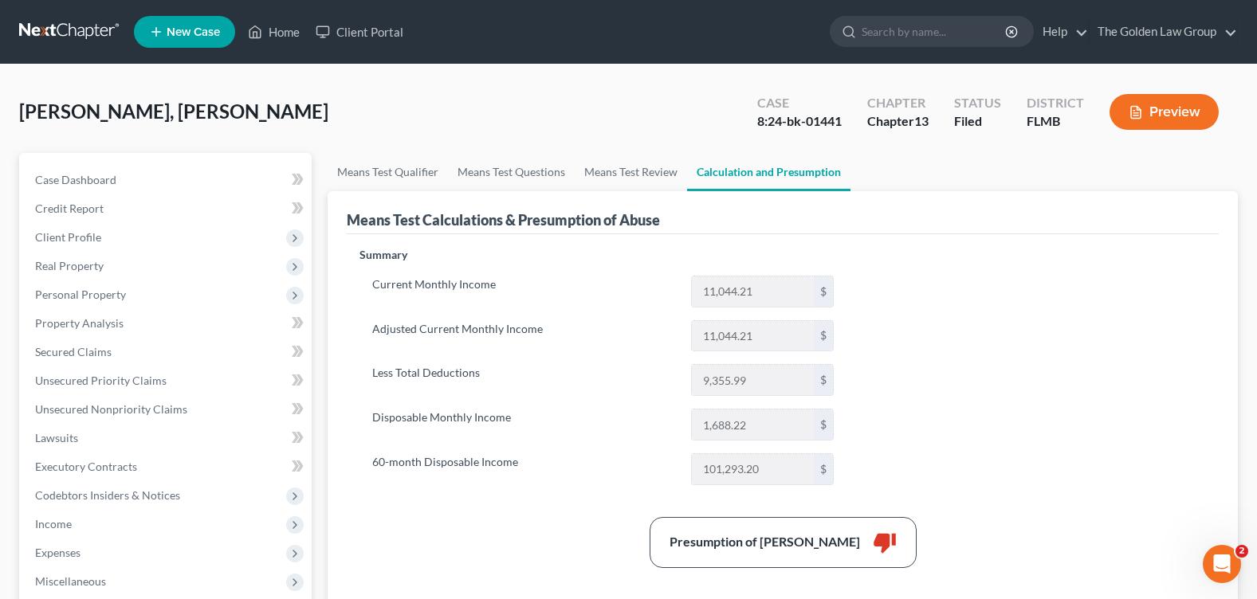
scroll to position [80, 0]
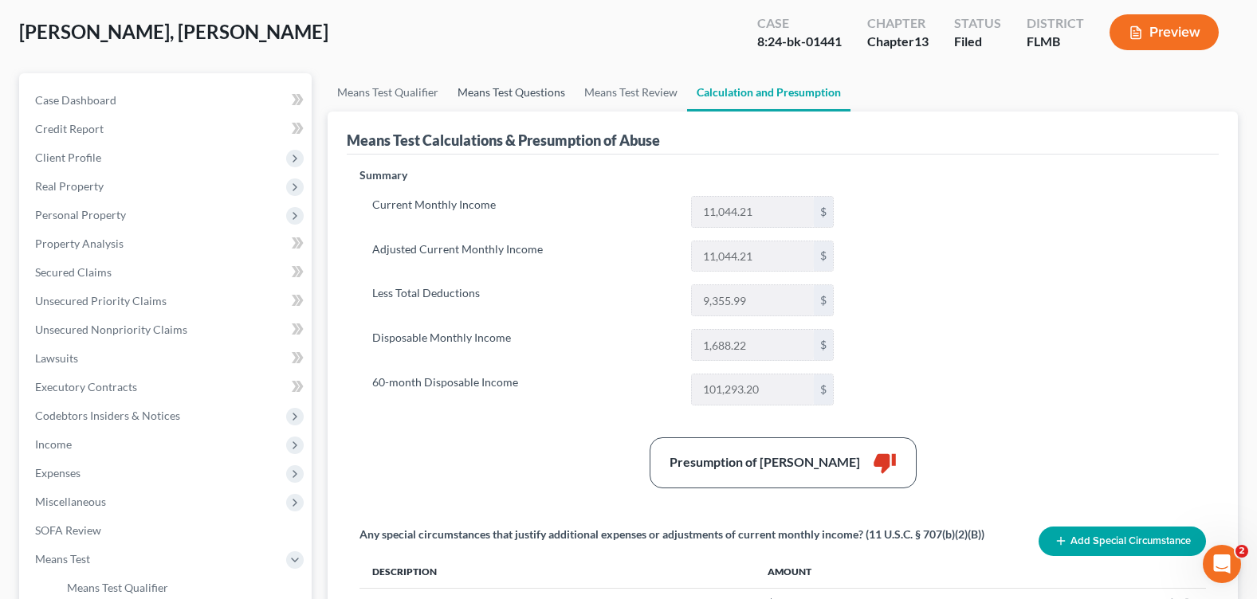
click at [493, 93] on link "Means Test Questions" at bounding box center [511, 92] width 127 height 38
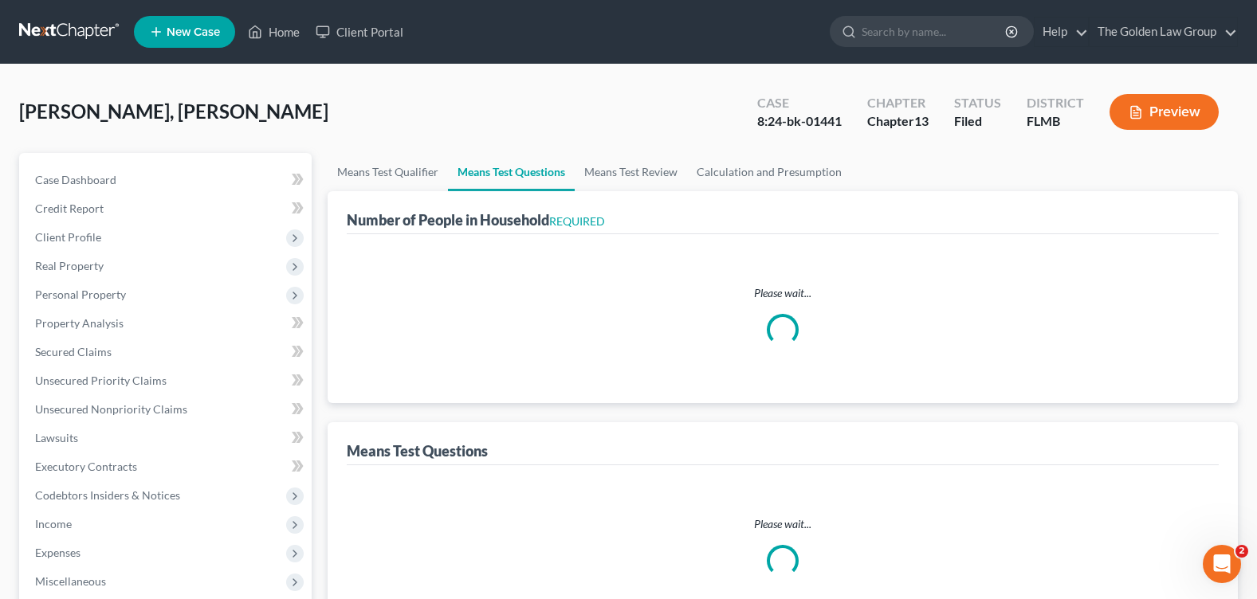
scroll to position [80, 0]
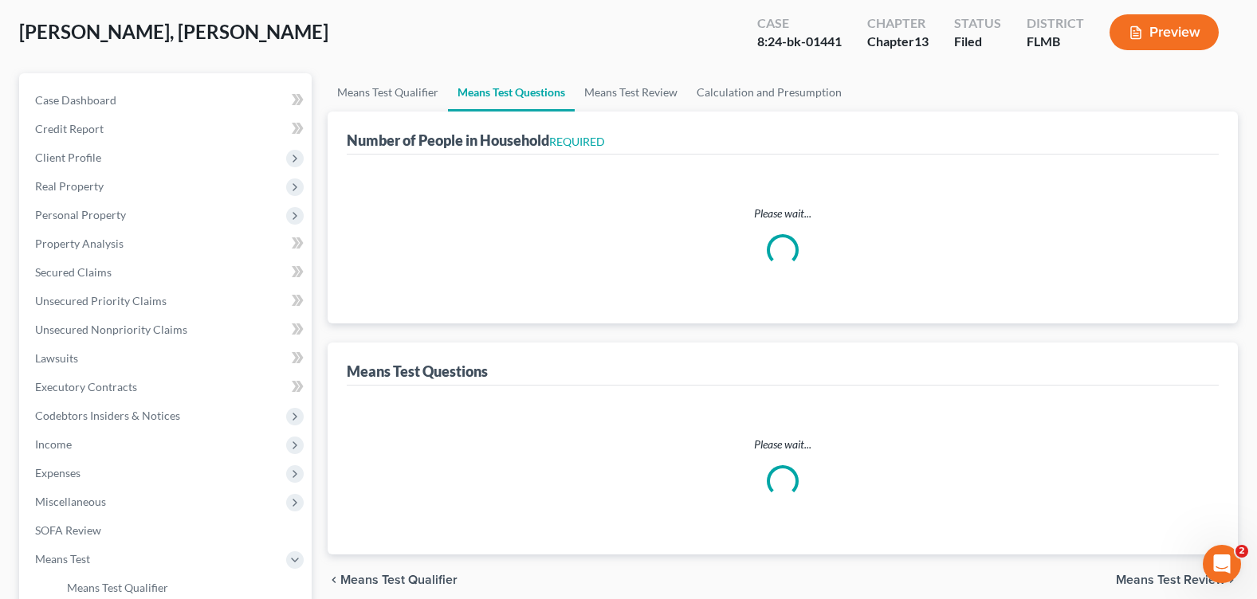
select select "1"
select select "60"
select select "1"
select select "60"
select select "1"
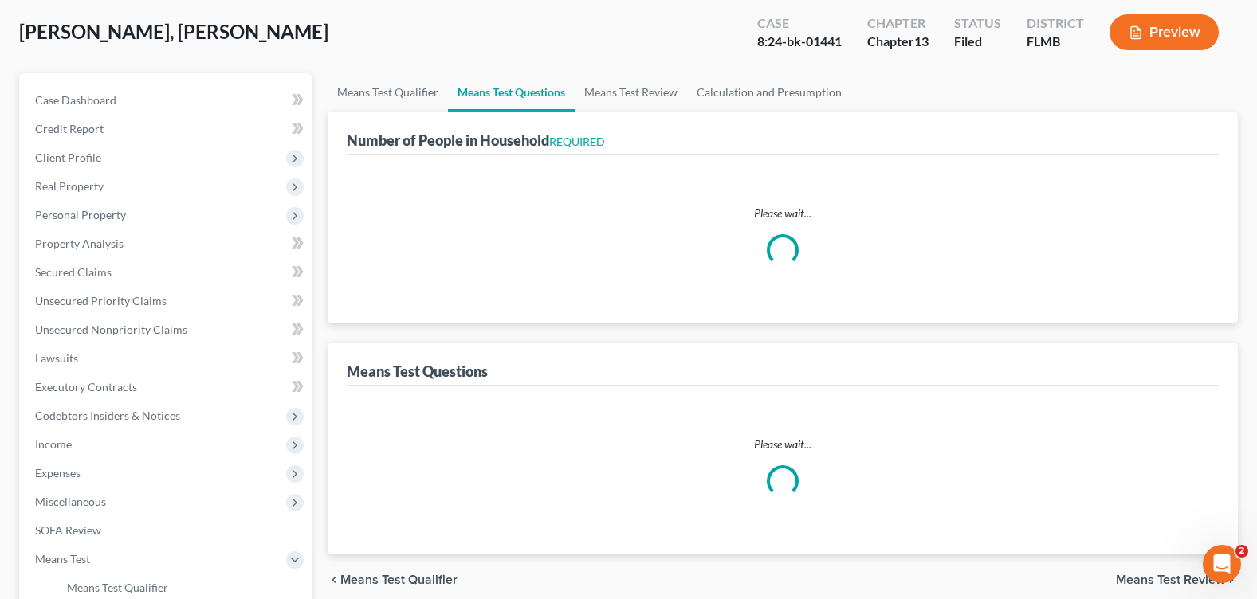
select select "60"
select select "1"
select select "60"
select select "2"
select select "0"
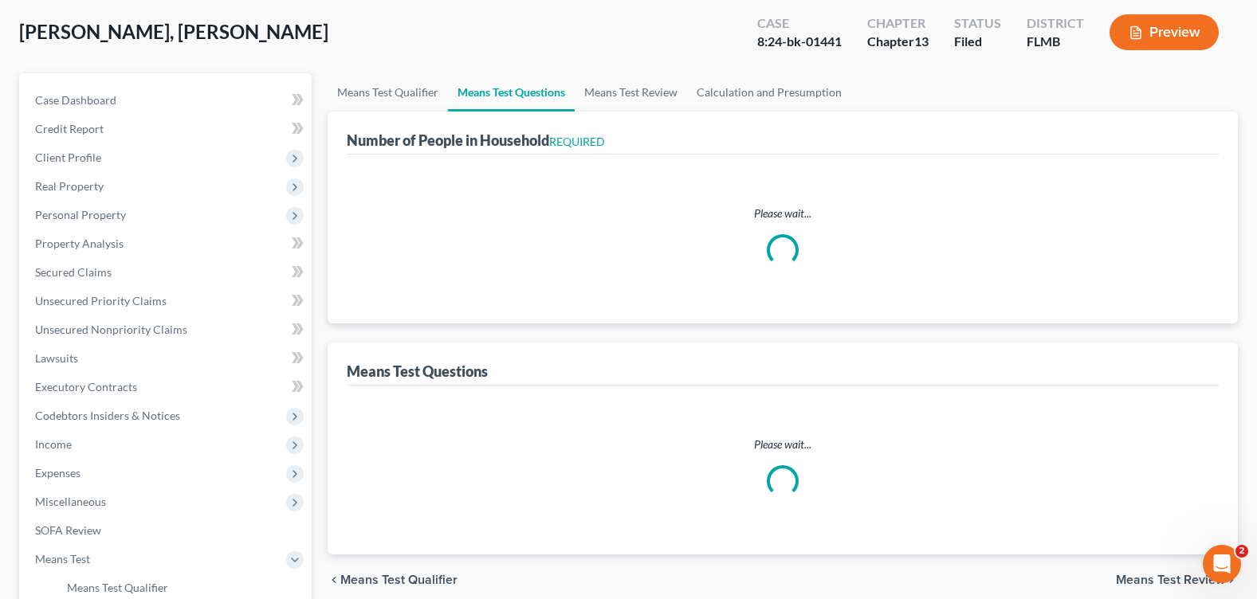
select select "2"
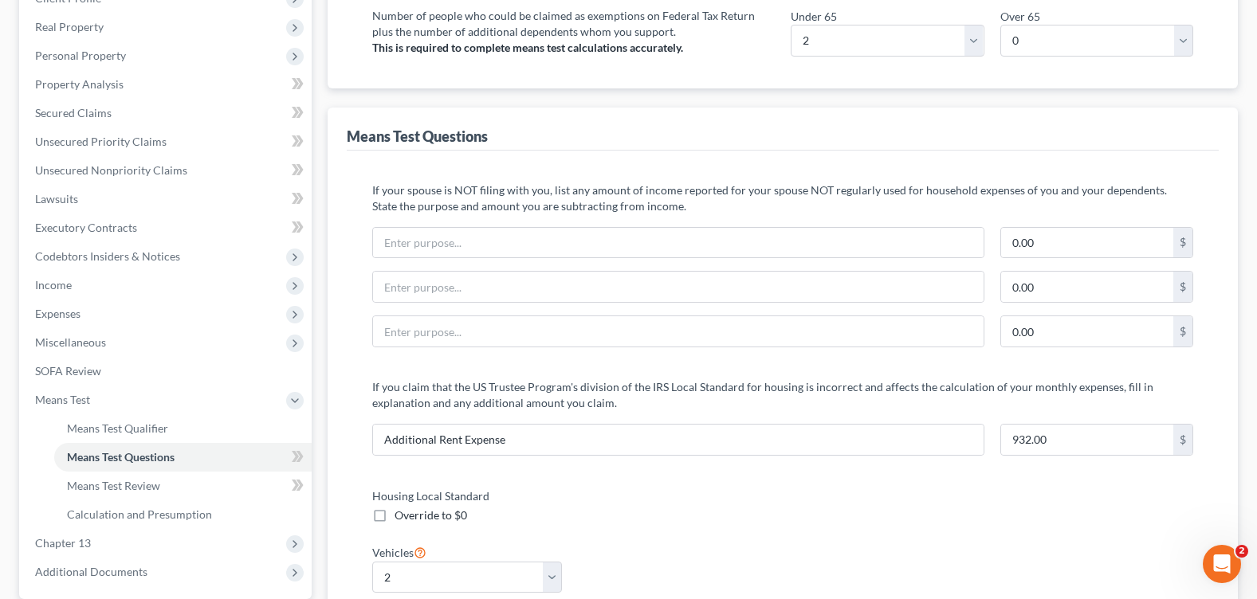
scroll to position [0, 0]
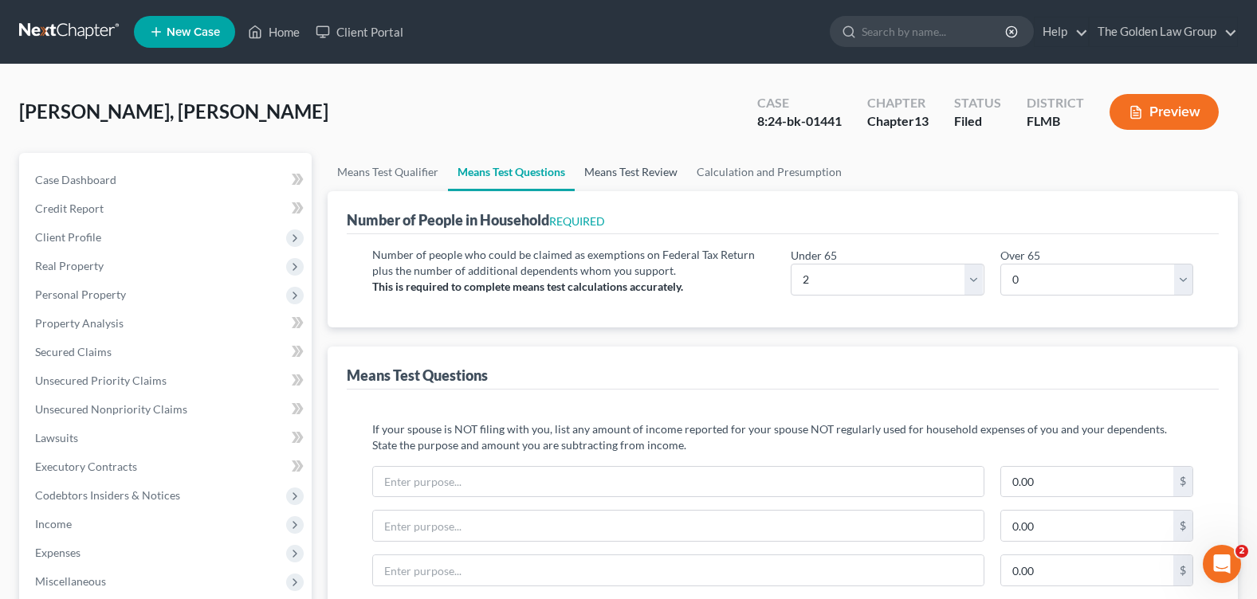
click at [645, 167] on link "Means Test Review" at bounding box center [631, 172] width 112 height 38
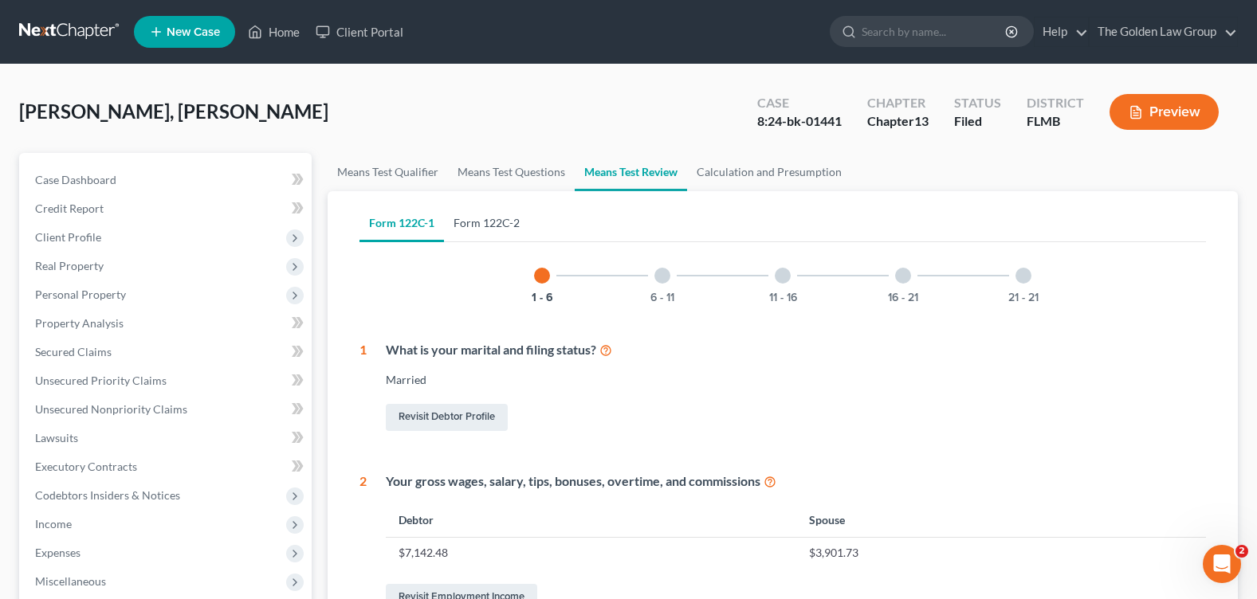
click at [520, 215] on link "Form 122C-2" at bounding box center [486, 223] width 85 height 38
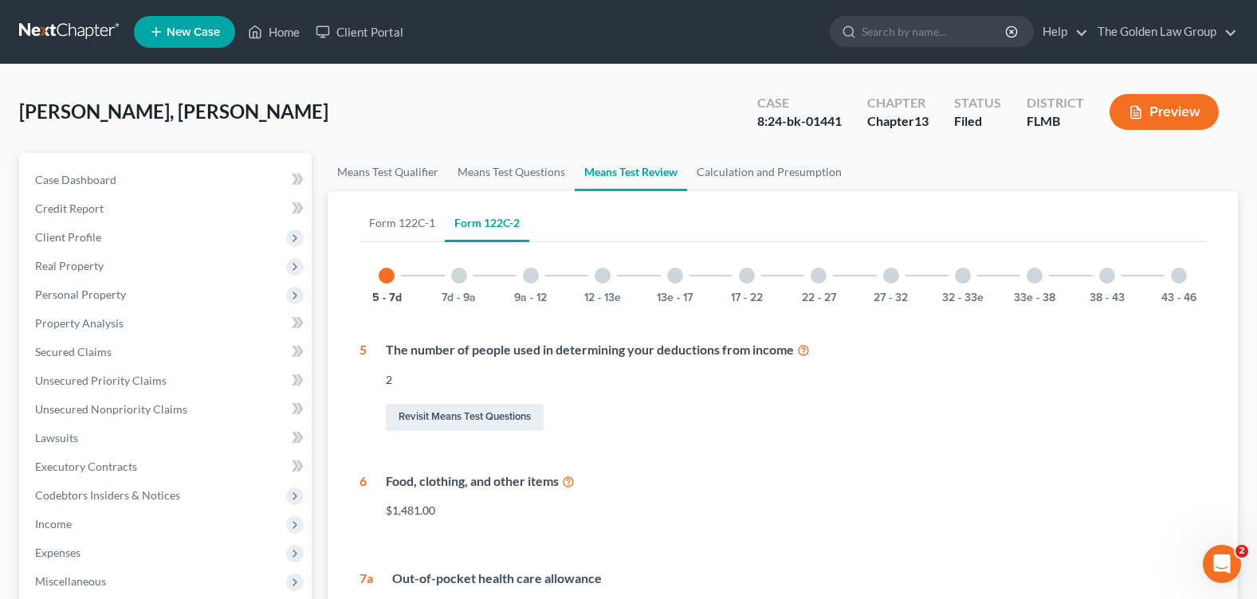
click at [533, 281] on div at bounding box center [531, 276] width 16 height 16
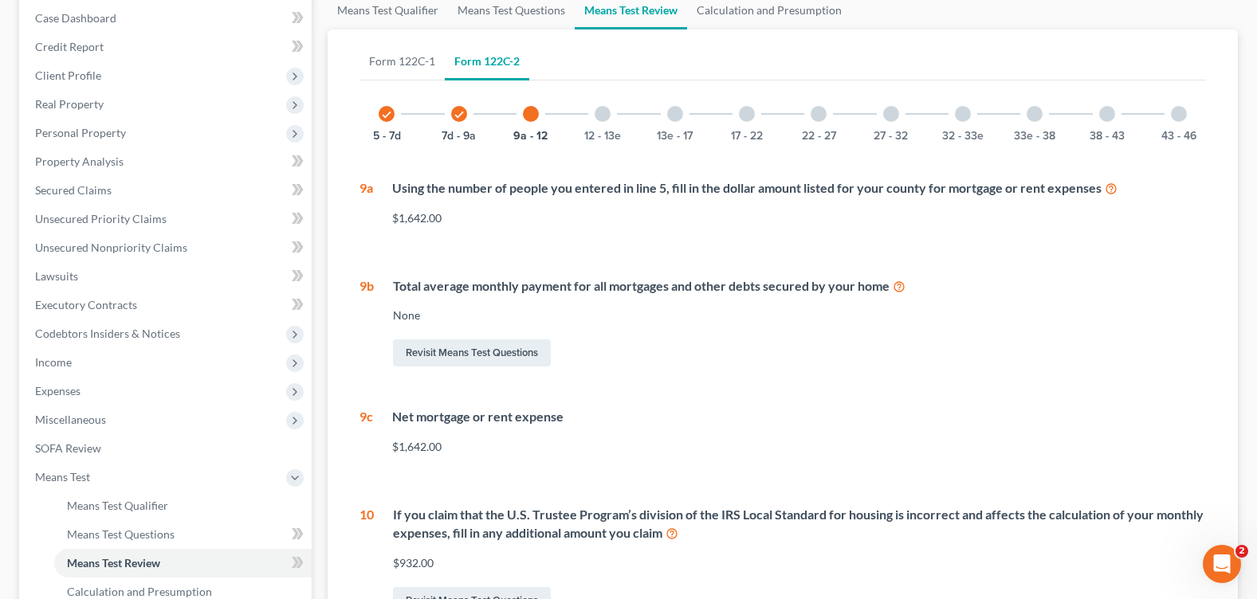
scroll to position [82, 0]
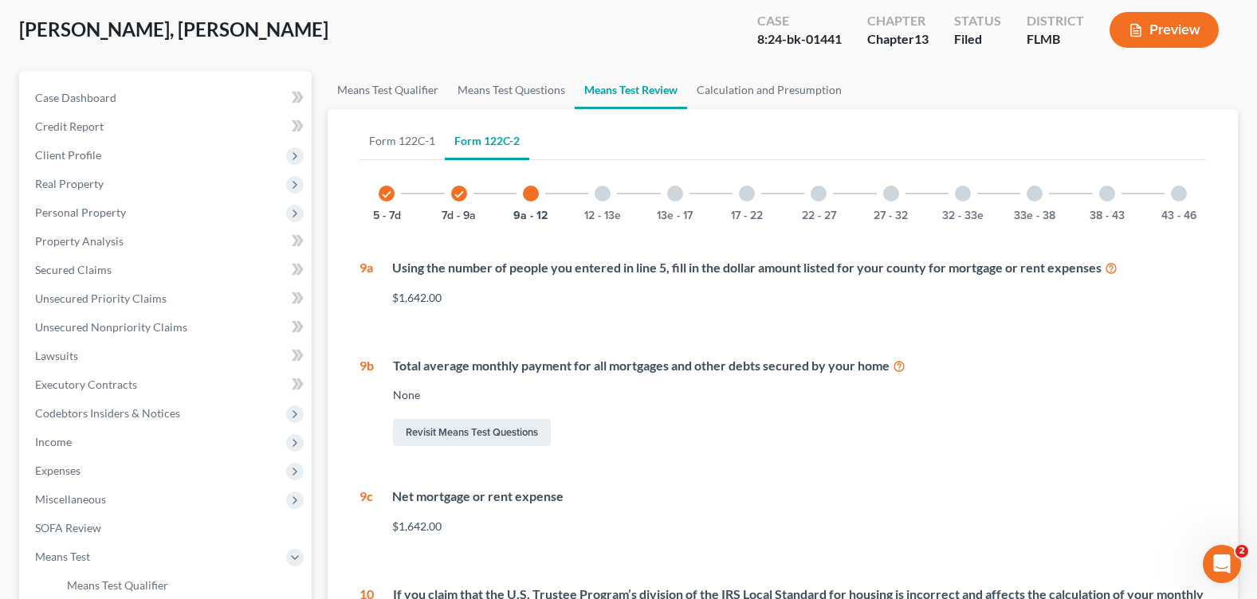
click at [599, 195] on div at bounding box center [603, 194] width 16 height 16
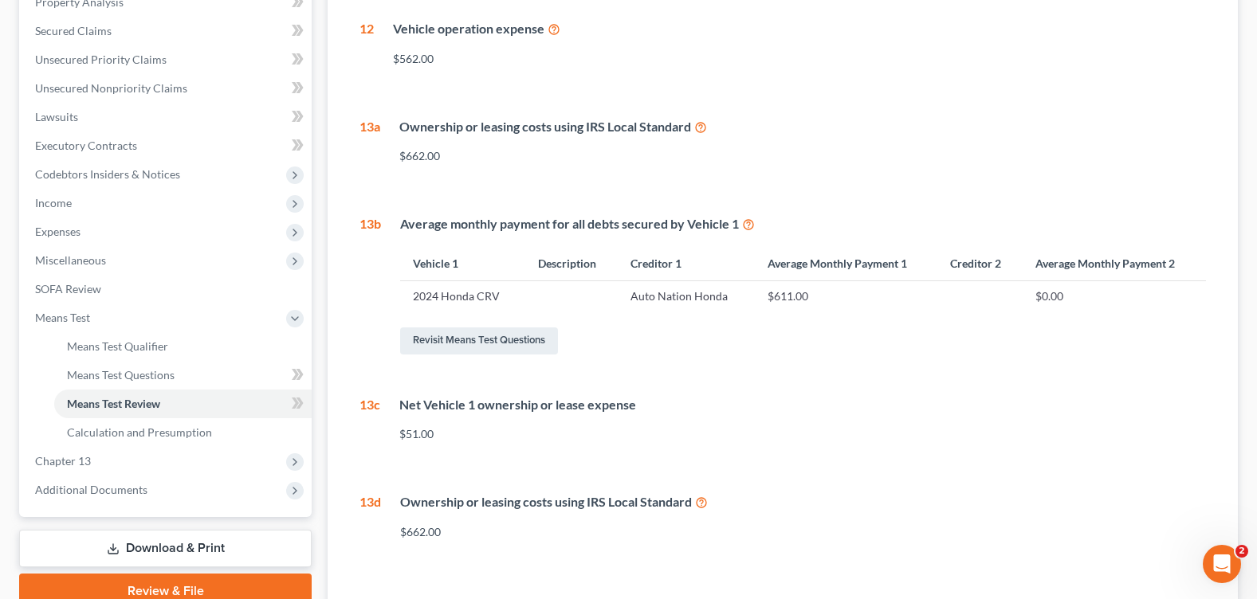
scroll to position [0, 0]
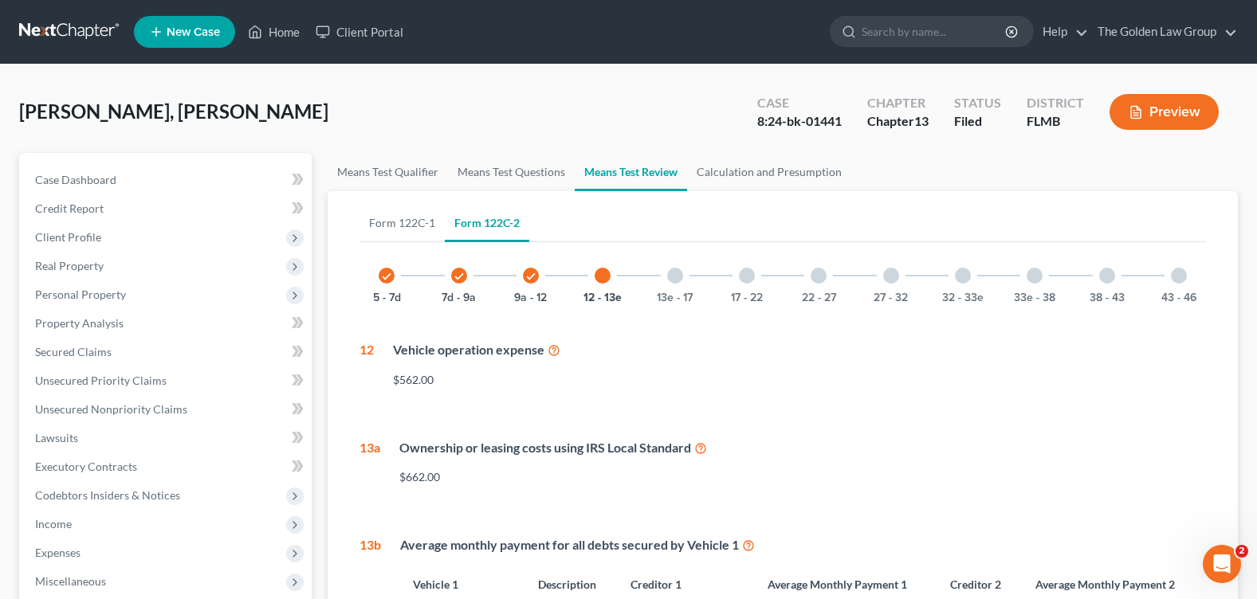
click at [681, 279] on div at bounding box center [675, 276] width 16 height 16
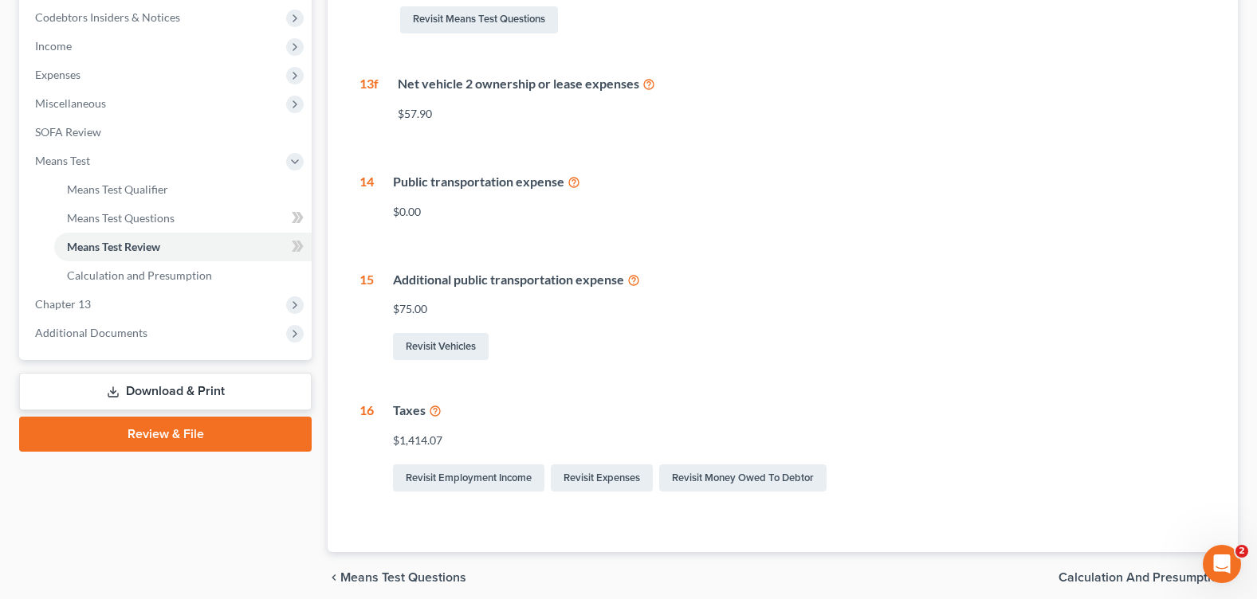
scroll to position [80, 0]
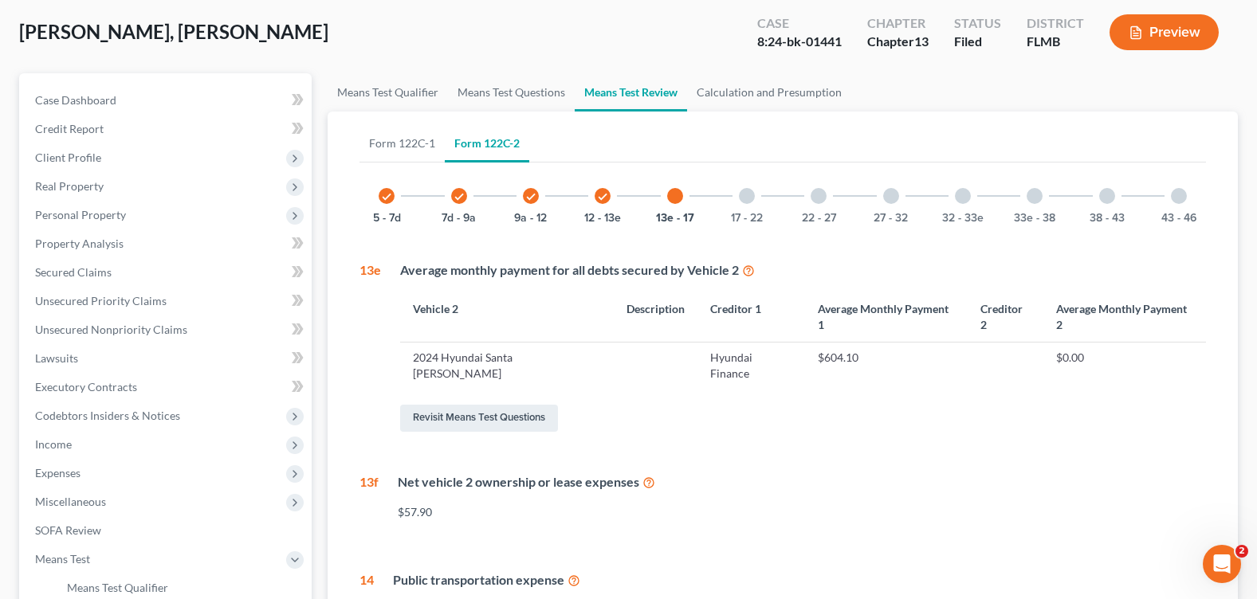
click at [750, 202] on div at bounding box center [747, 196] width 16 height 16
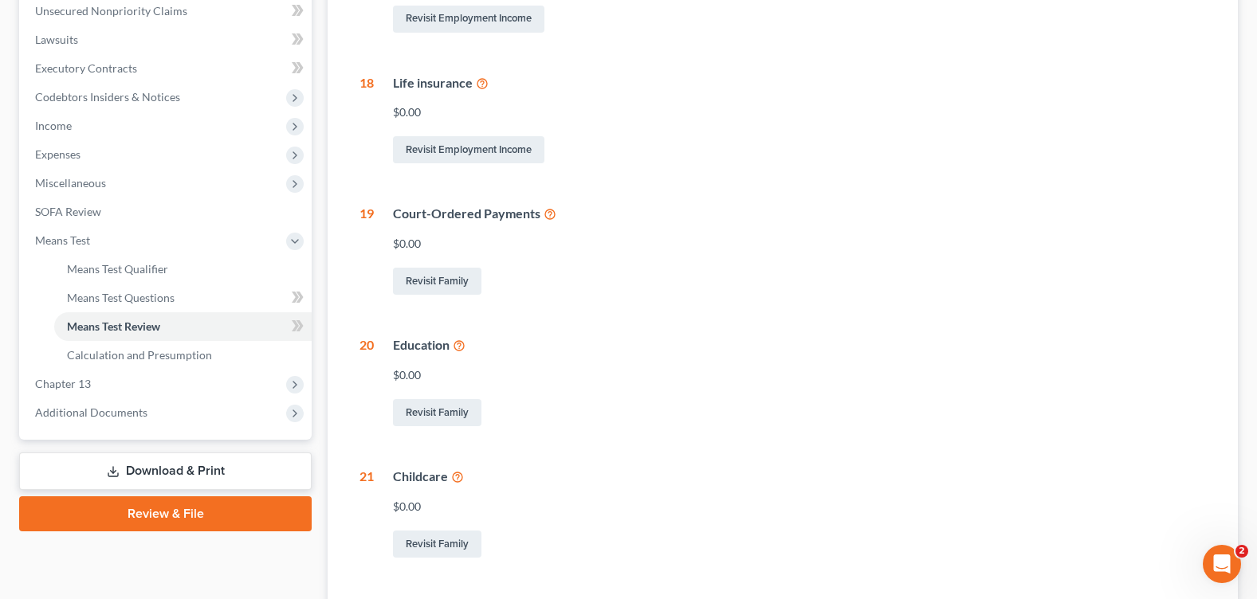
scroll to position [0, 0]
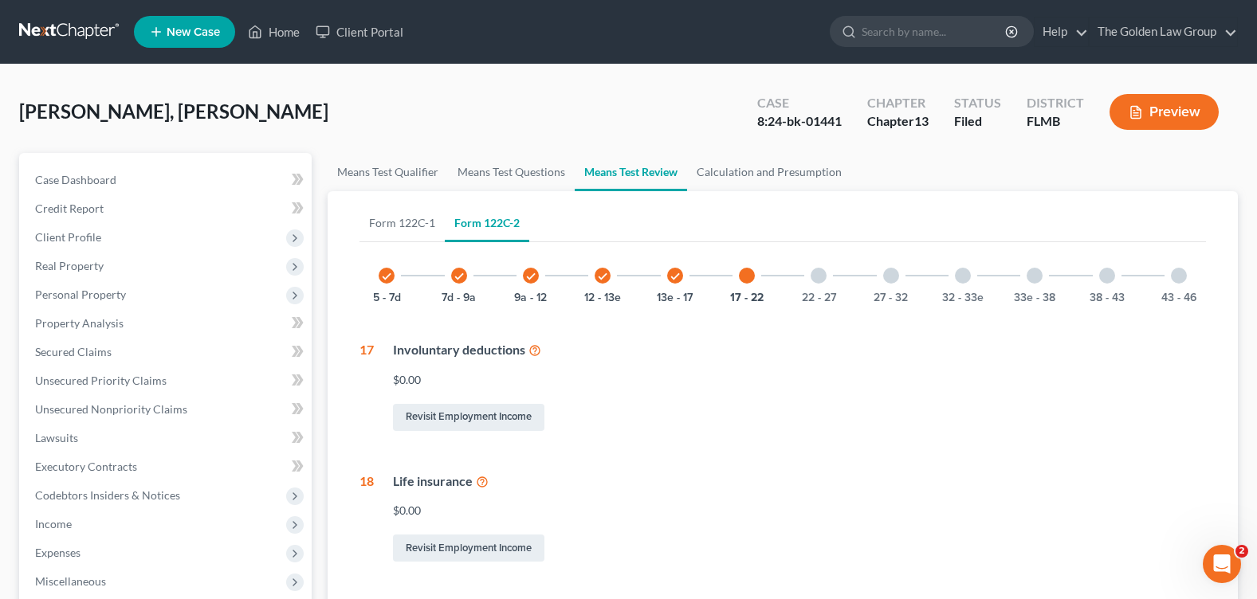
click at [818, 277] on div at bounding box center [818, 276] width 16 height 16
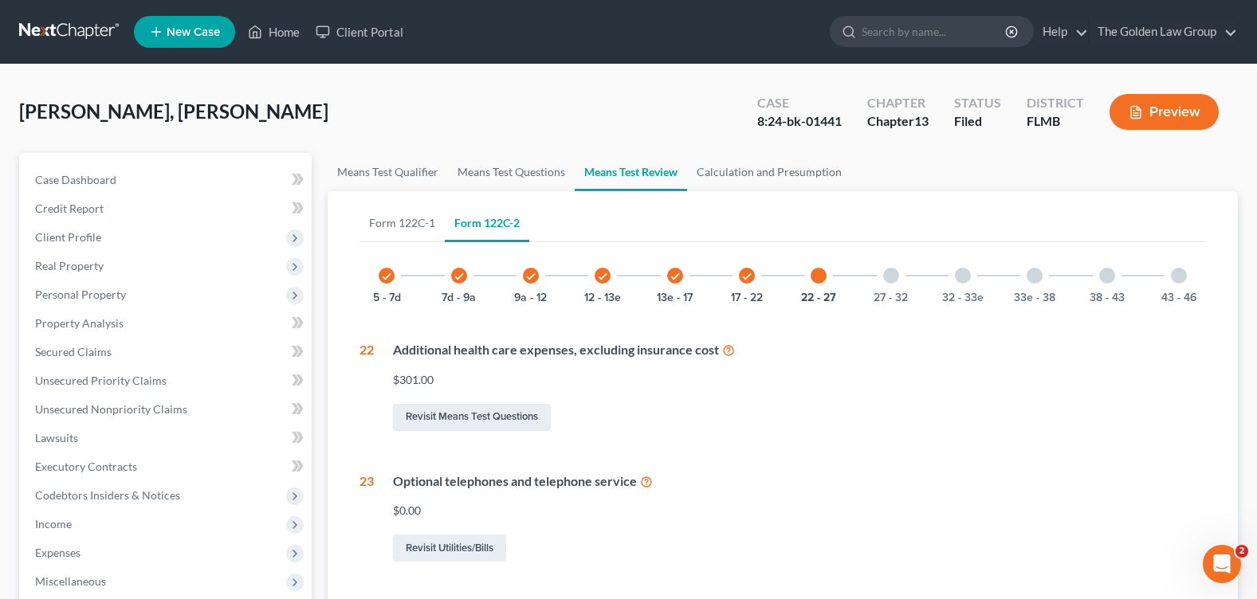
click at [746, 279] on icon "check" at bounding box center [746, 276] width 11 height 11
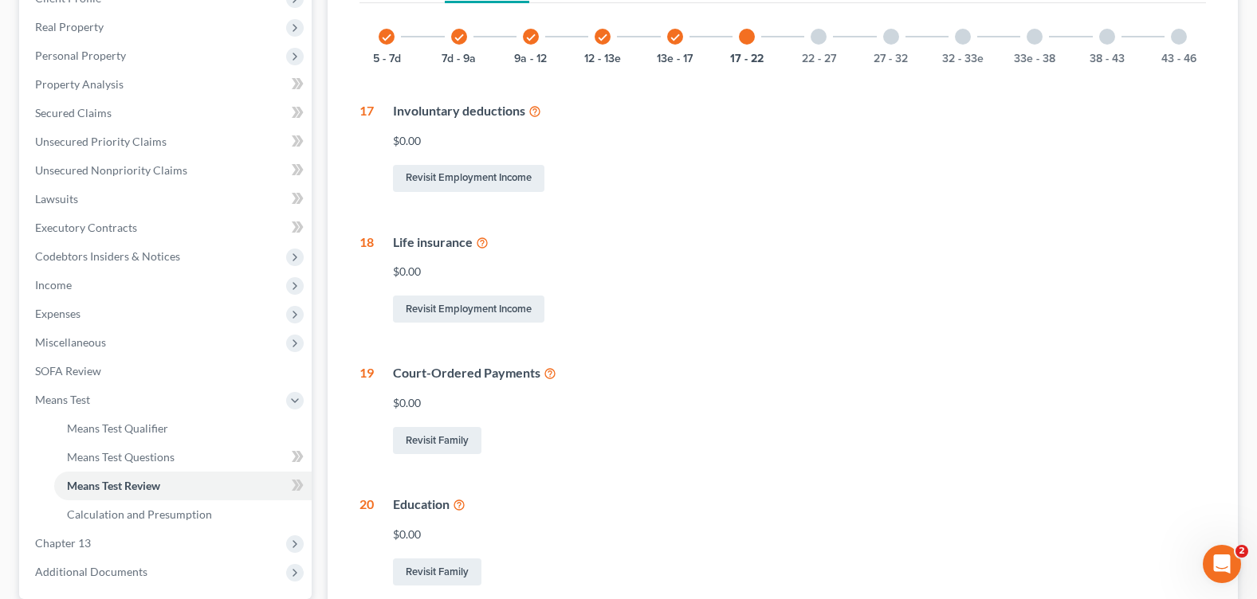
scroll to position [80, 0]
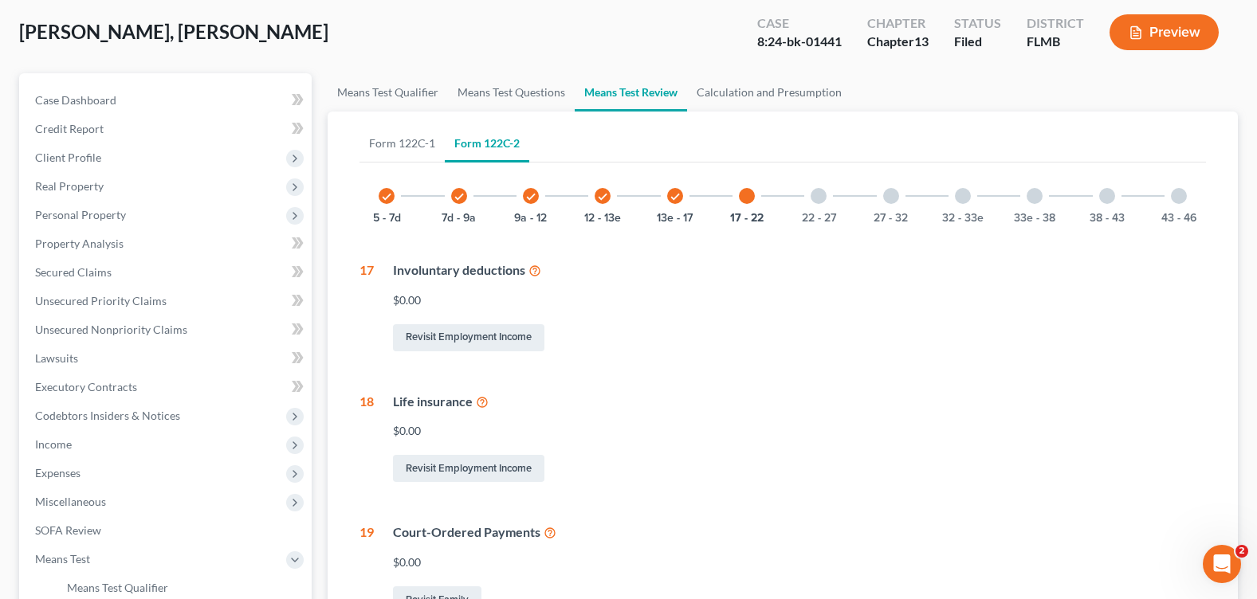
click at [814, 202] on div at bounding box center [818, 196] width 16 height 16
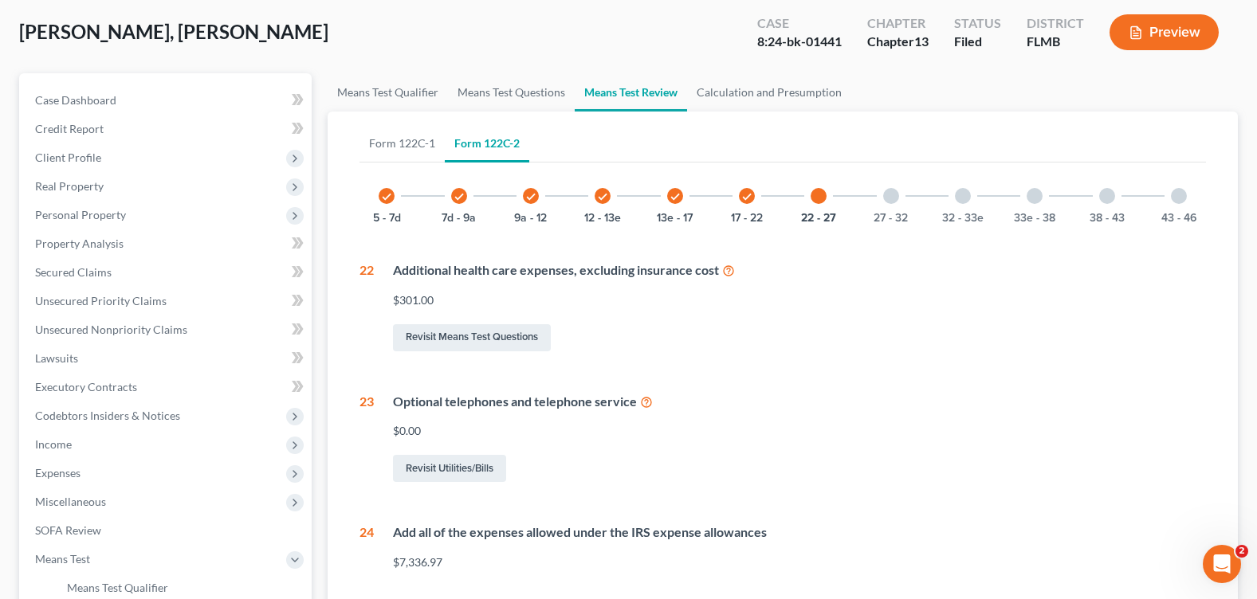
click at [896, 196] on div at bounding box center [891, 196] width 16 height 16
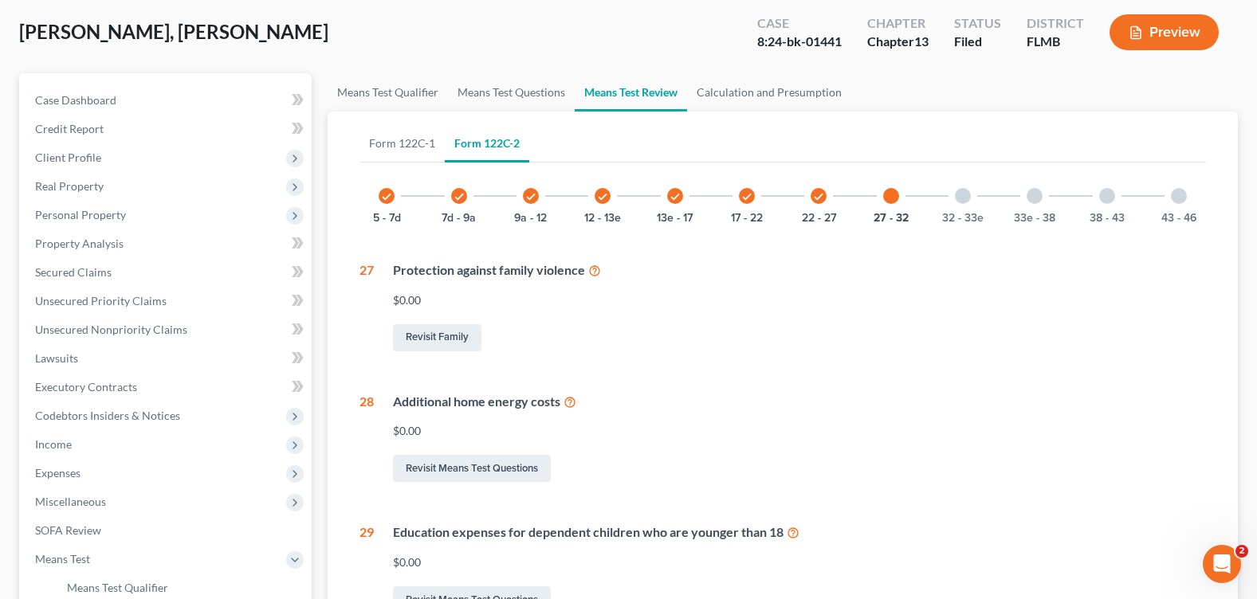
click at [966, 202] on div at bounding box center [963, 196] width 16 height 16
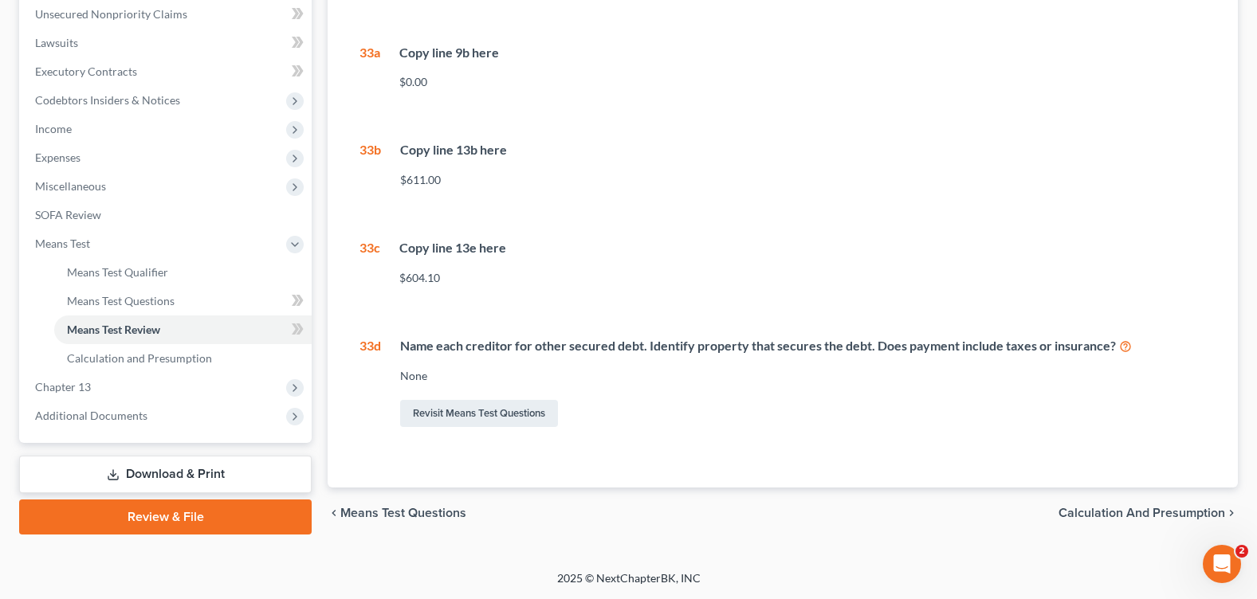
scroll to position [77, 0]
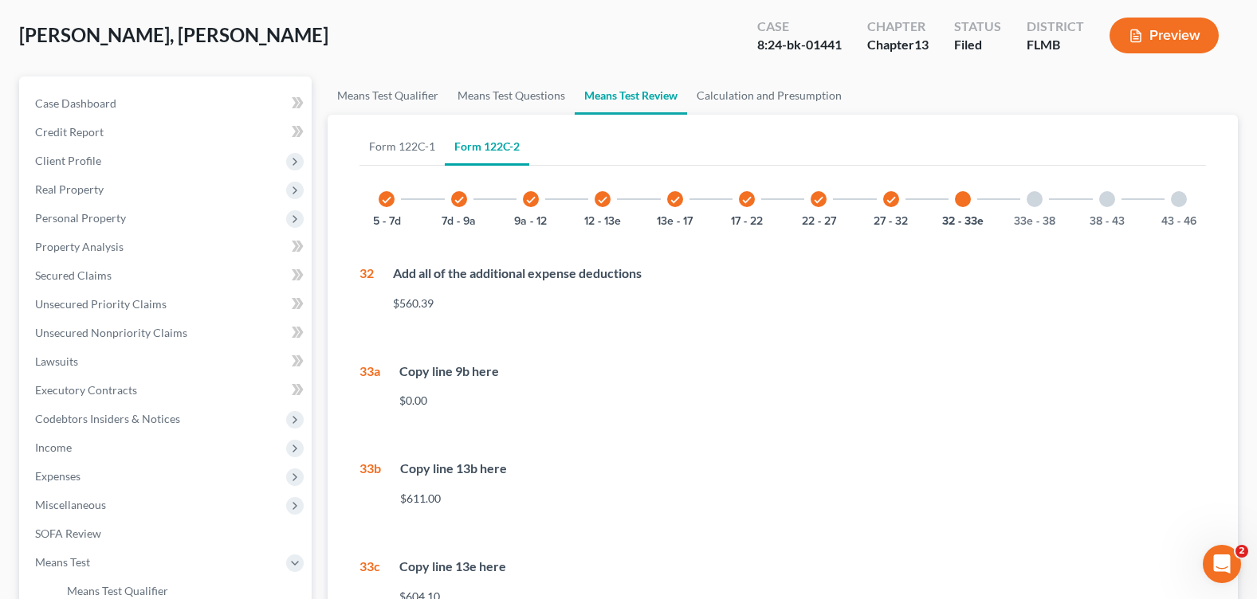
click at [1034, 198] on div at bounding box center [1034, 199] width 16 height 16
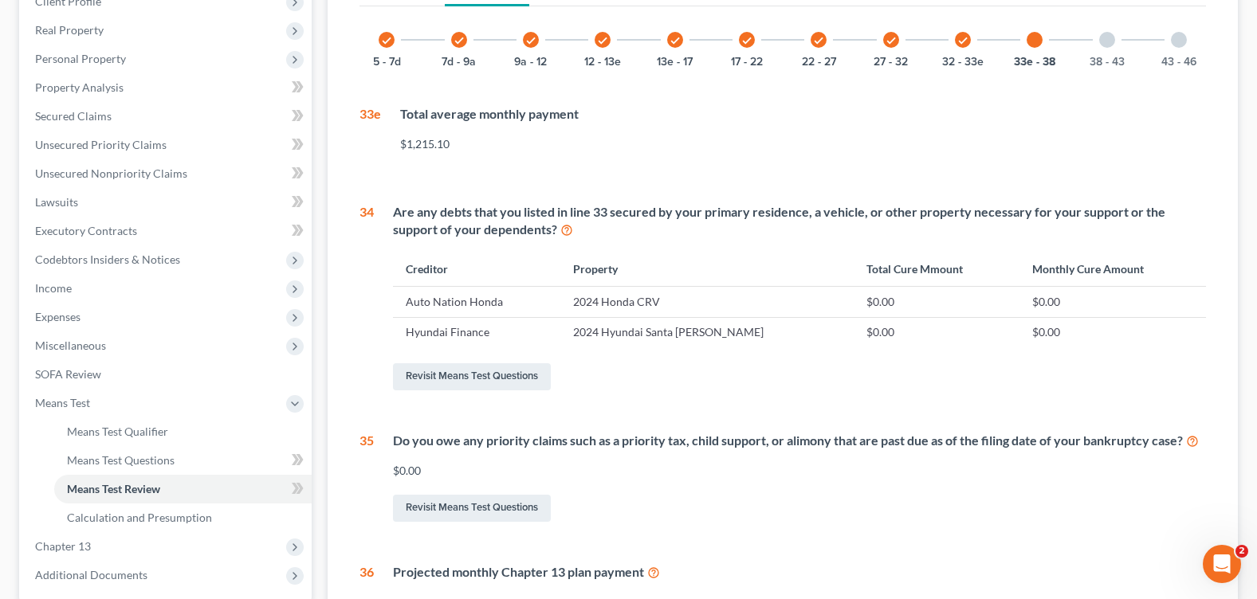
scroll to position [156, 0]
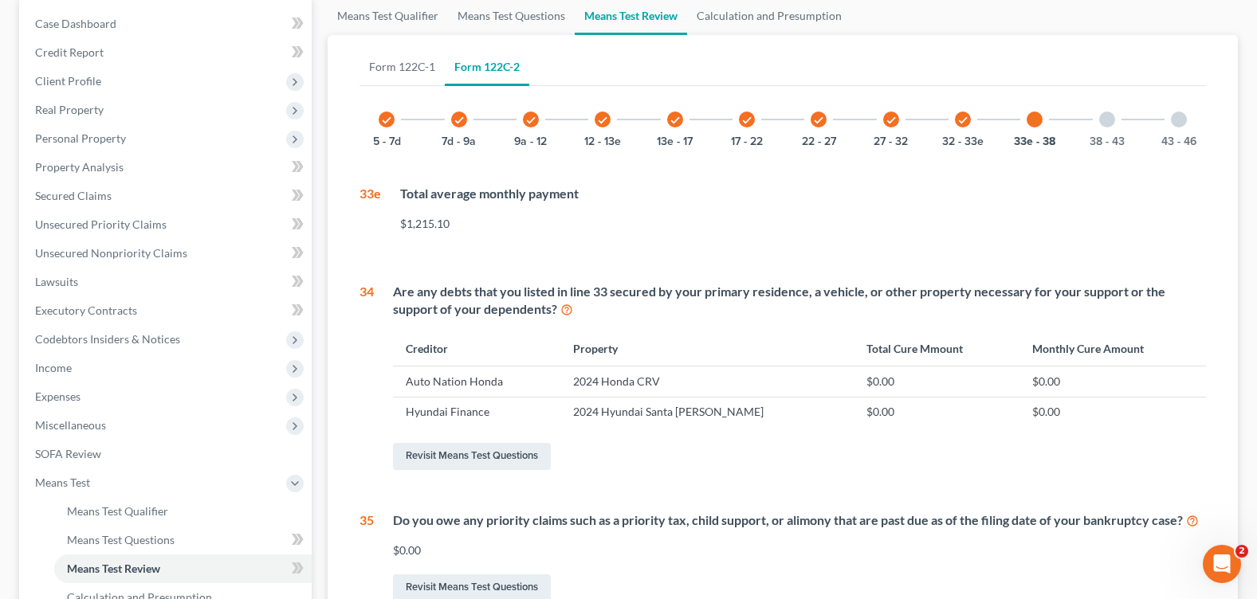
click at [1110, 120] on div at bounding box center [1107, 120] width 16 height 16
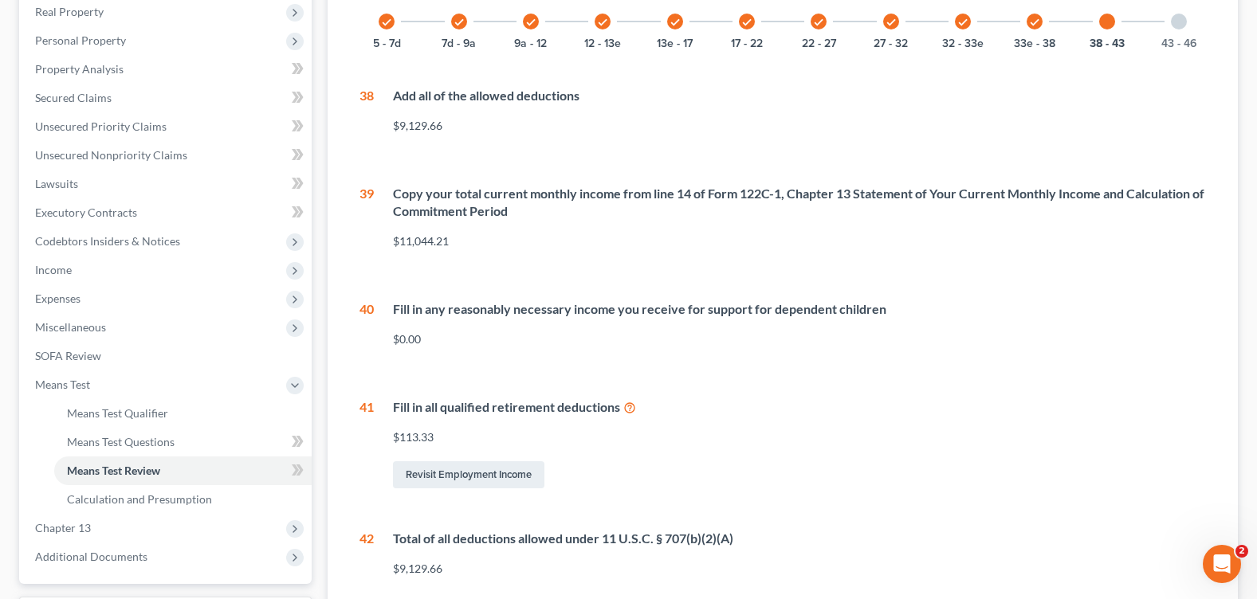
scroll to position [15, 0]
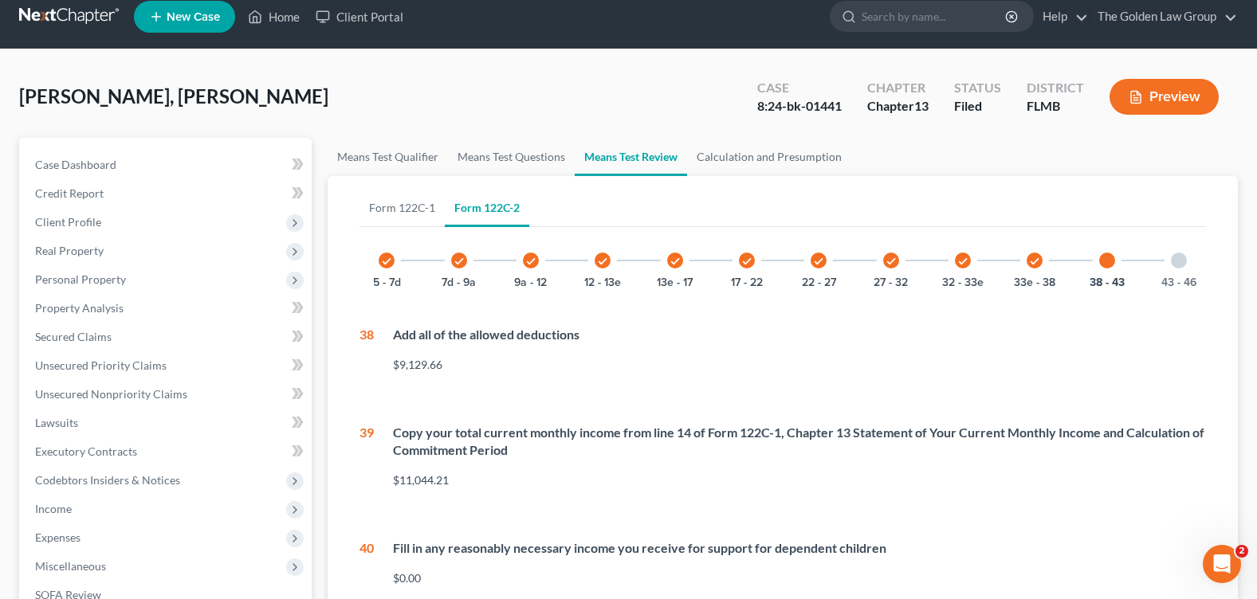
click at [1173, 261] on div at bounding box center [1179, 261] width 16 height 16
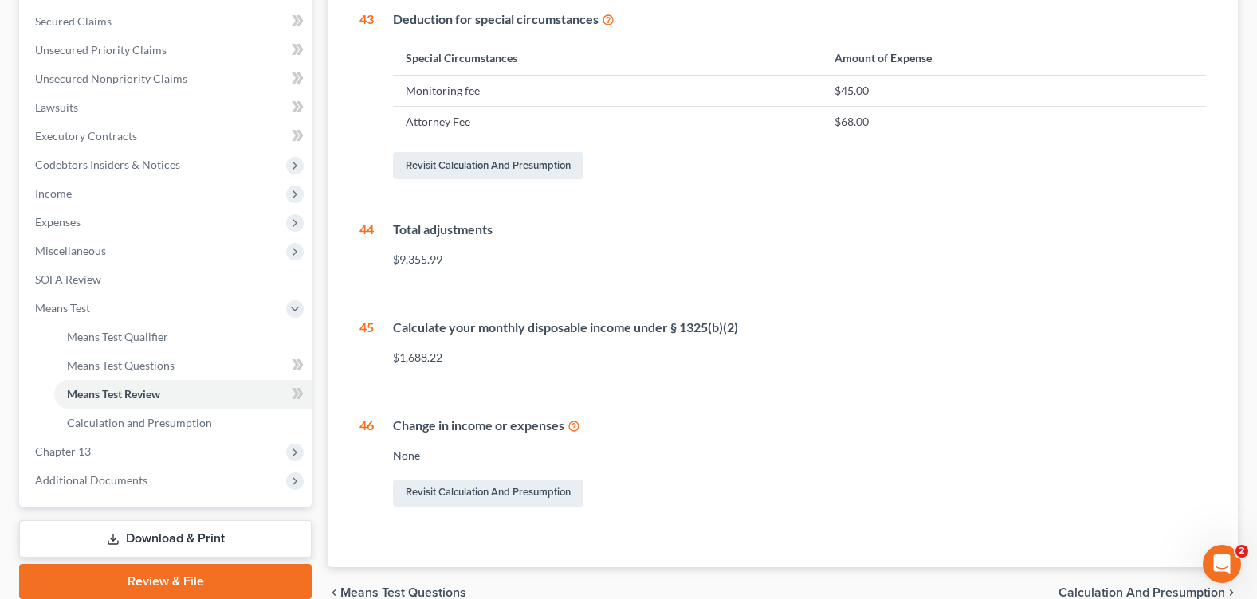
scroll to position [12, 0]
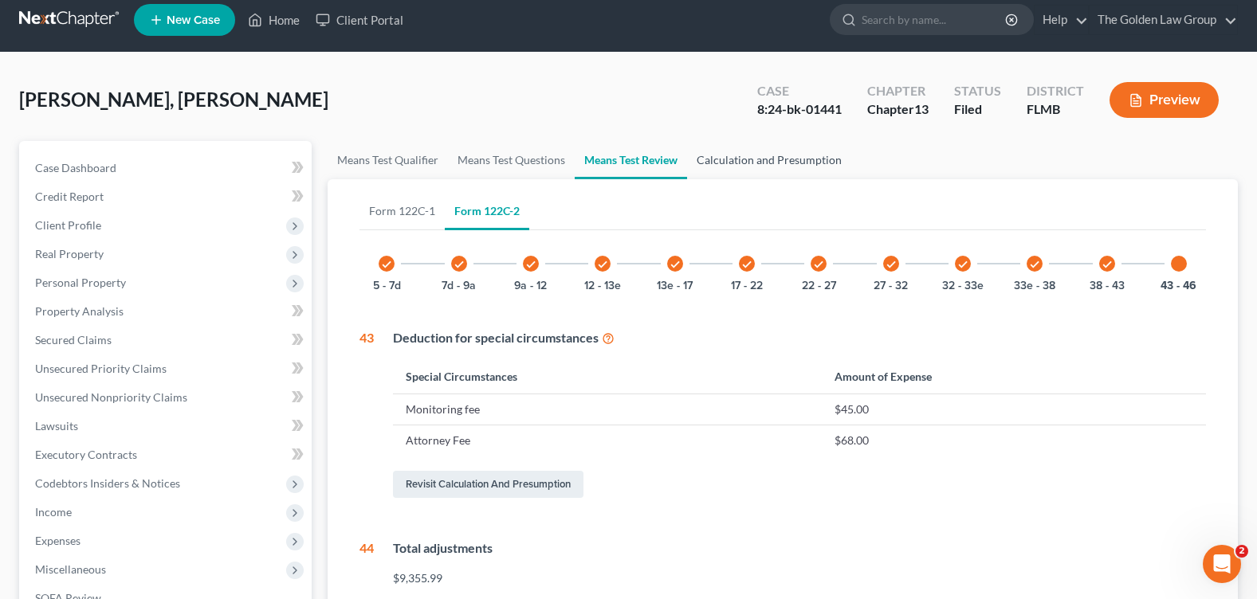
drag, startPoint x: 759, startPoint y: 167, endPoint x: 741, endPoint y: 190, distance: 29.0
click at [759, 166] on link "Calculation and Presumption" at bounding box center [769, 160] width 164 height 38
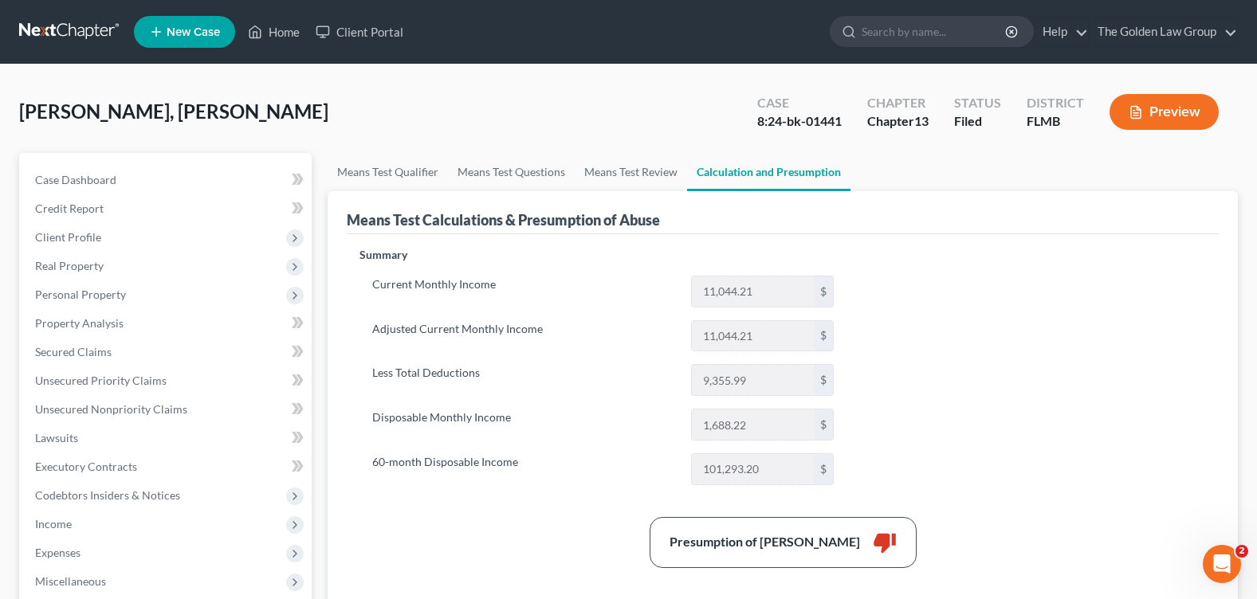
scroll to position [398, 0]
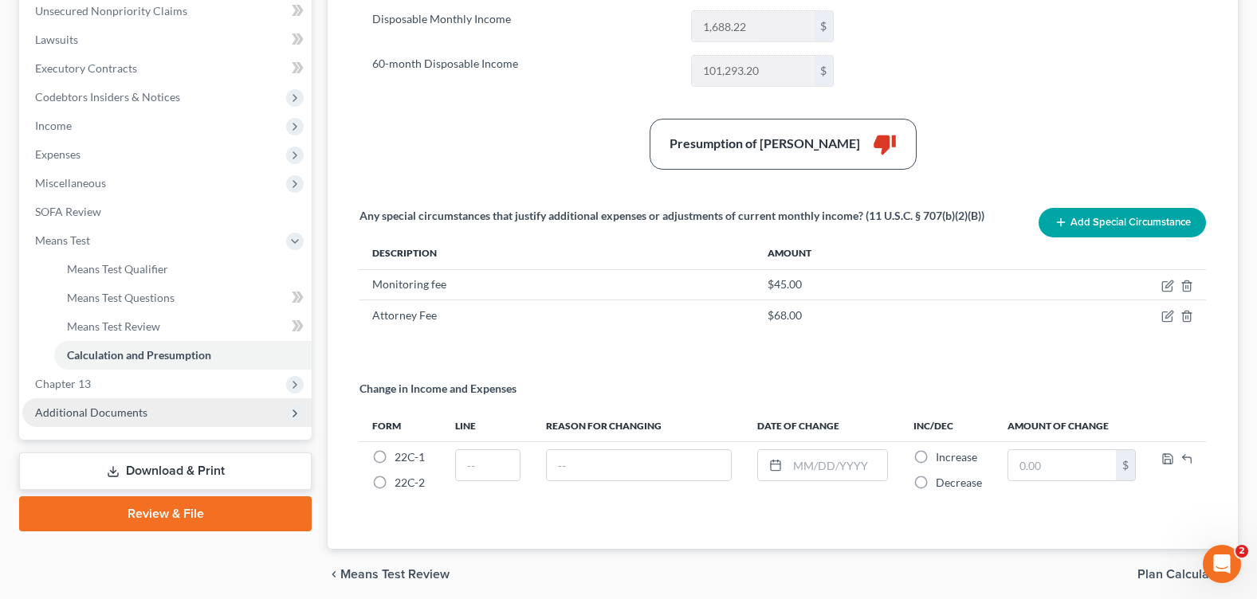
click at [120, 417] on span "Additional Documents" at bounding box center [91, 413] width 112 height 14
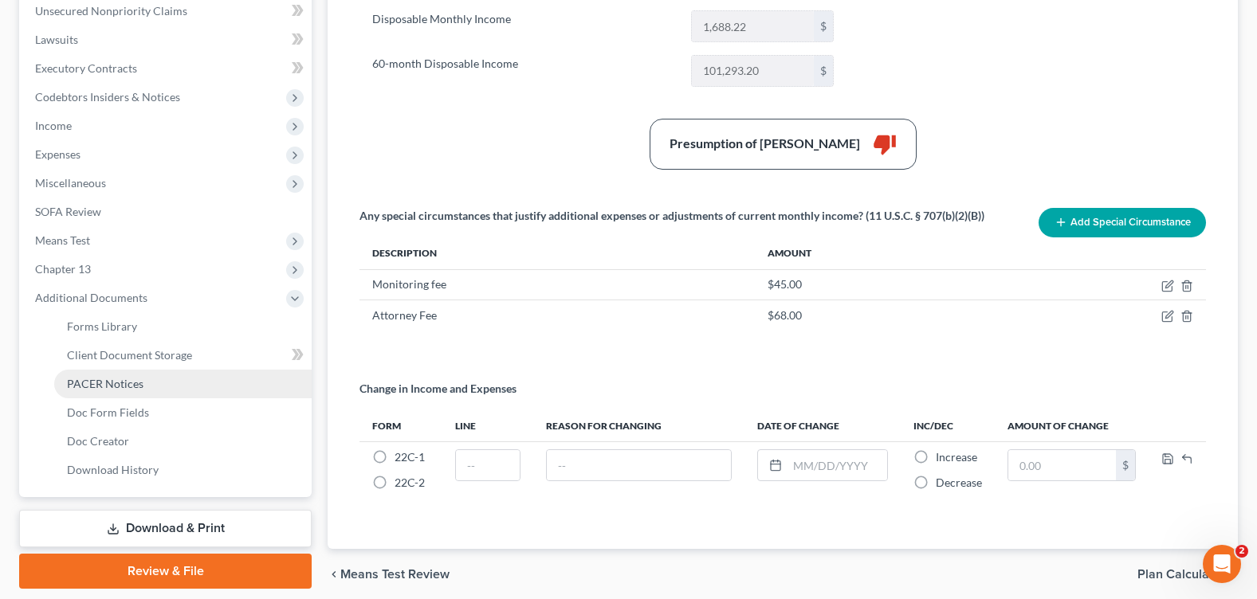
click at [113, 388] on span "PACER Notices" at bounding box center [105, 384] width 77 height 14
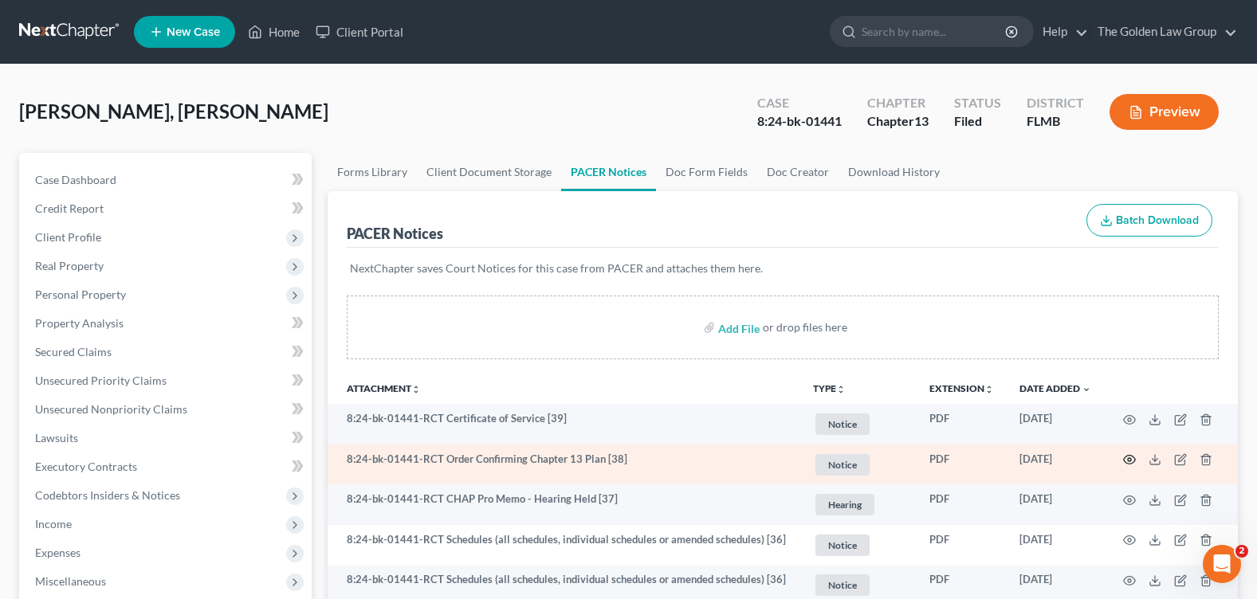
click at [1132, 458] on icon "button" at bounding box center [1129, 459] width 13 height 13
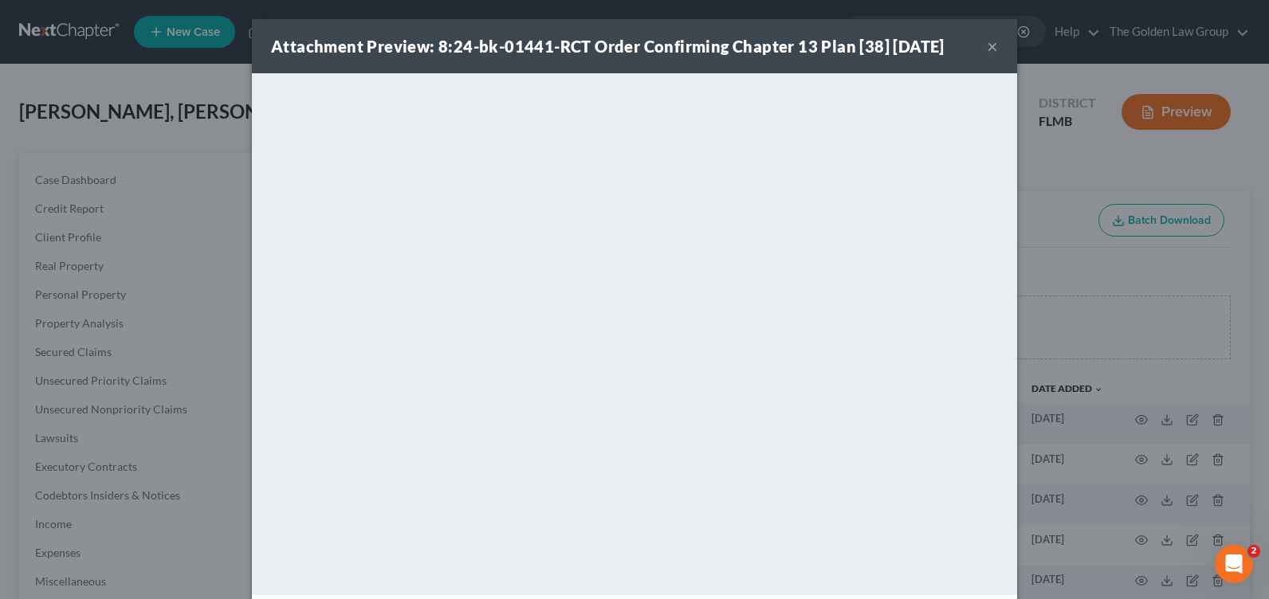
click at [987, 49] on button "×" at bounding box center [992, 46] width 11 height 19
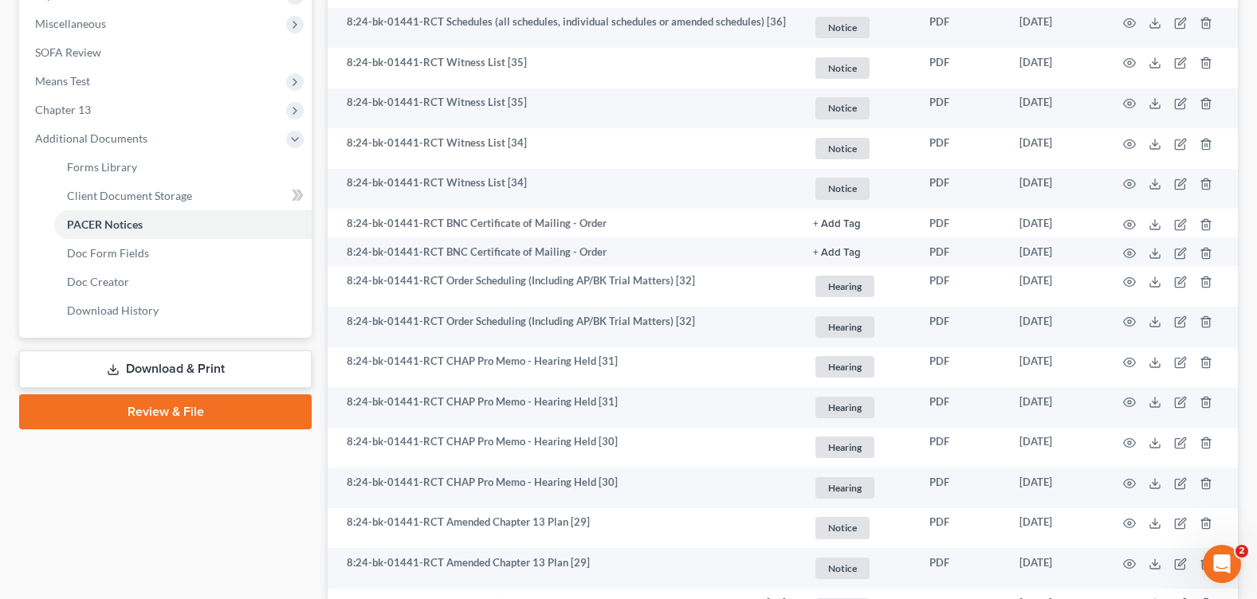
scroll to position [717, 0]
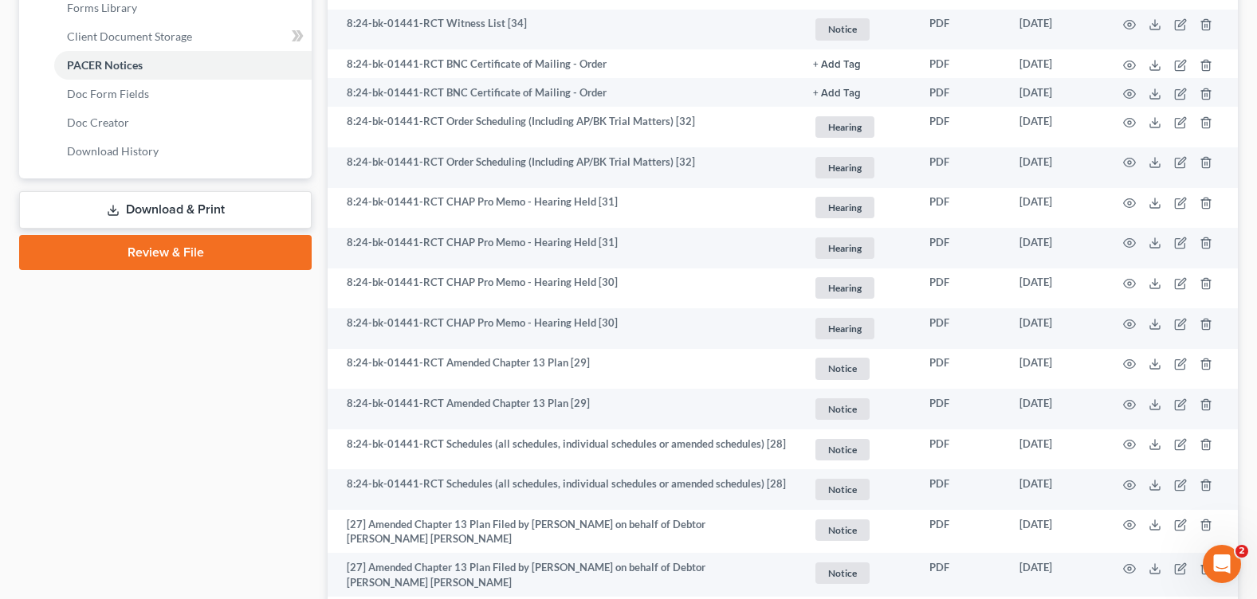
click at [132, 210] on link "Download & Print" at bounding box center [165, 209] width 292 height 37
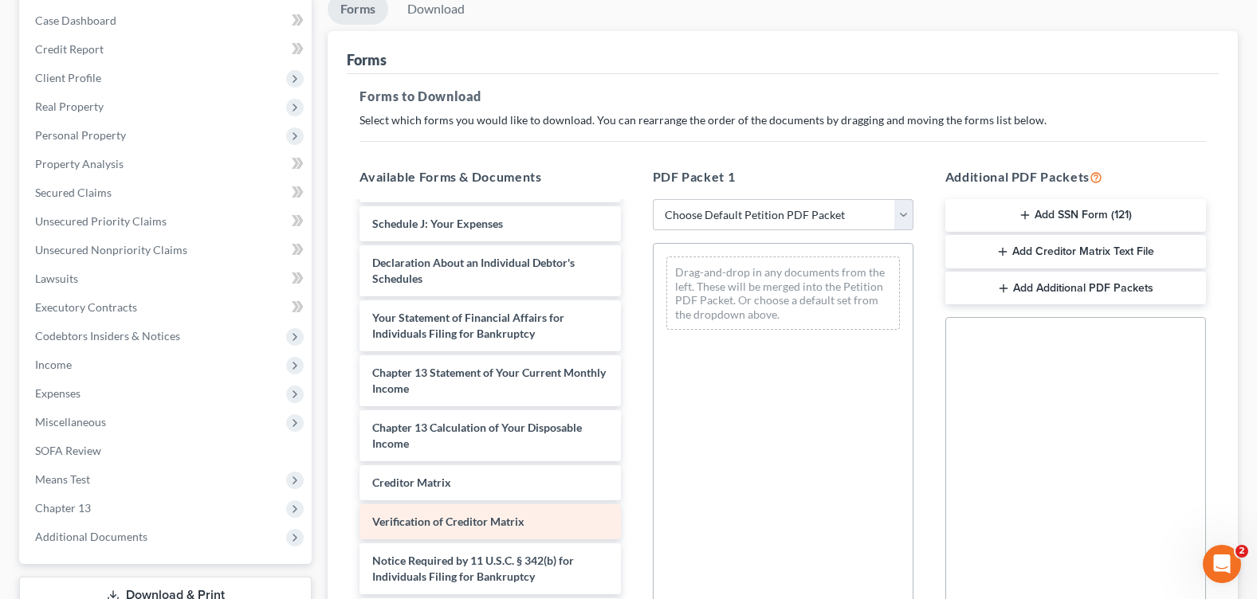
scroll to position [239, 0]
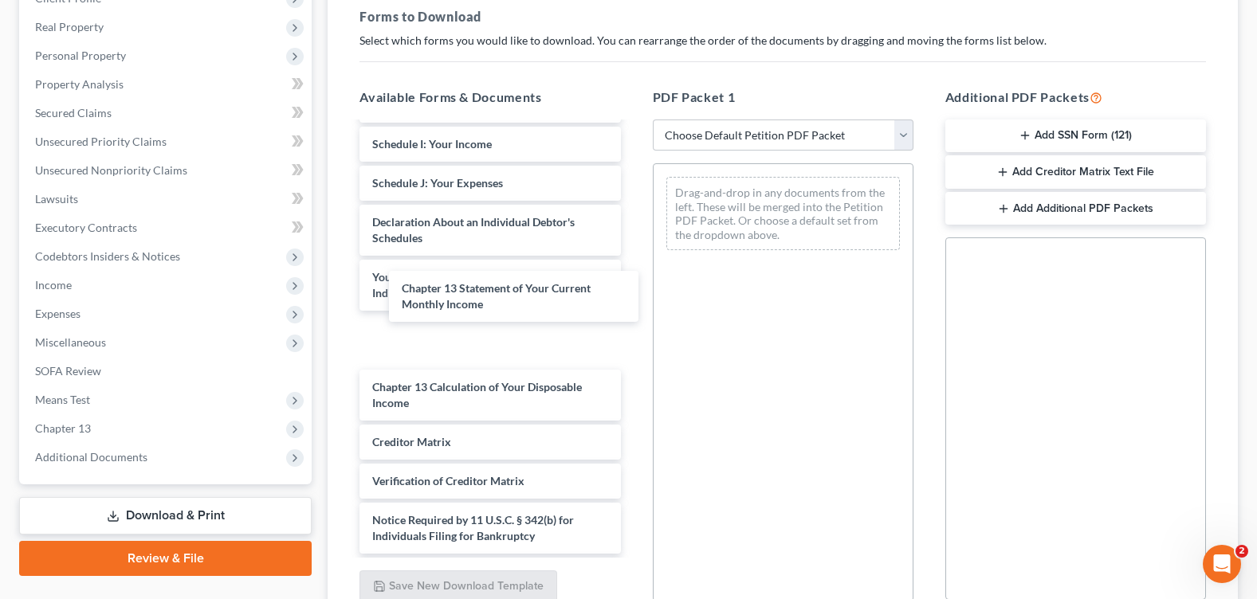
drag, startPoint x: 538, startPoint y: 297, endPoint x: 700, endPoint y: 322, distance: 163.7
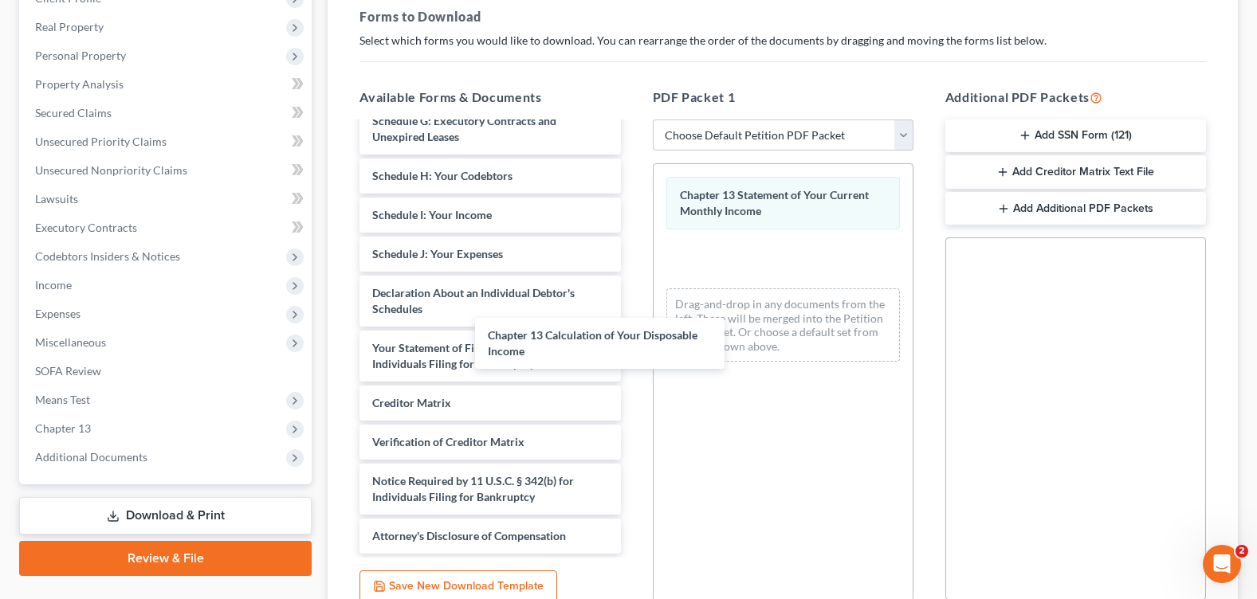
scroll to position [2778, 0]
drag, startPoint x: 605, startPoint y: 361, endPoint x: 785, endPoint y: 348, distance: 180.6
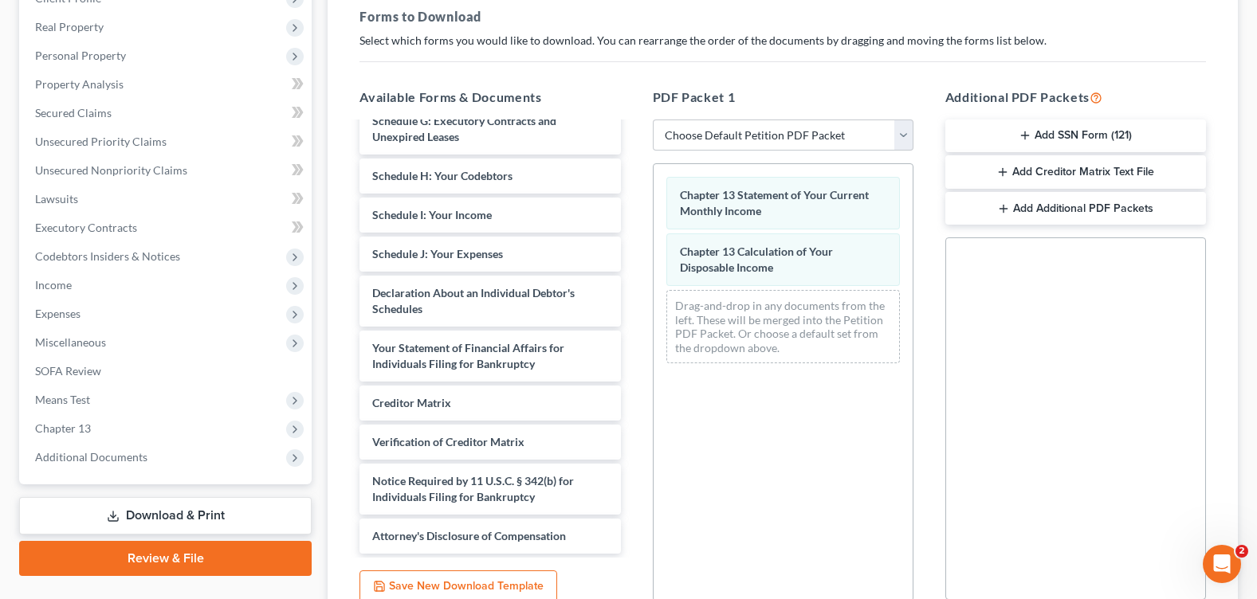
scroll to position [385, 0]
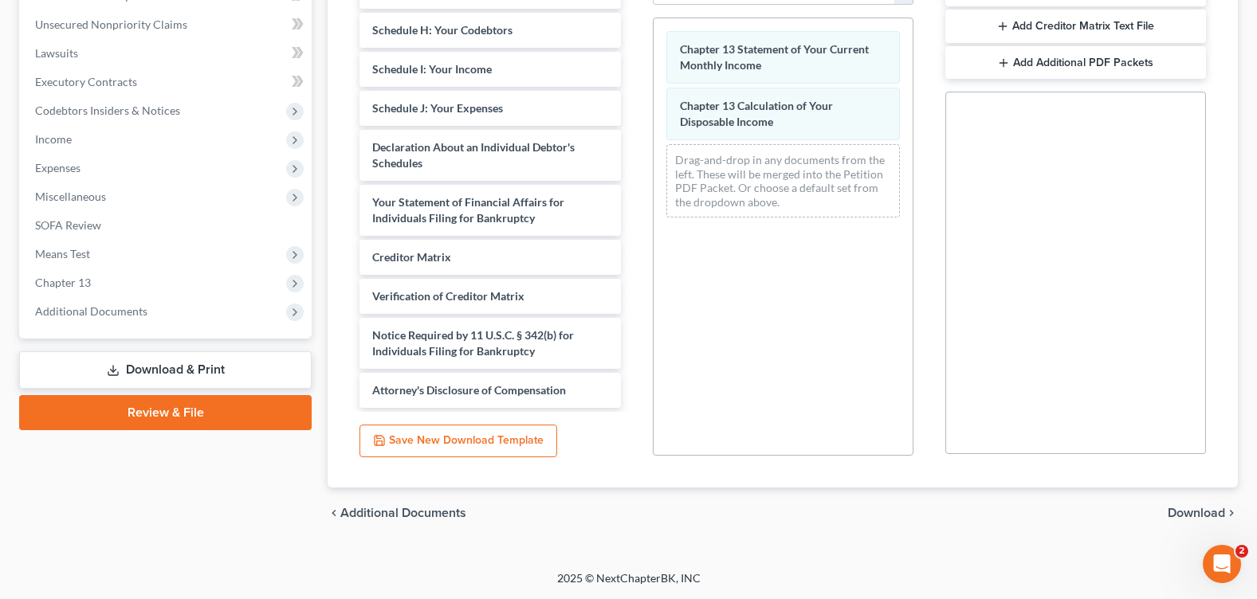
click at [1173, 512] on span "Download" at bounding box center [1196, 513] width 57 height 13
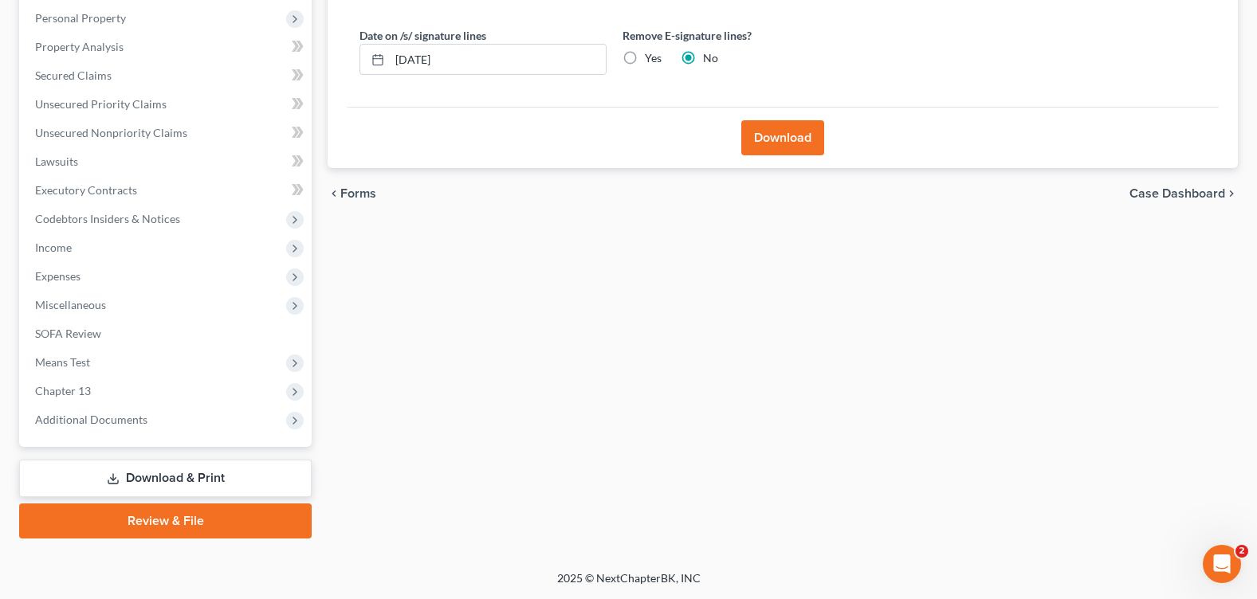
scroll to position [277, 0]
click at [645, 59] on label "Yes" at bounding box center [653, 58] width 17 height 16
click at [651, 59] on input "Yes" at bounding box center [656, 55] width 10 height 10
radio input "true"
radio input "false"
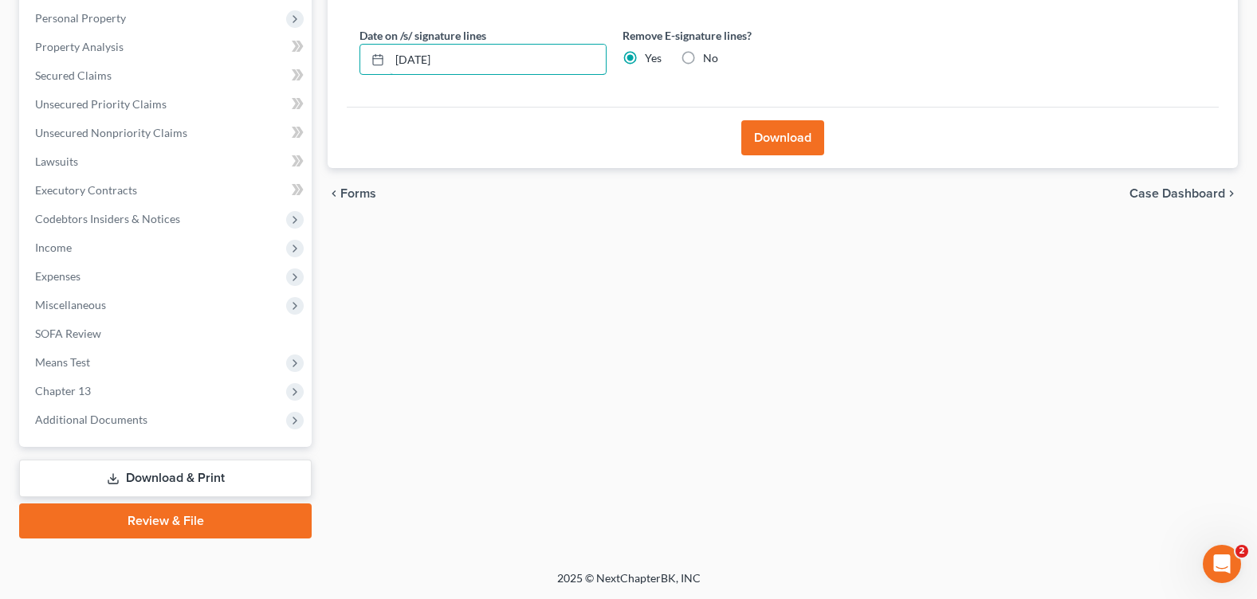
drag, startPoint x: 398, startPoint y: 64, endPoint x: 300, endPoint y: 66, distance: 98.1
click at [300, 66] on div "Petition Navigation Case Dashboard Payments Invoices Payments Payments Credit R…" at bounding box center [628, 207] width 1234 height 662
click at [777, 139] on button "Download" at bounding box center [782, 137] width 83 height 35
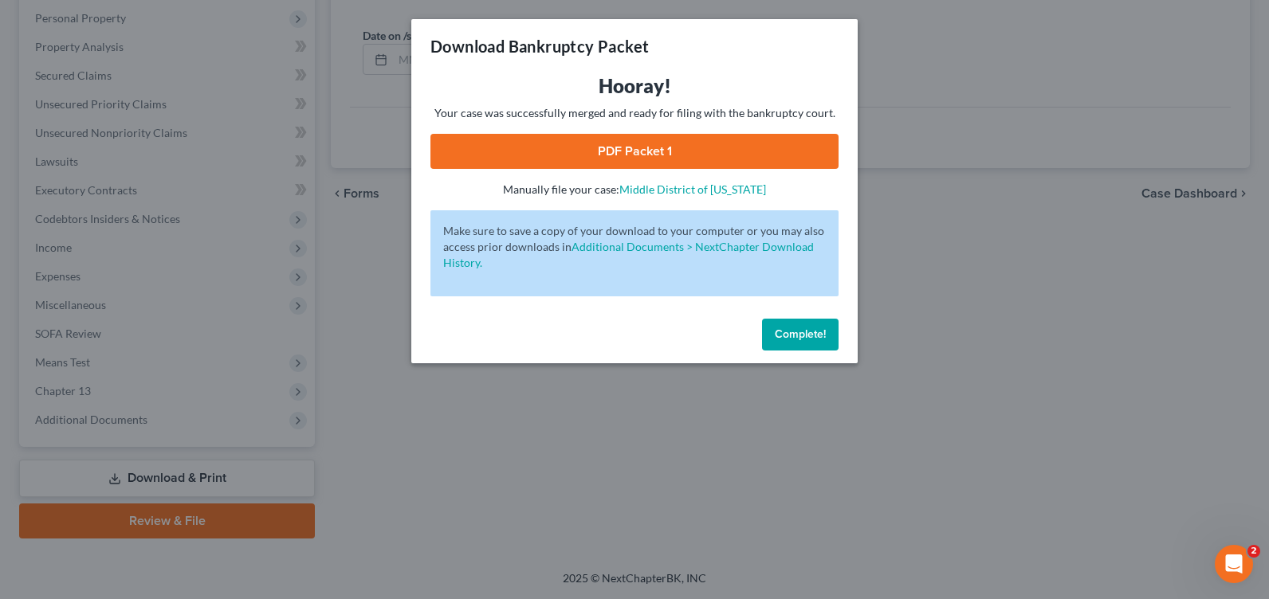
click at [593, 159] on link "PDF Packet 1" at bounding box center [634, 151] width 408 height 35
click at [818, 328] on span "Complete!" at bounding box center [800, 335] width 51 height 14
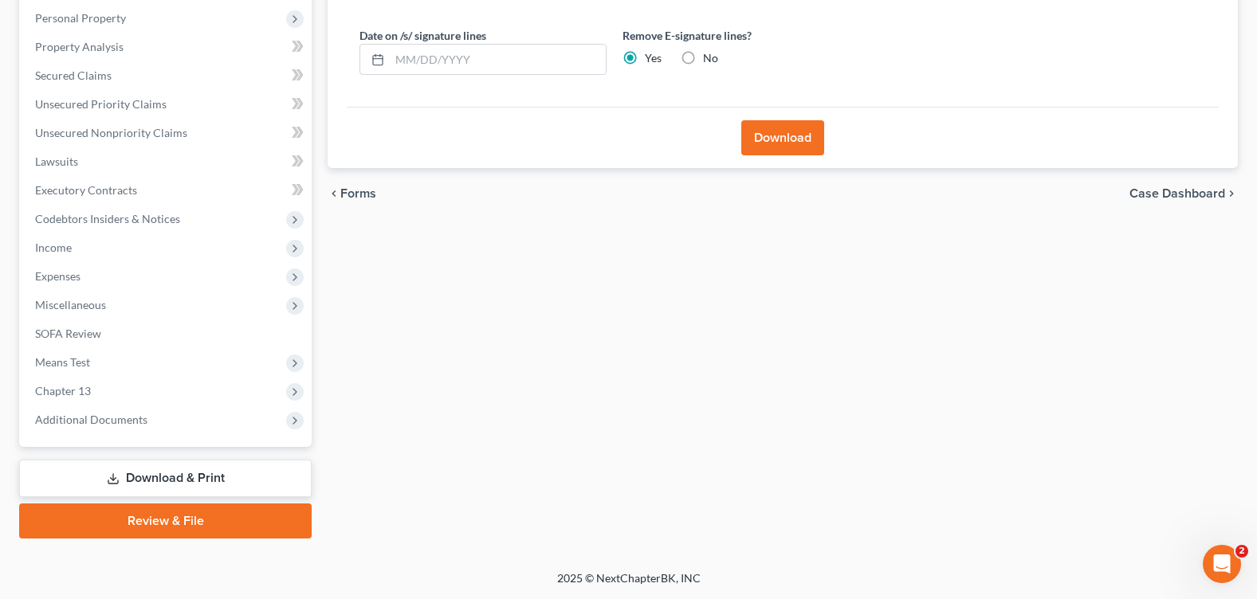
scroll to position [0, 0]
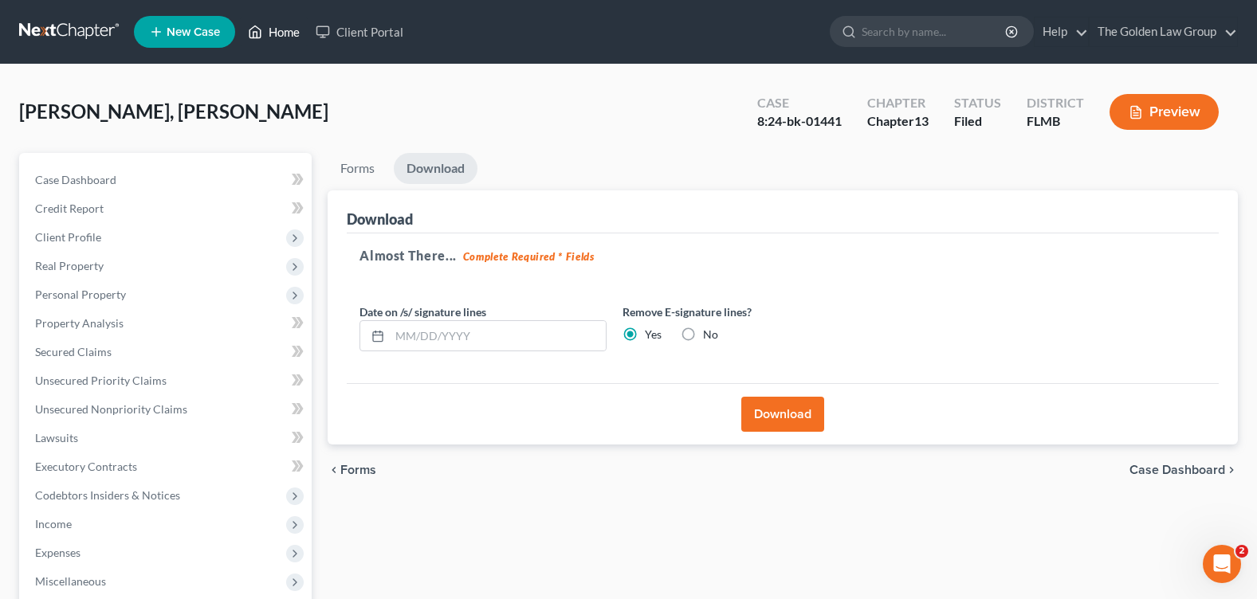
click at [277, 28] on link "Home" at bounding box center [274, 32] width 68 height 29
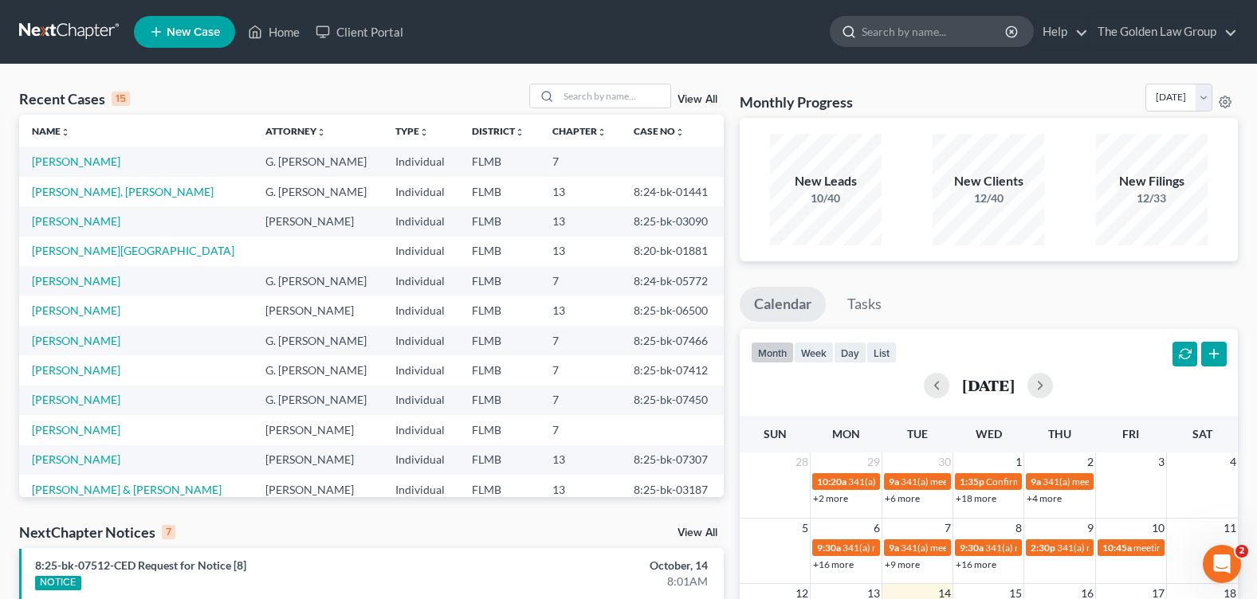
click at [912, 40] on input "search" at bounding box center [935, 31] width 146 height 29
type input "BRITTANY"
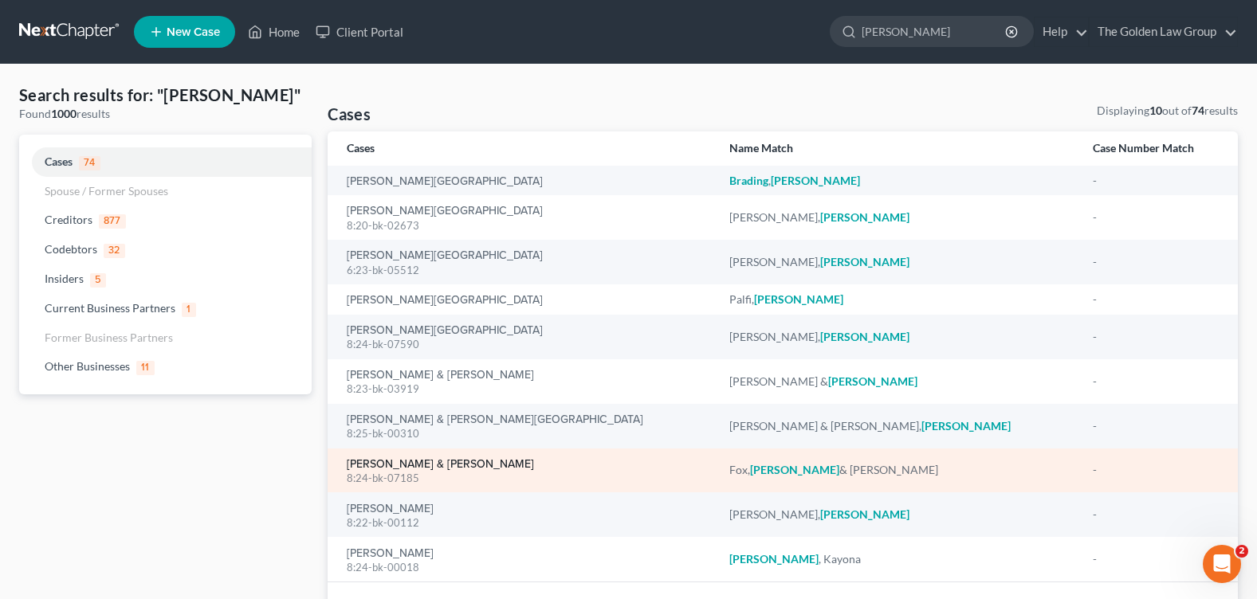
click at [402, 465] on link "Fox, Brittany & Jerome" at bounding box center [440, 464] width 187 height 11
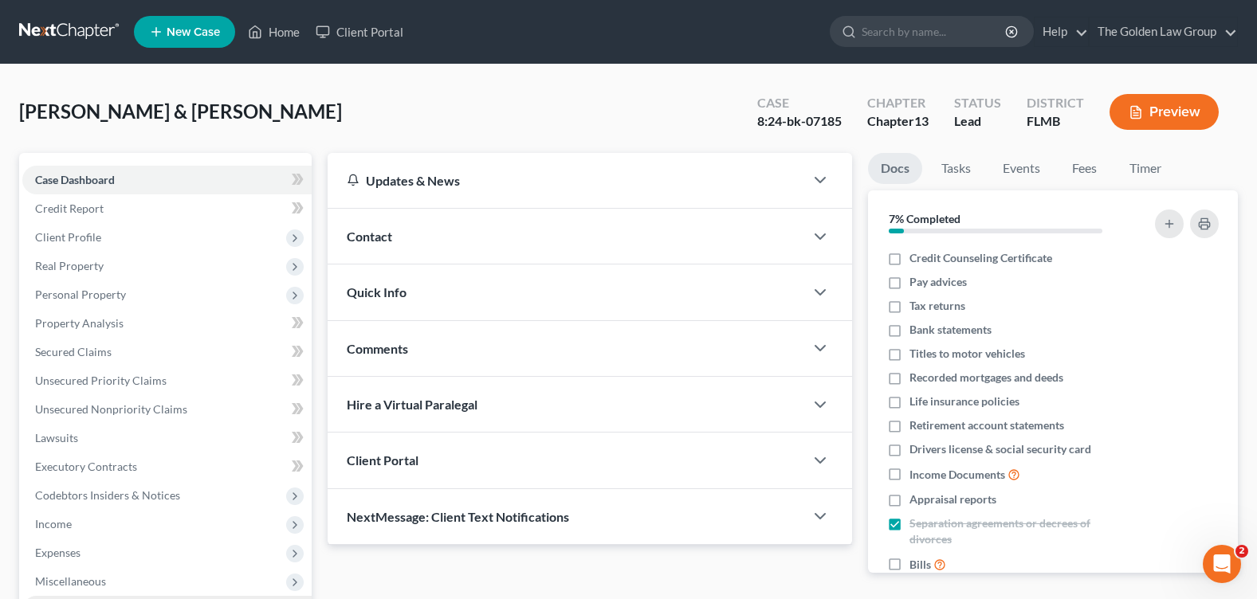
scroll to position [239, 0]
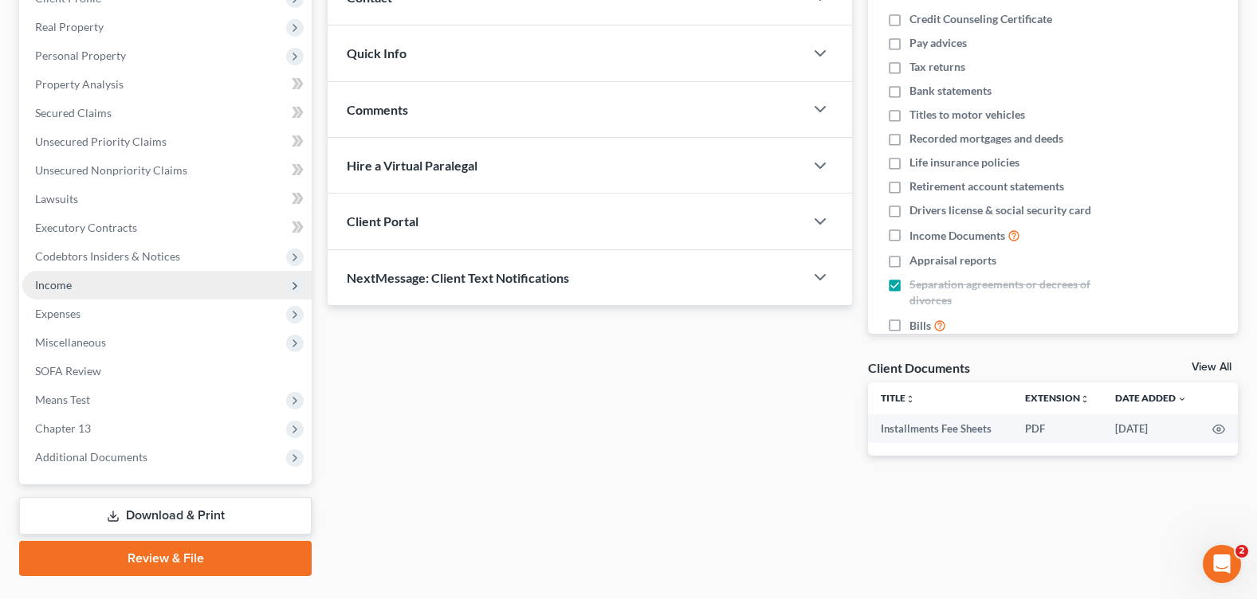
click at [150, 514] on link "Download & Print" at bounding box center [165, 515] width 292 height 37
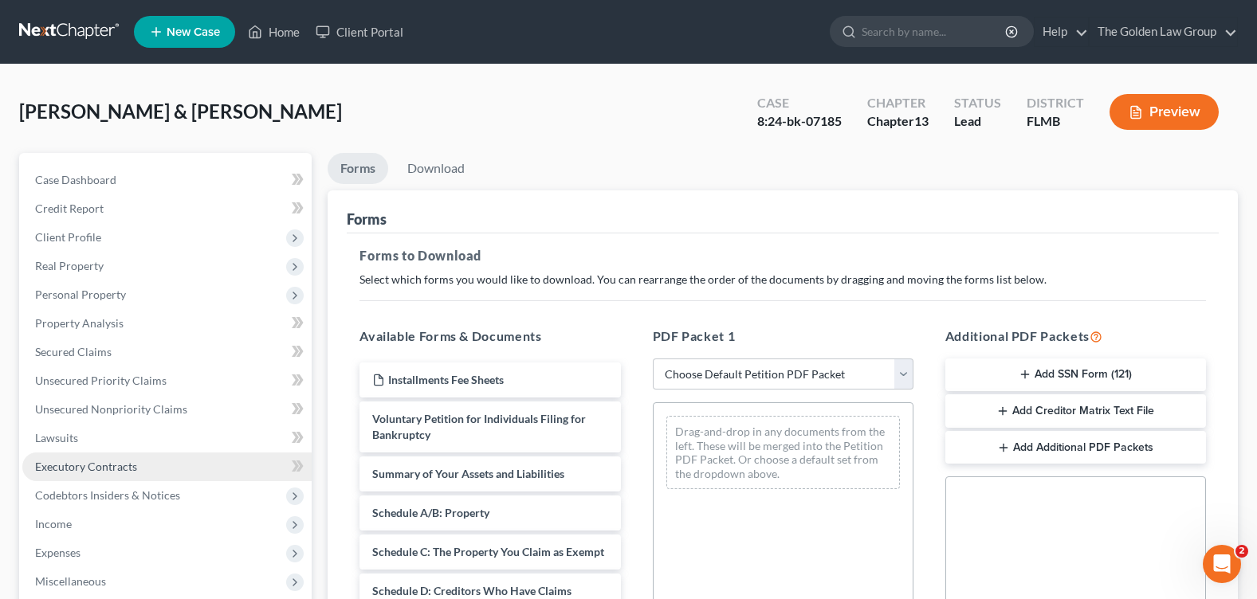
scroll to position [239, 0]
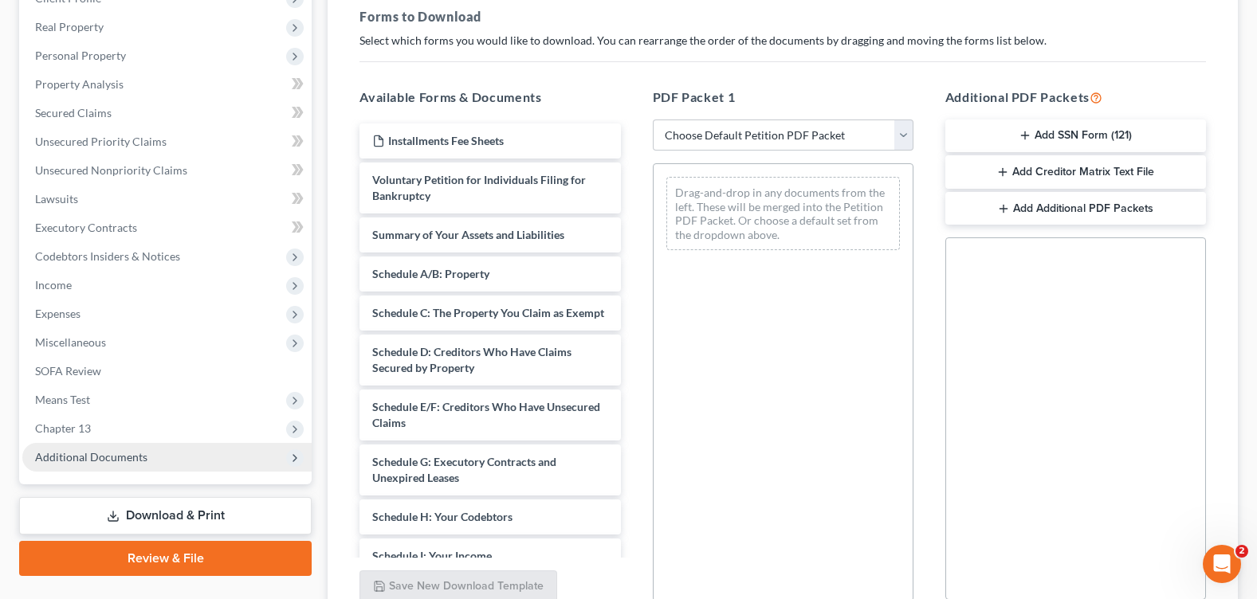
click at [99, 457] on span "Additional Documents" at bounding box center [91, 457] width 112 height 14
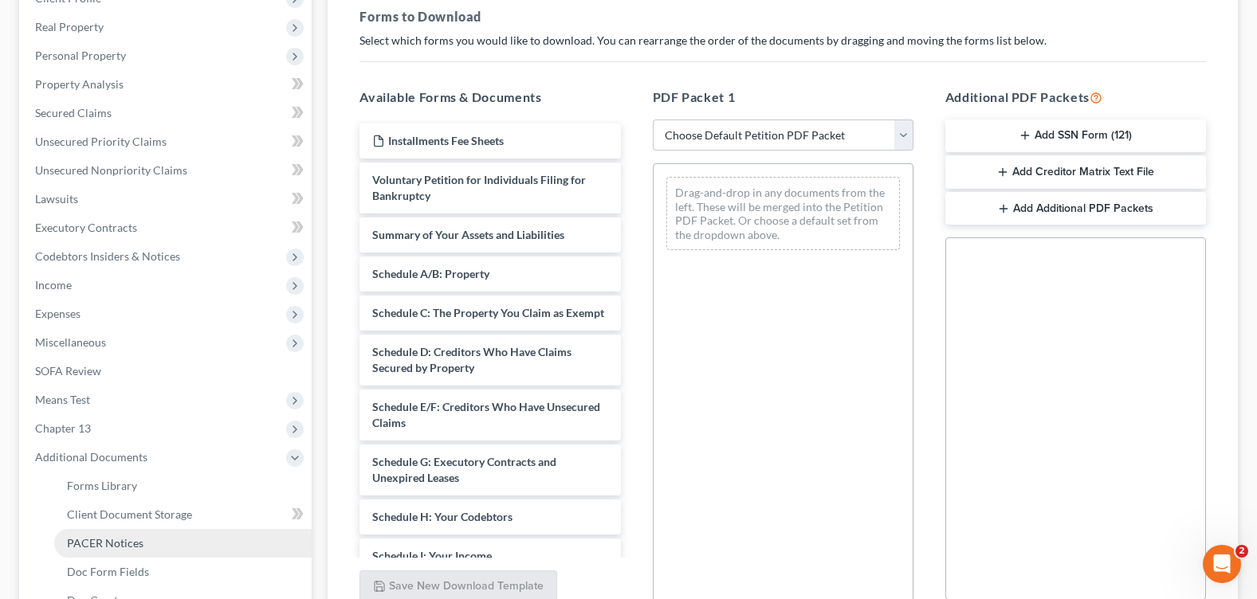
click at [122, 536] on span "PACER Notices" at bounding box center [105, 543] width 77 height 14
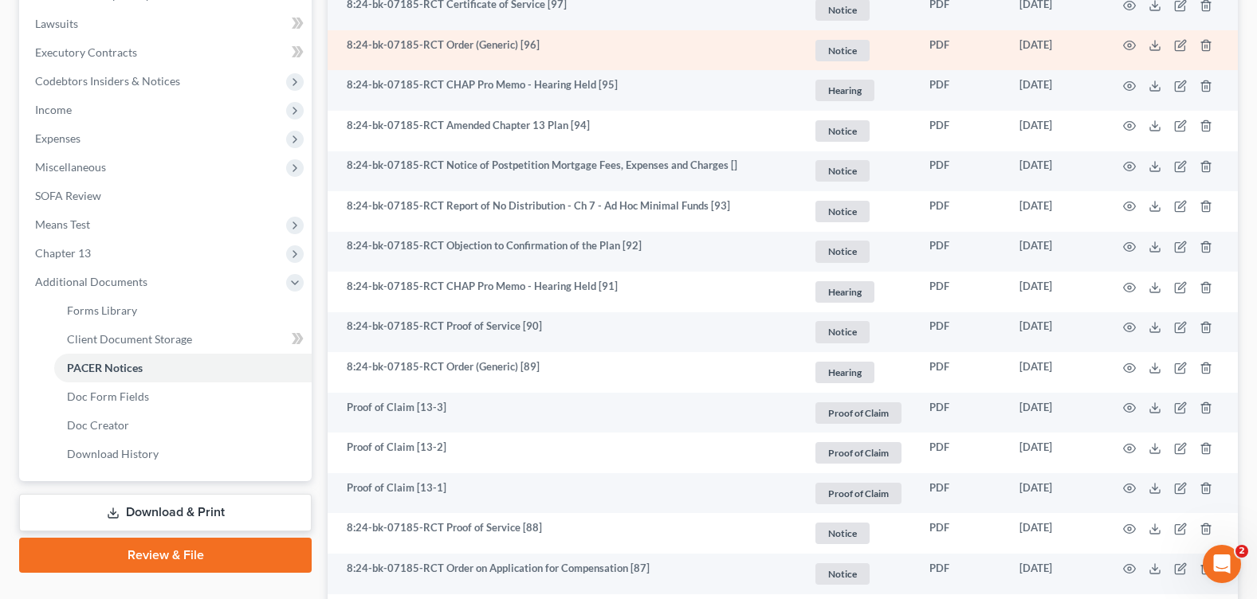
scroll to position [16, 0]
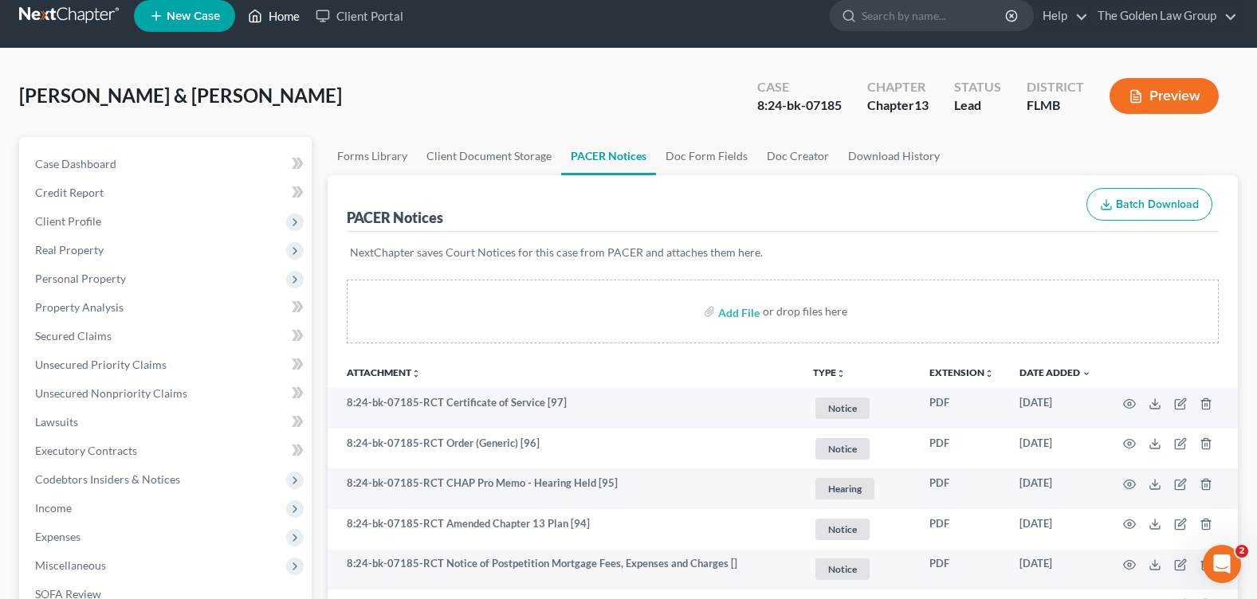
click at [286, 19] on link "Home" at bounding box center [274, 16] width 68 height 29
